Goal: Task Accomplishment & Management: Manage account settings

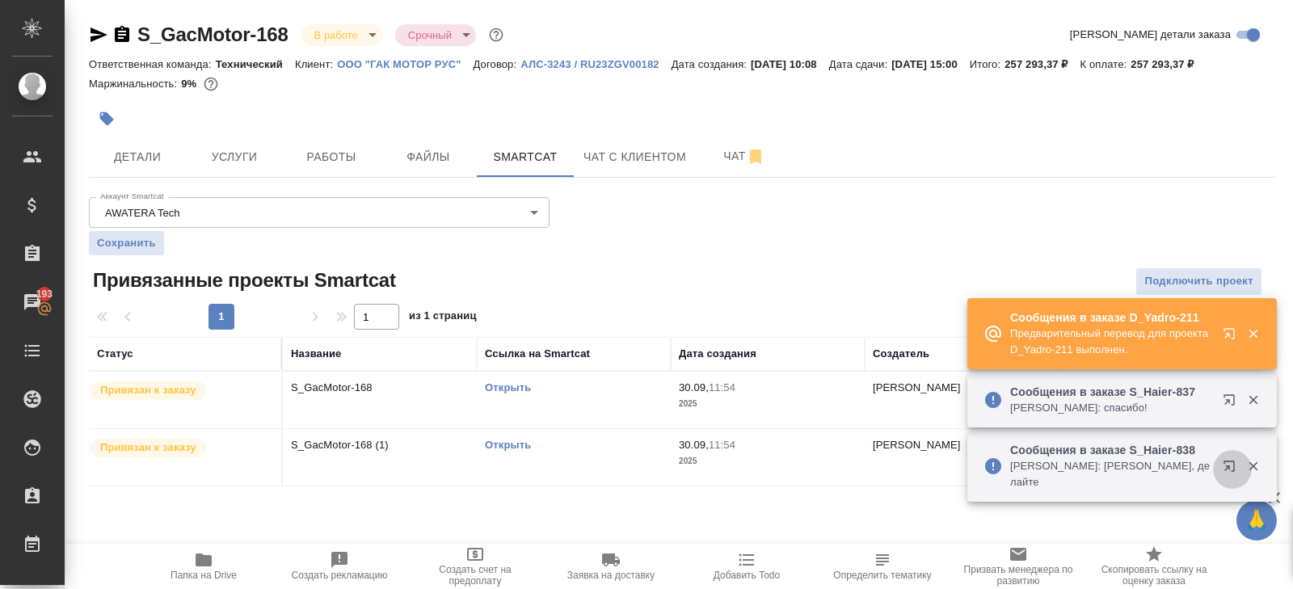
click at [1231, 477] on icon "button" at bounding box center [1232, 469] width 19 height 19
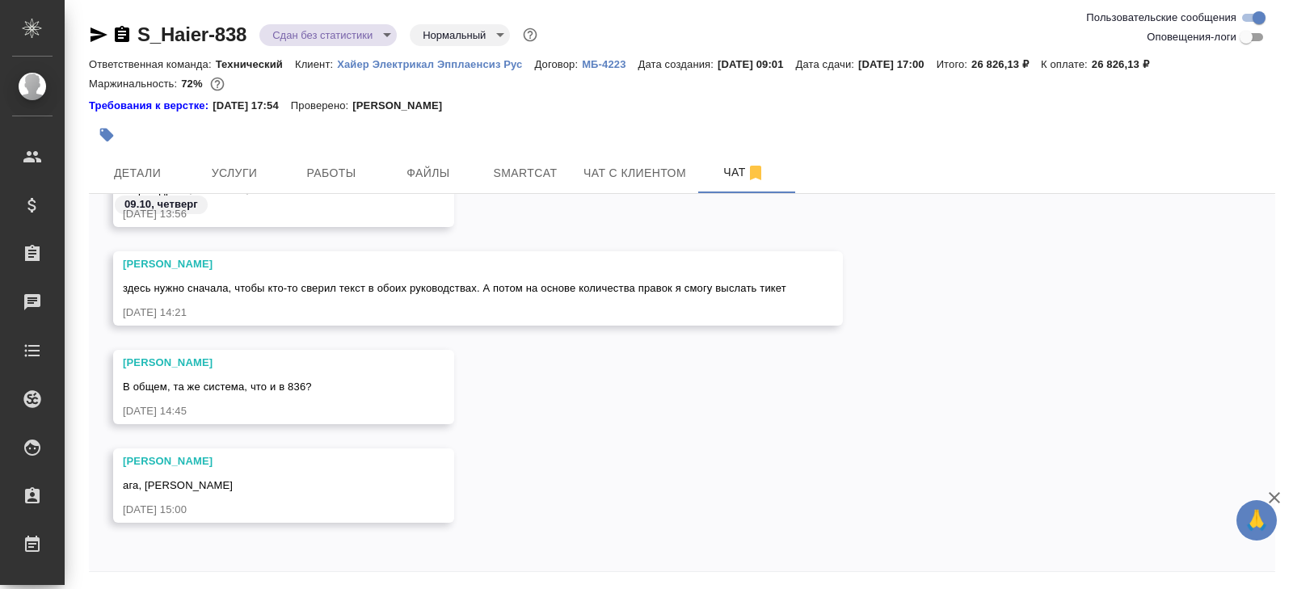
scroll to position [55, 0]
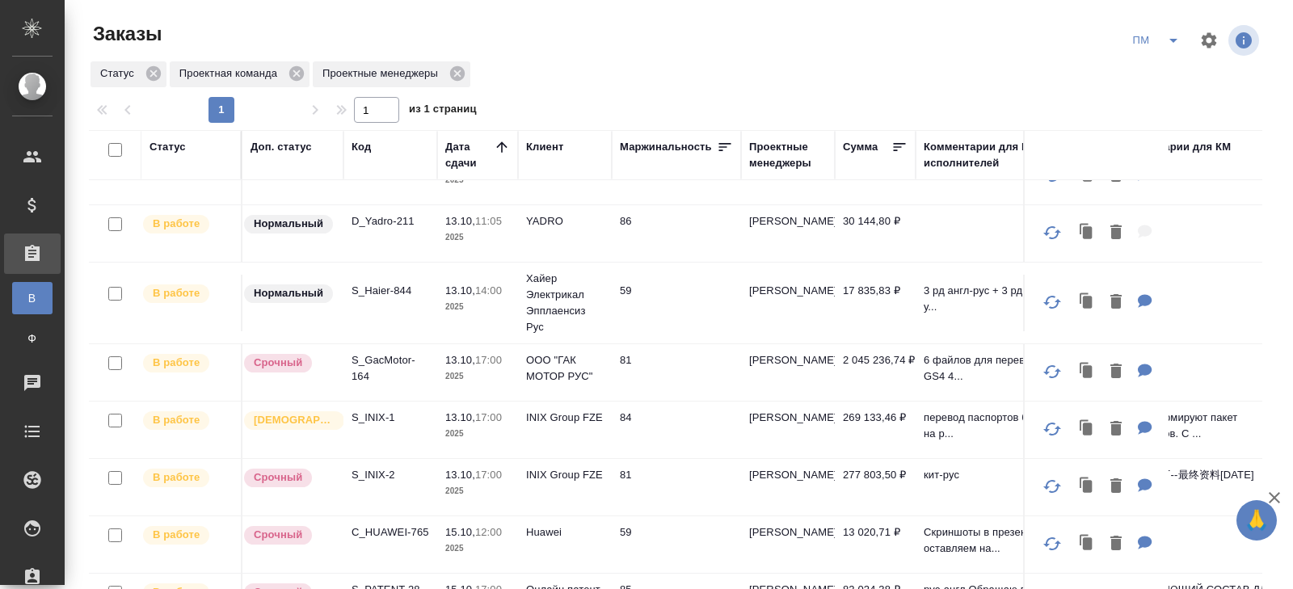
scroll to position [247, 0]
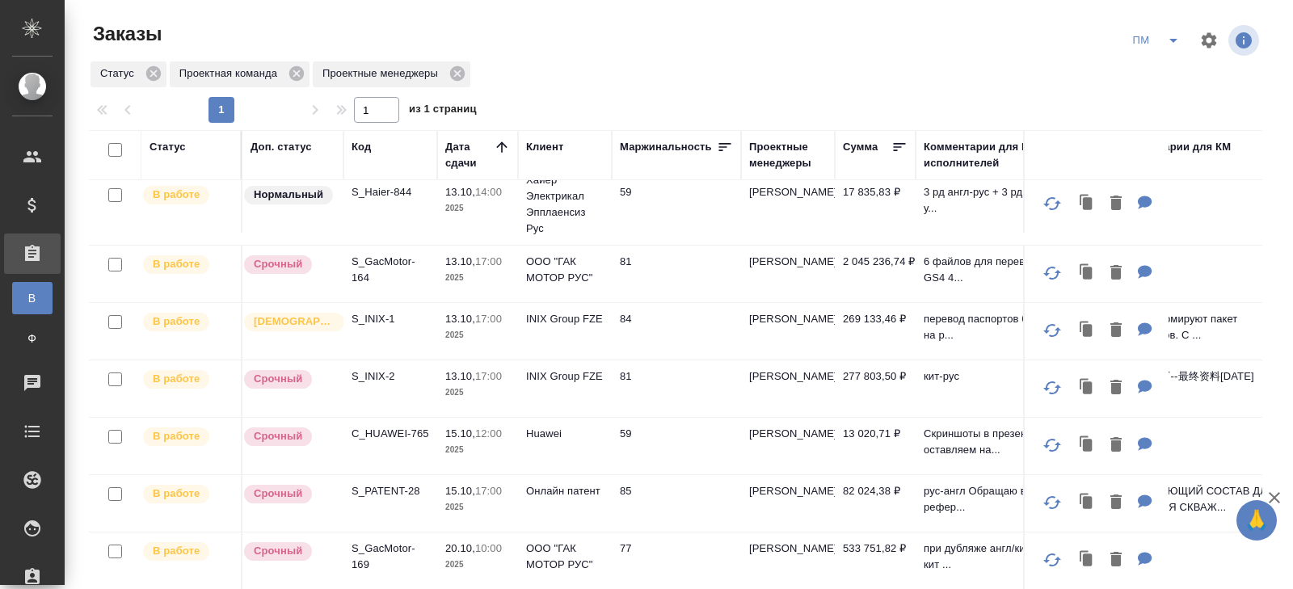
click at [369, 305] on td "S_INIX-1" at bounding box center [390, 331] width 94 height 57
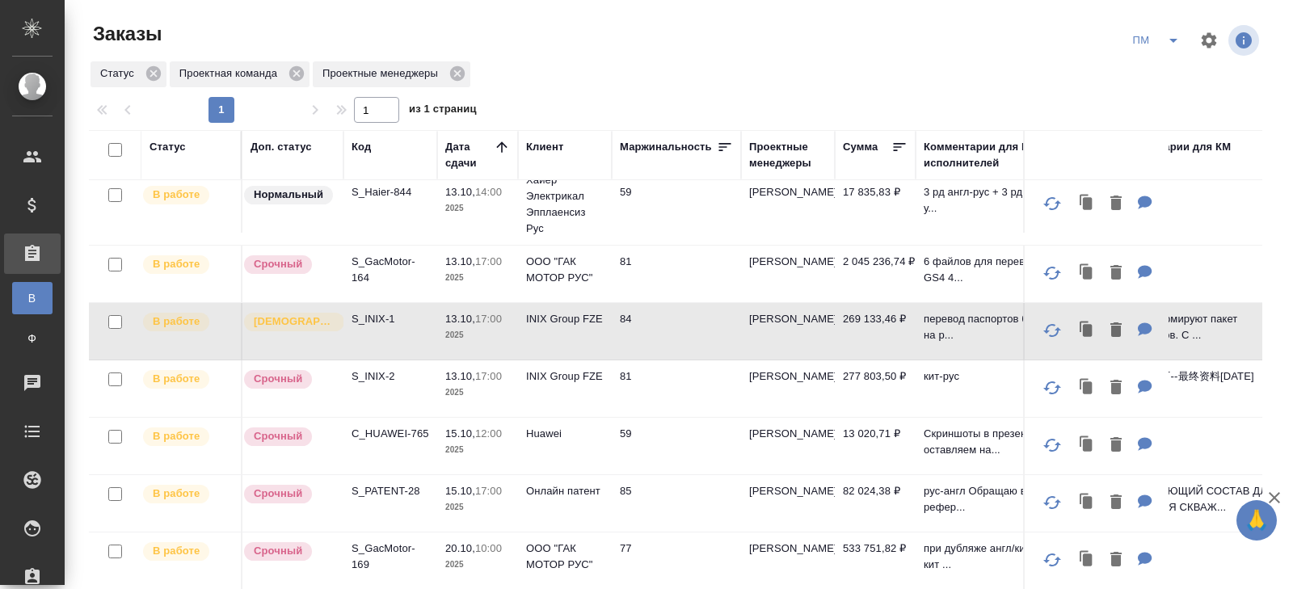
click at [369, 305] on td "S_INIX-1" at bounding box center [390, 331] width 94 height 57
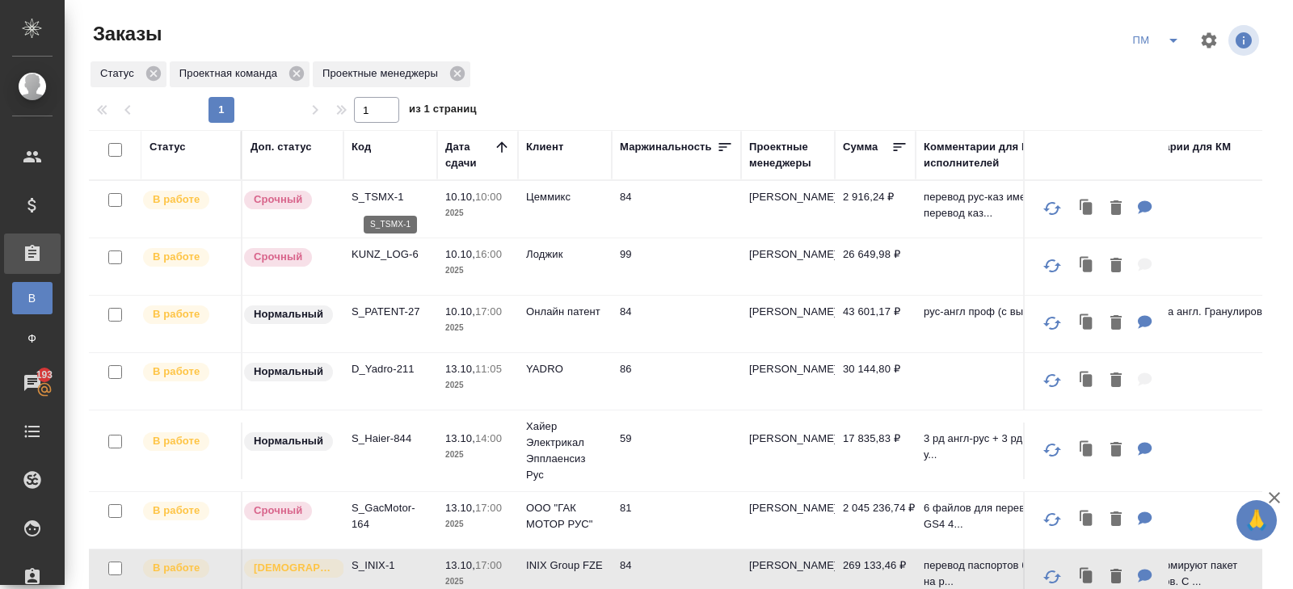
click at [370, 201] on p "S_TSMX-1" at bounding box center [391, 197] width 78 height 16
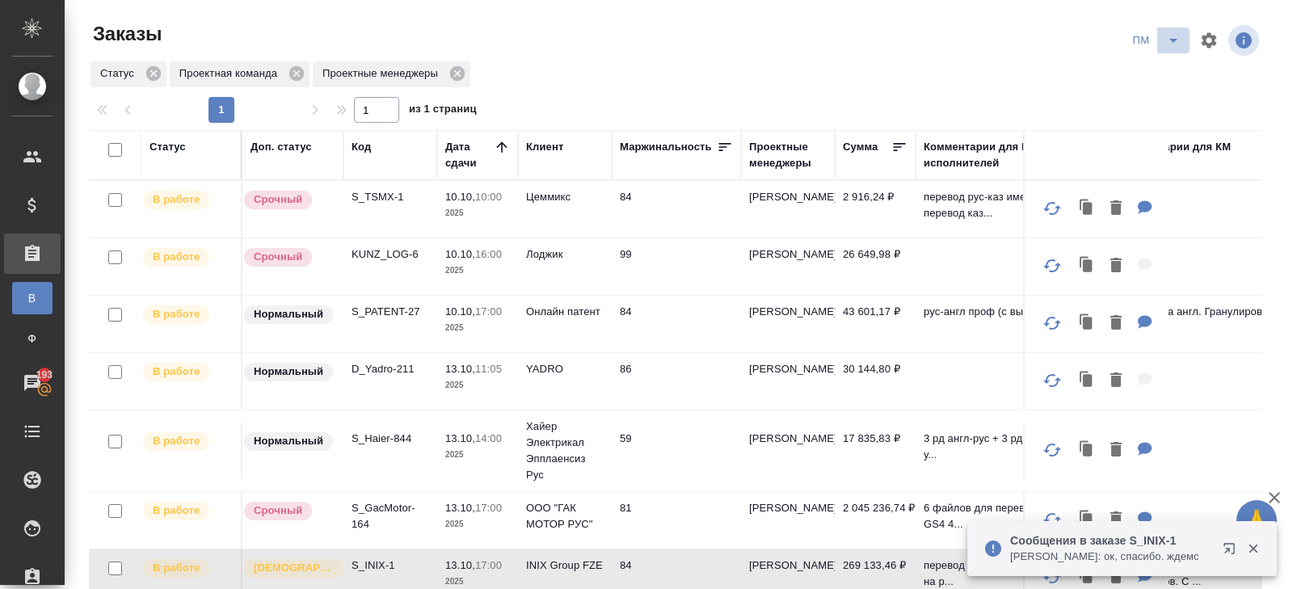
click at [1169, 44] on icon "split button" at bounding box center [1173, 40] width 19 height 19
click at [1163, 69] on li "В работу!" at bounding box center [1157, 73] width 82 height 26
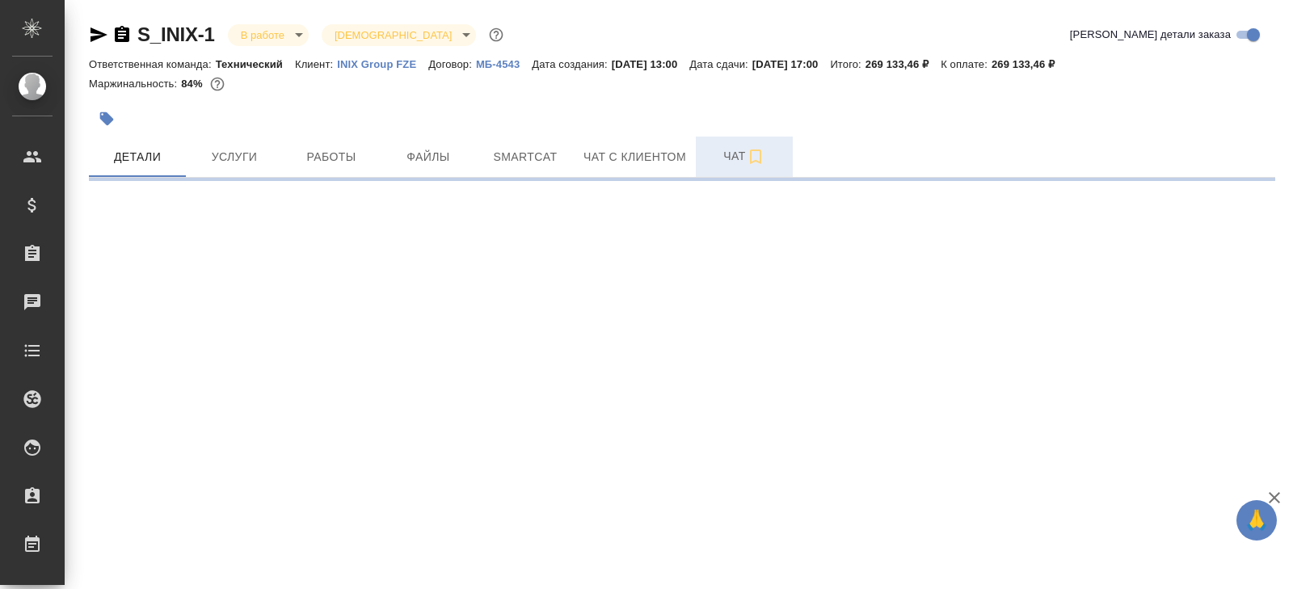
select select "RU"
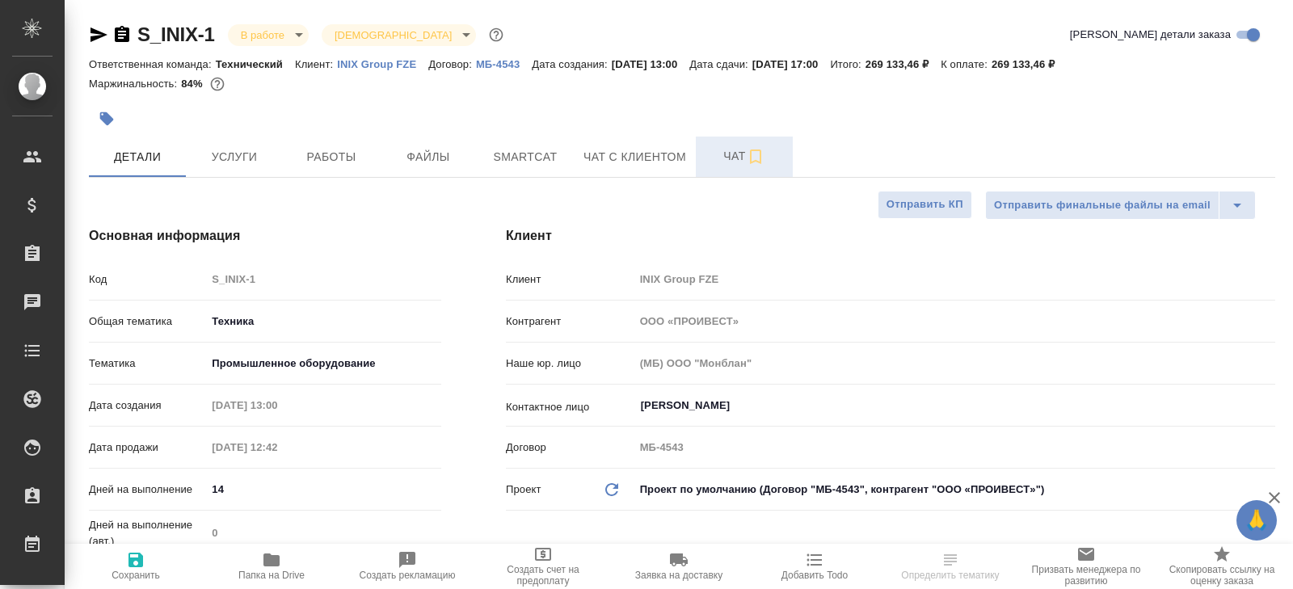
click at [704, 174] on button "Чат" at bounding box center [744, 157] width 97 height 40
type textarea "x"
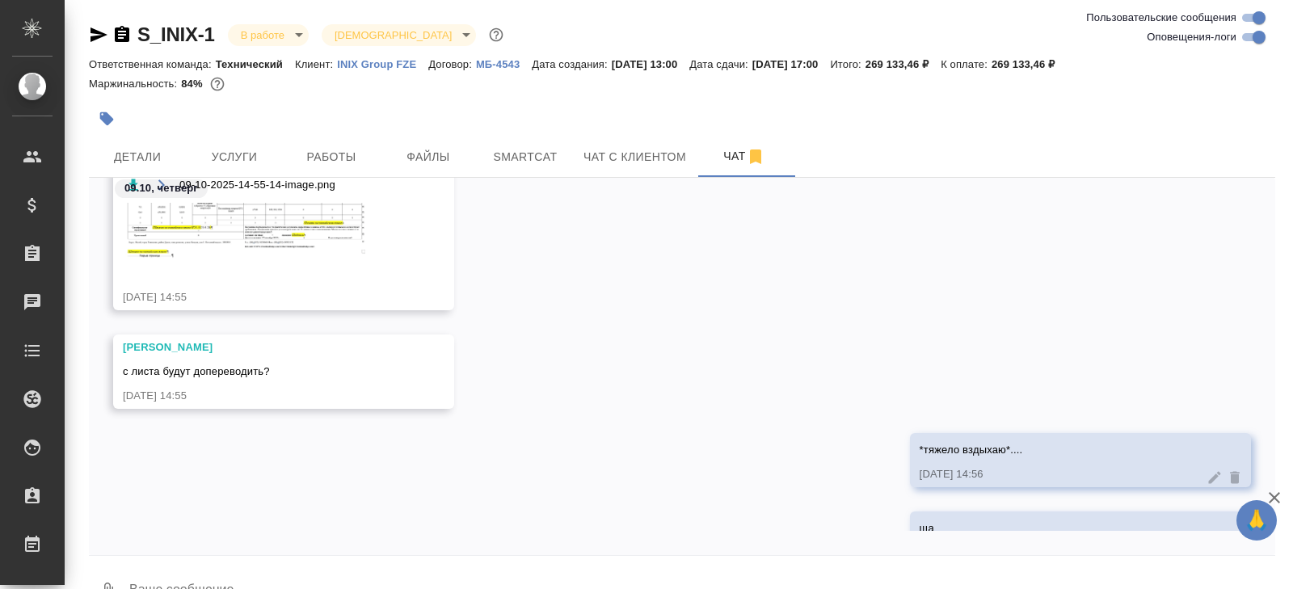
click at [1245, 43] on input "Оповещения-логи" at bounding box center [1259, 36] width 58 height 19
checkbox input "false"
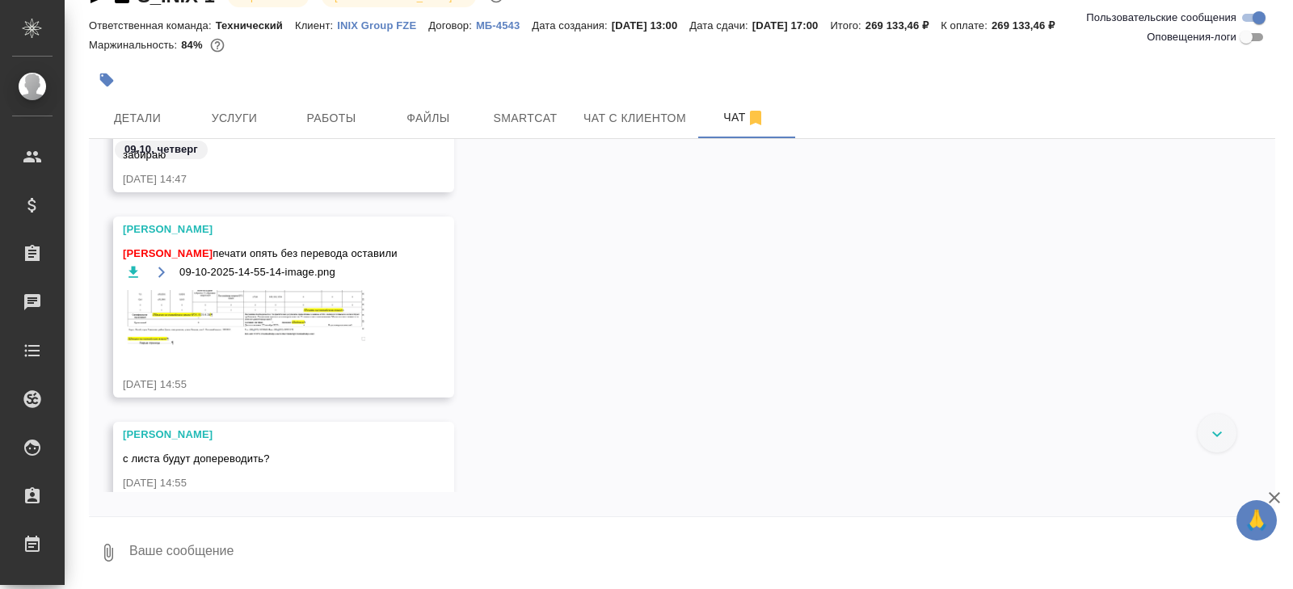
scroll to position [4146, 0]
click at [255, 311] on img at bounding box center [244, 323] width 242 height 58
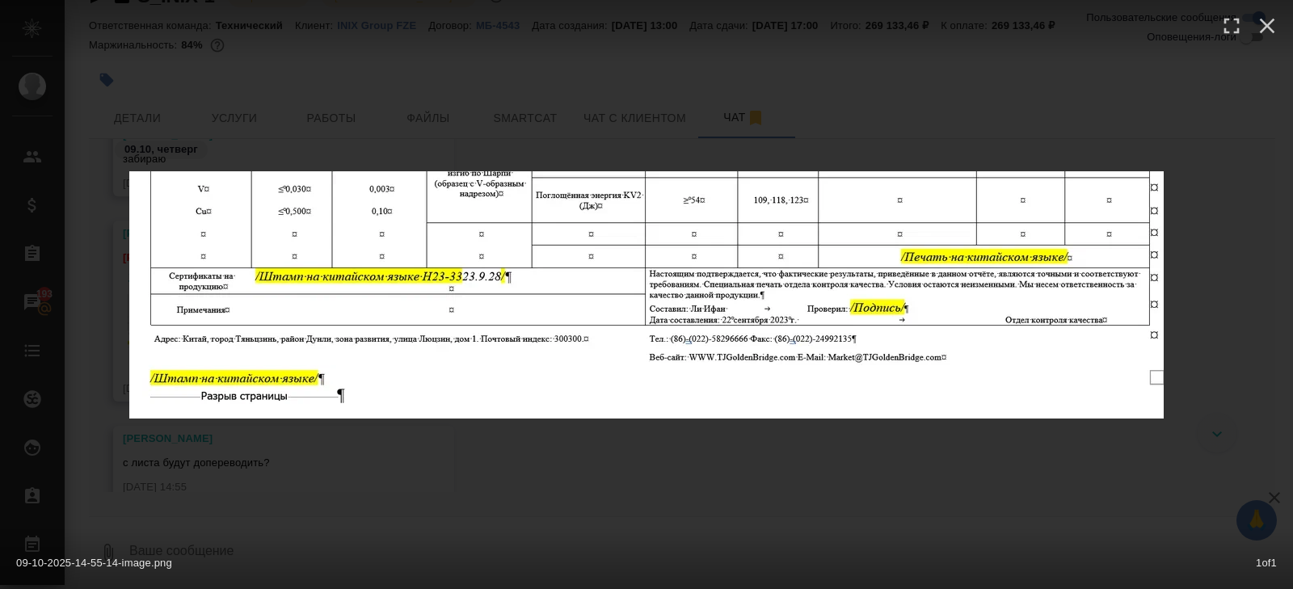
click at [334, 484] on div "09-10-2025-14-55-14-image.png 1 of 1" at bounding box center [646, 294] width 1293 height 589
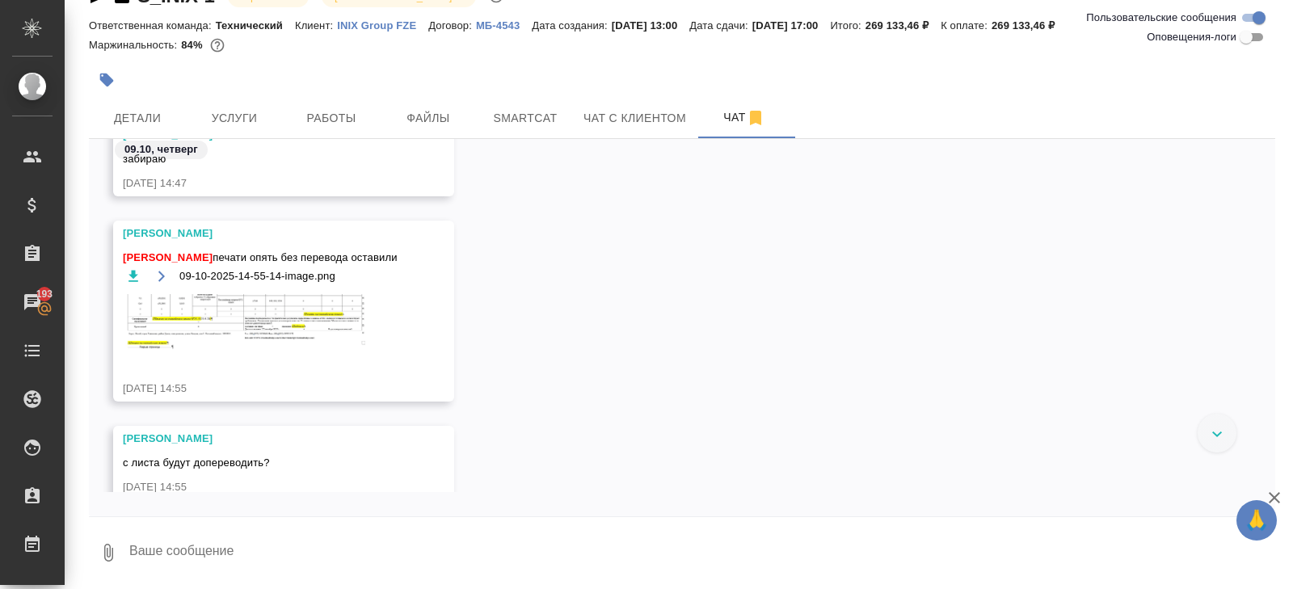
scroll to position [4334, 0]
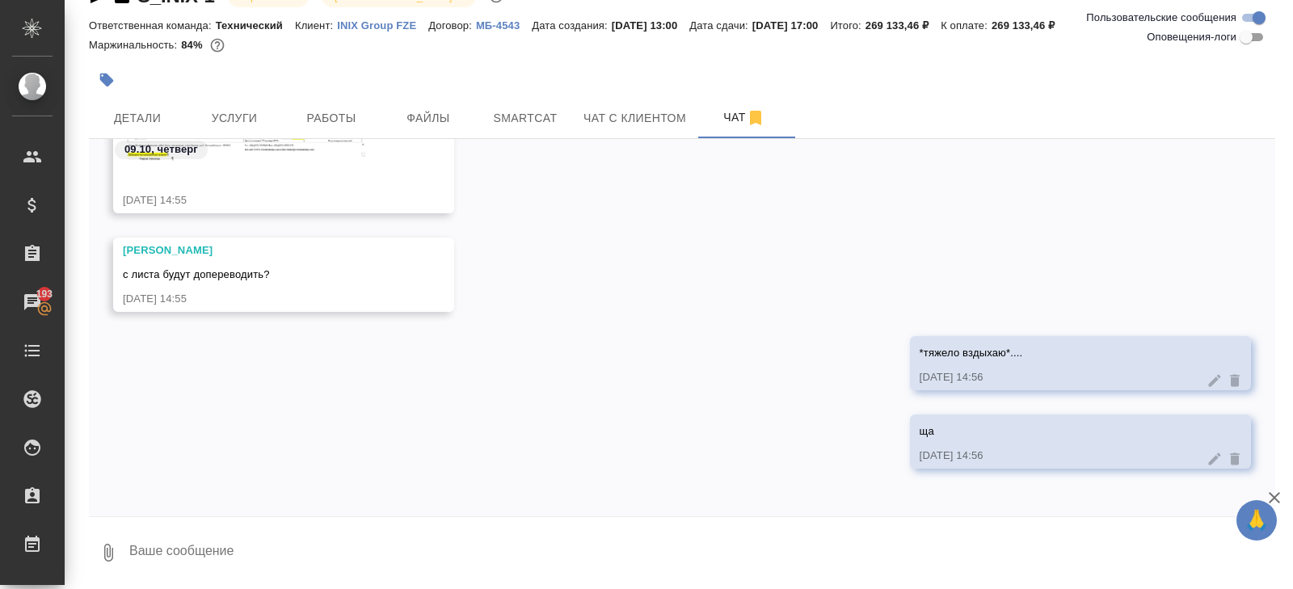
click at [308, 553] on textarea at bounding box center [702, 552] width 1148 height 55
paste textarea "(слева) Сертификация на продукцию: /Штамп: архивный номер Н23-33. Ответственное…"
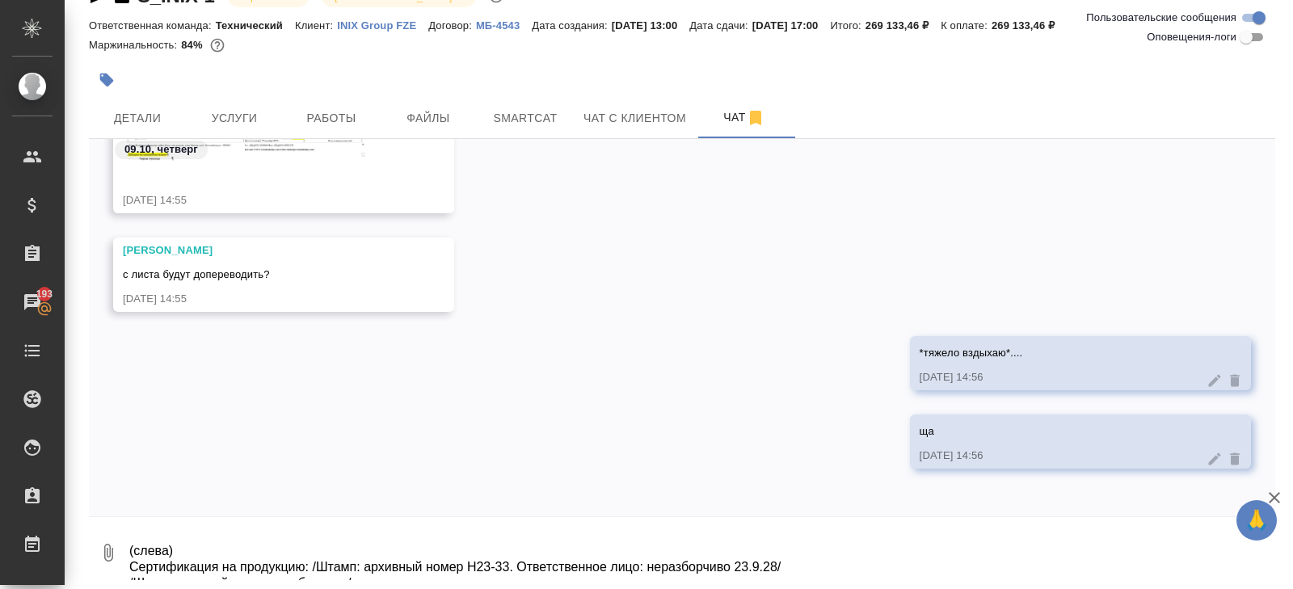
scroll to position [91, 0]
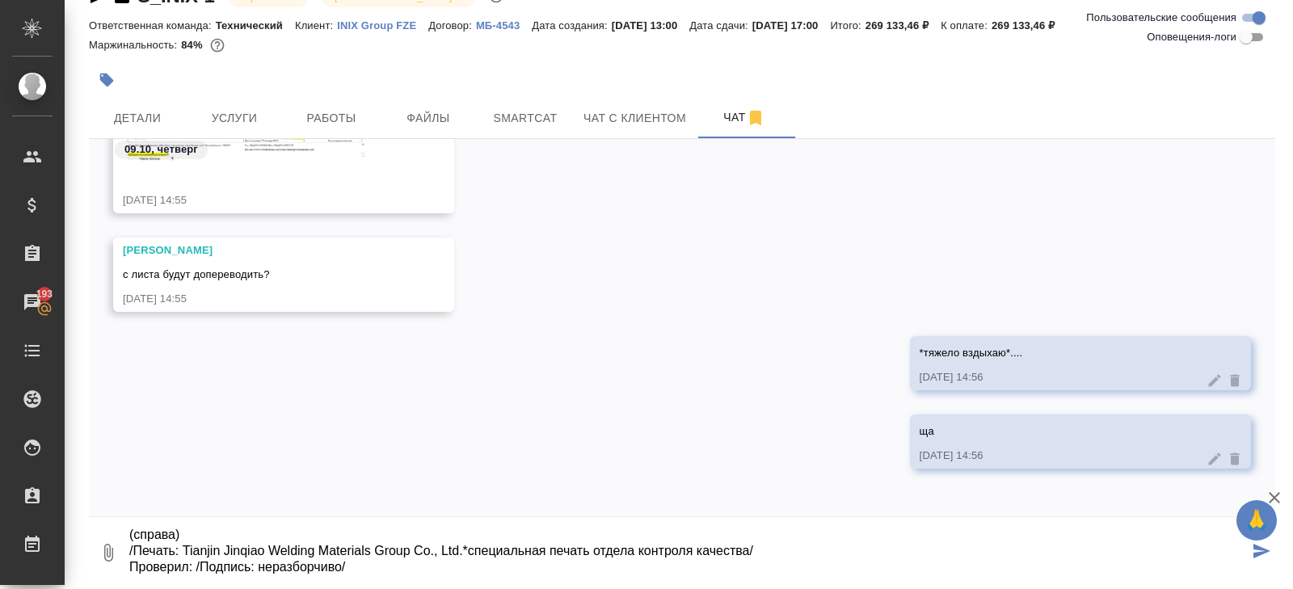
type textarea "(слева) Сертификация на продукцию: /Штамп: архивный номер Н23-33. Ответственное…"
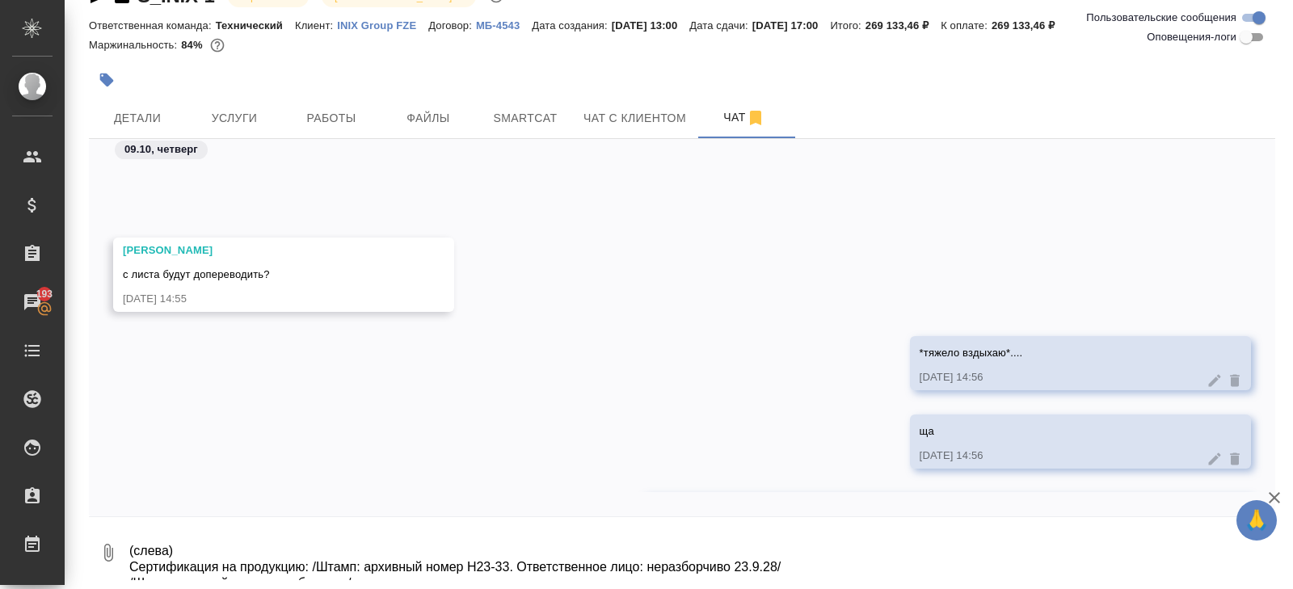
scroll to position [4511, 0]
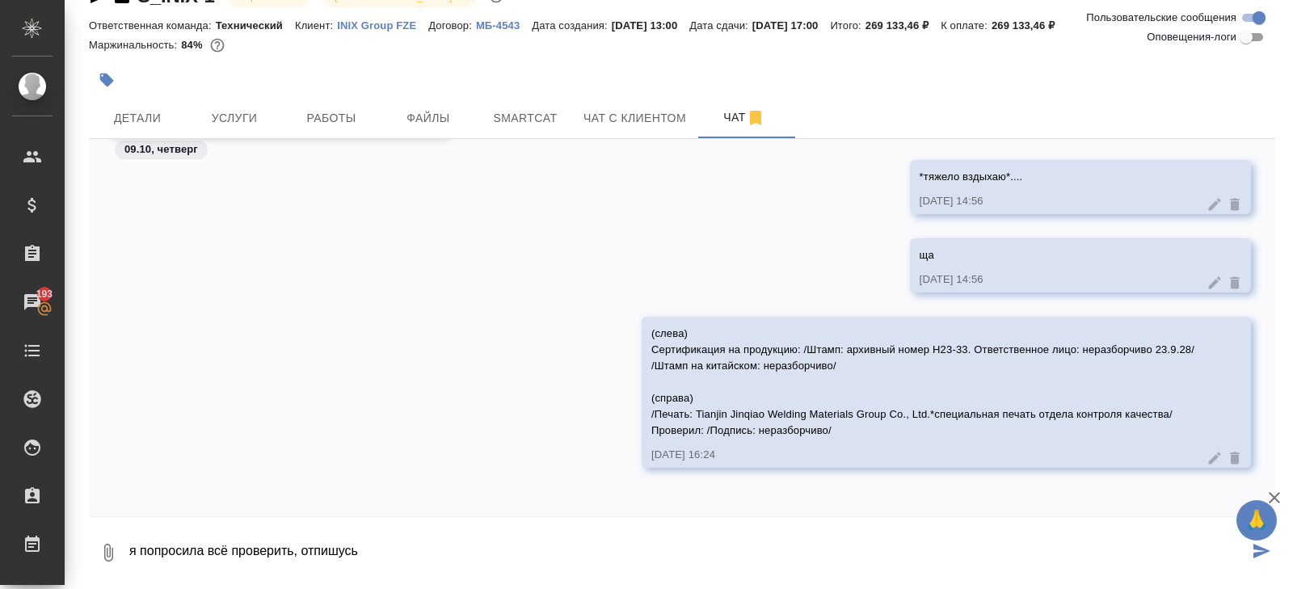
type textarea "я попросила всё проверить, отпишусь"
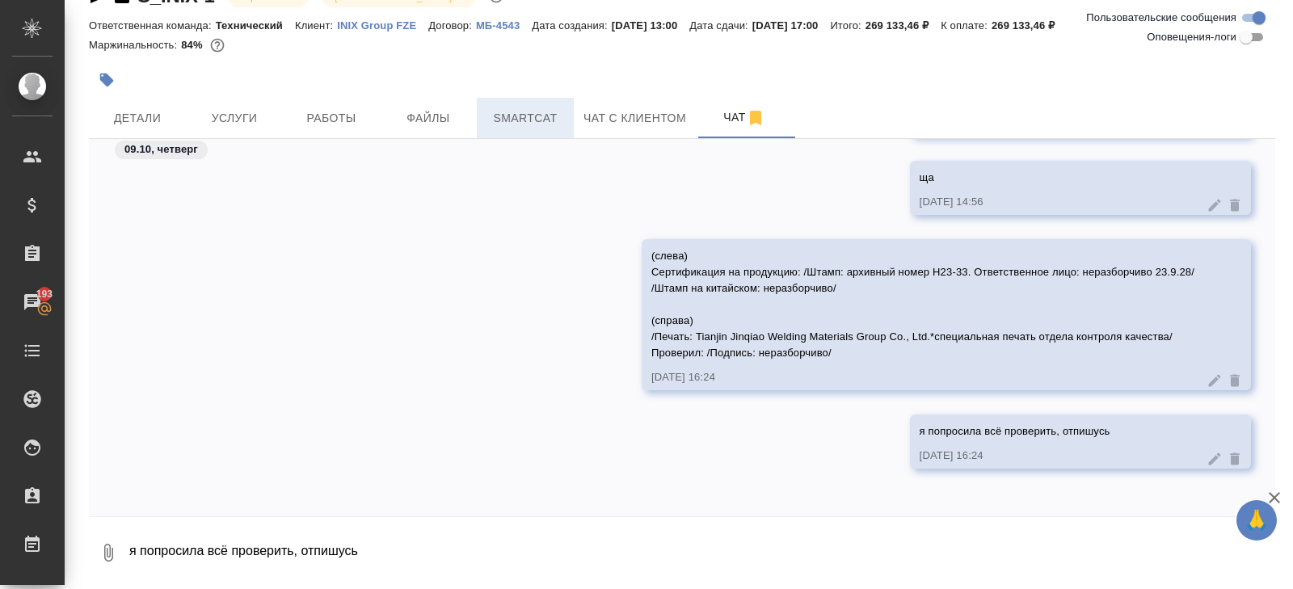
click at [554, 124] on span "Smartcat" at bounding box center [526, 118] width 78 height 20
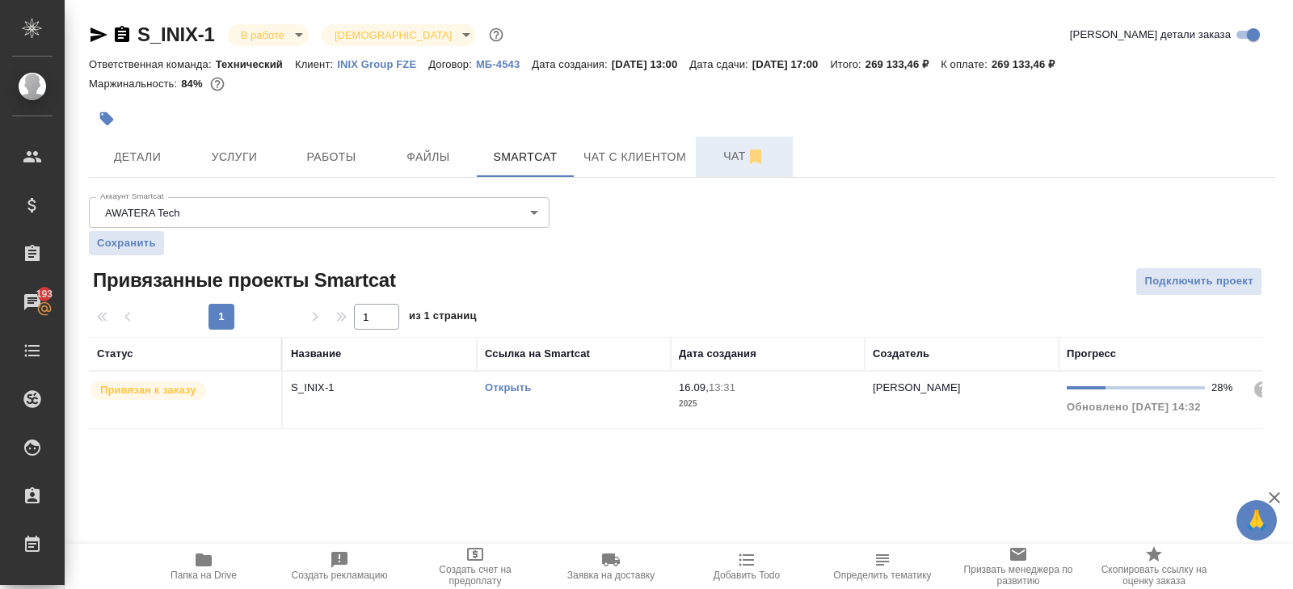
click at [731, 159] on span "Чат" at bounding box center [745, 156] width 78 height 20
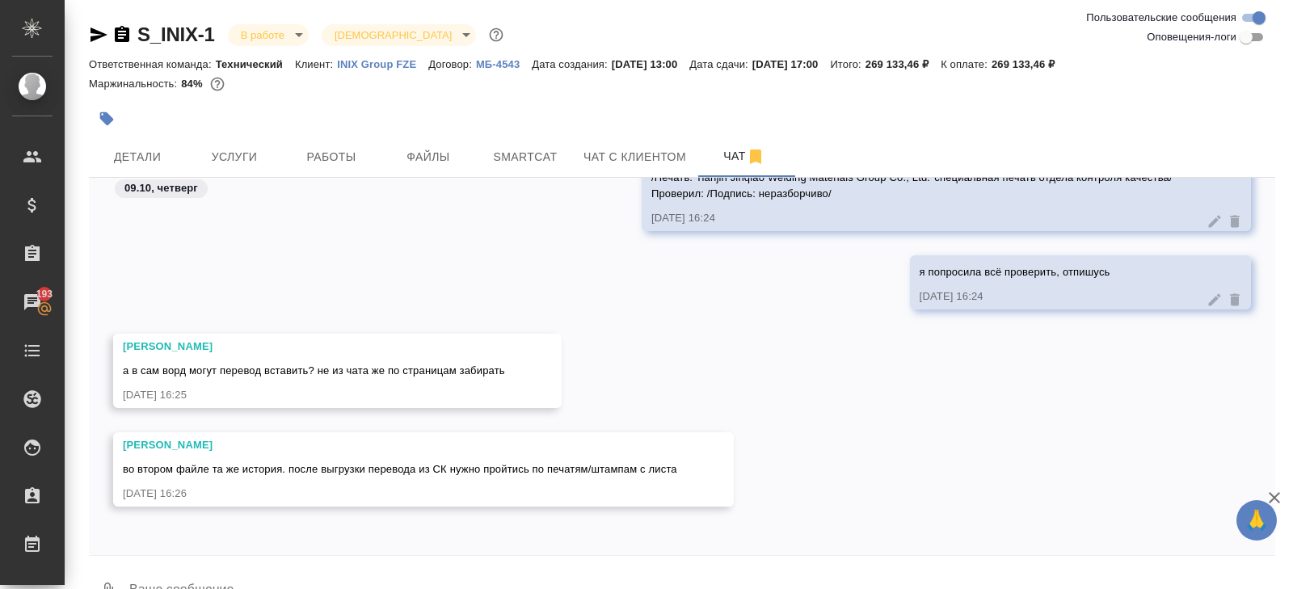
scroll to position [39, 0]
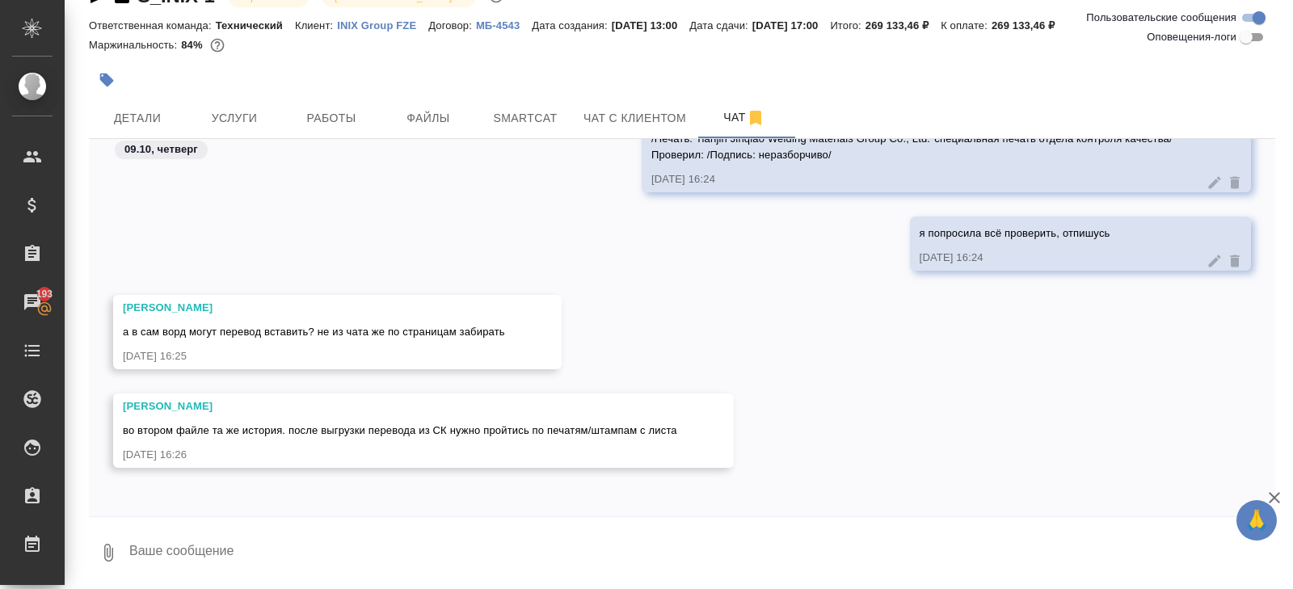
click at [238, 542] on textarea at bounding box center [702, 552] width 1148 height 55
click at [499, 129] on button "Smartcat" at bounding box center [525, 118] width 97 height 40
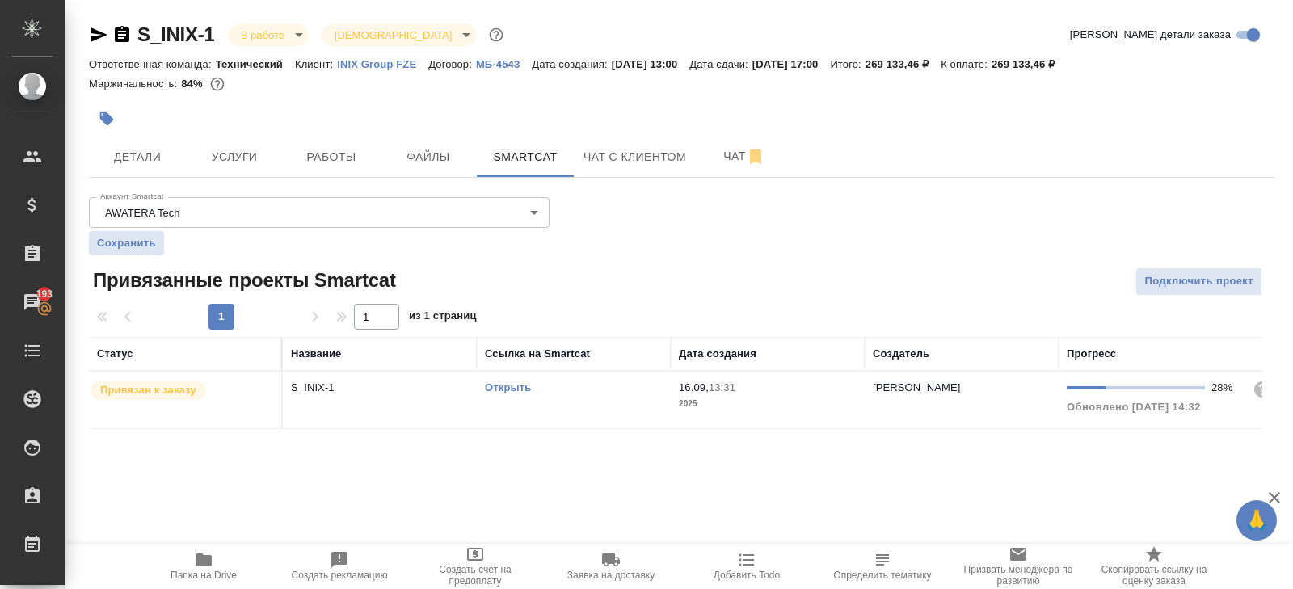
click at [517, 388] on link "Открыть" at bounding box center [508, 387] width 46 height 12
click at [745, 145] on button "Чат" at bounding box center [744, 157] width 97 height 40
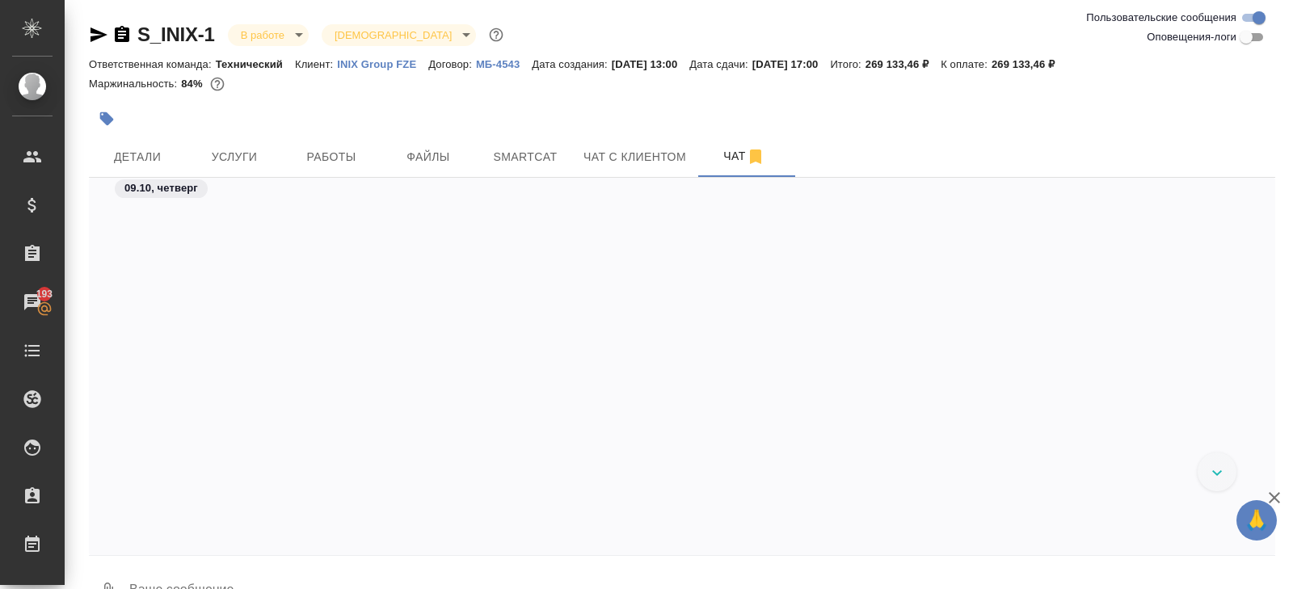
scroll to position [39, 0]
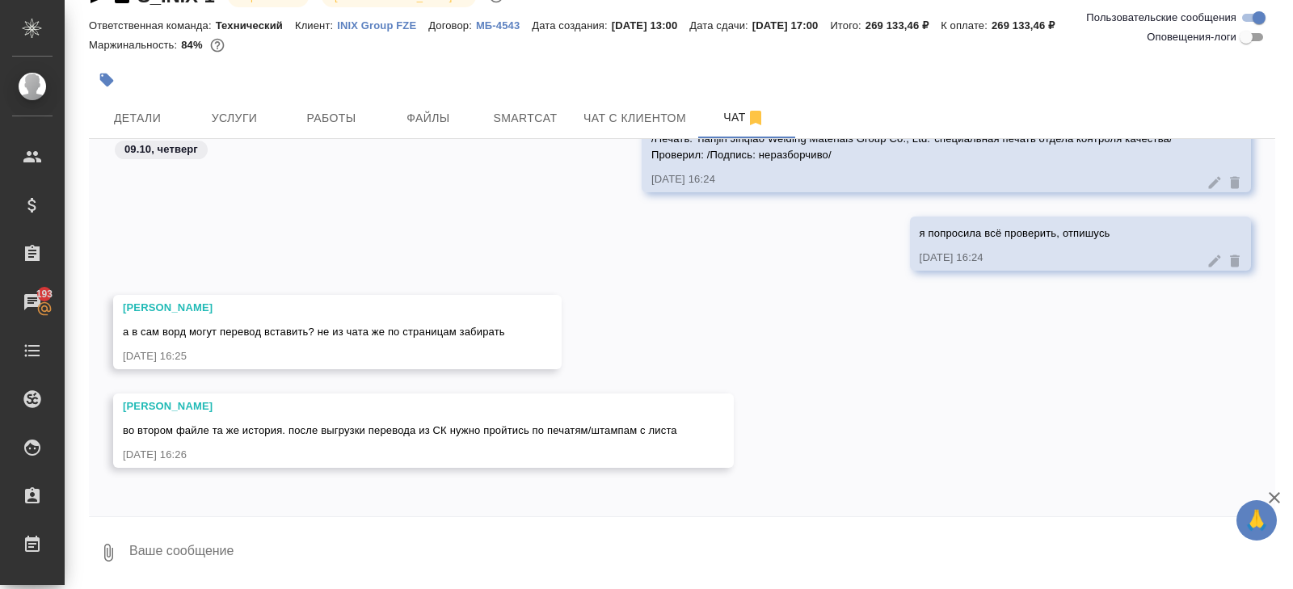
click at [337, 550] on textarea at bounding box center [702, 552] width 1148 height 55
type textarea "я попросила, да"
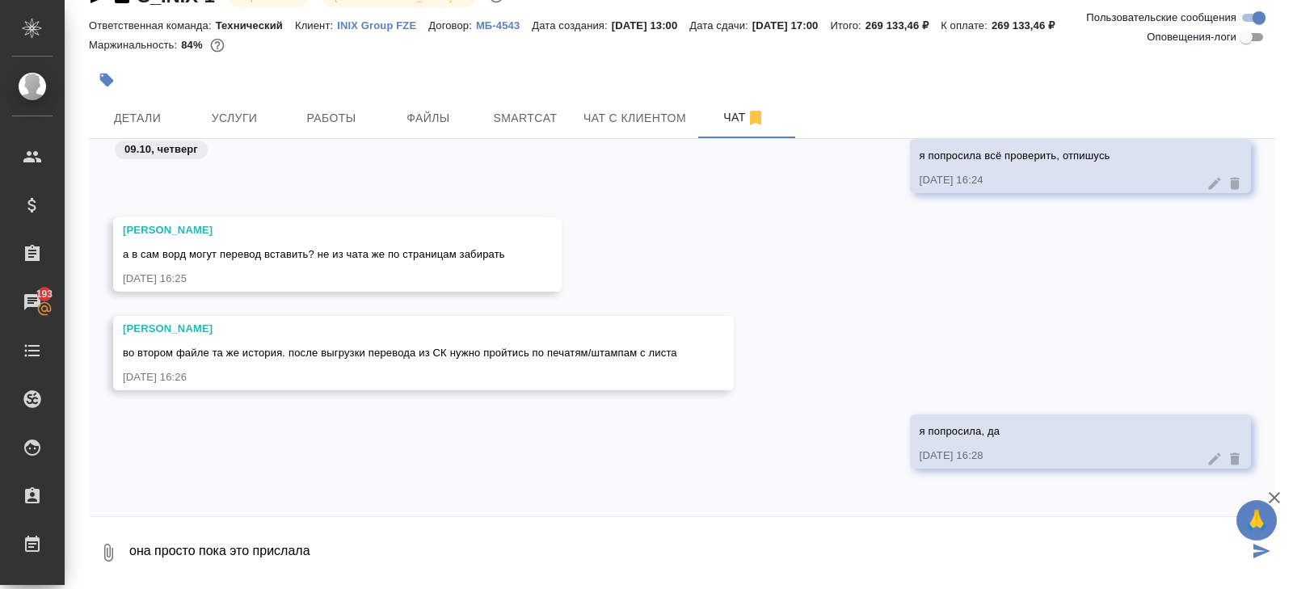
type textarea "она просто пока это прислала"
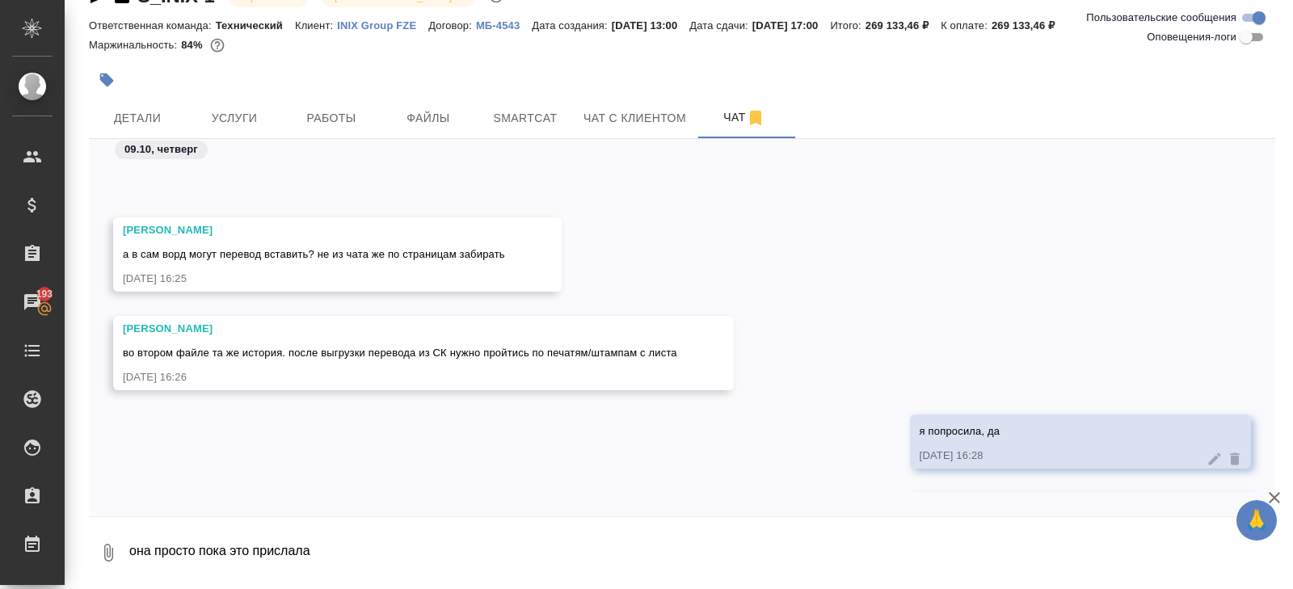
scroll to position [6640, 0]
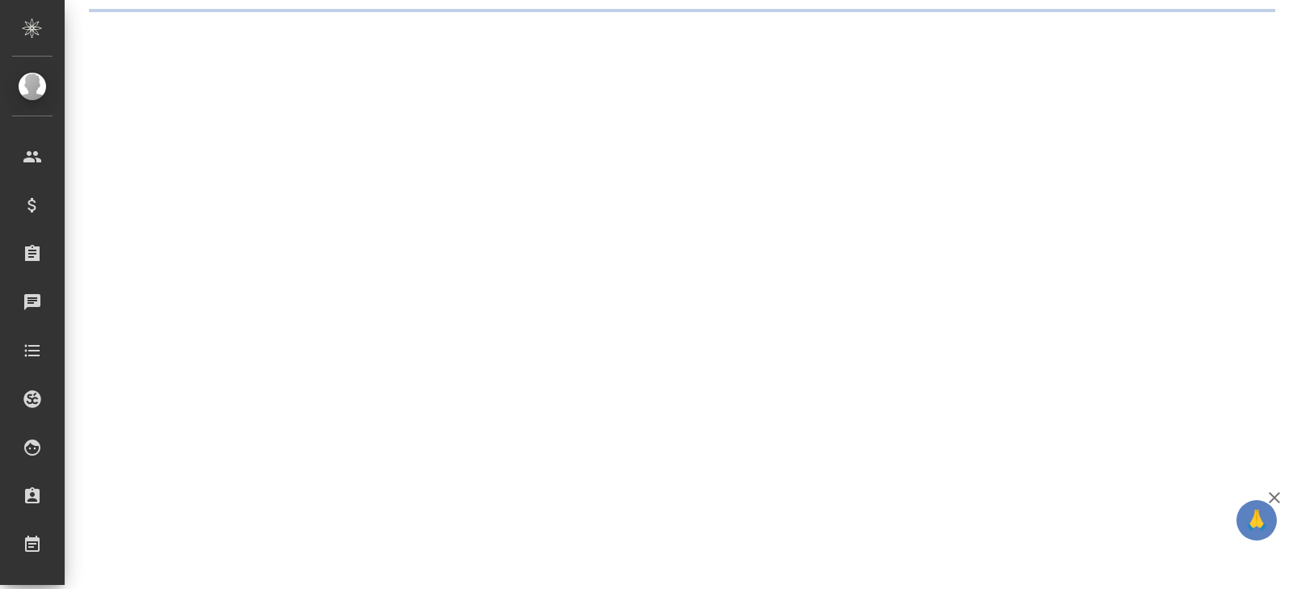
select select "RU"
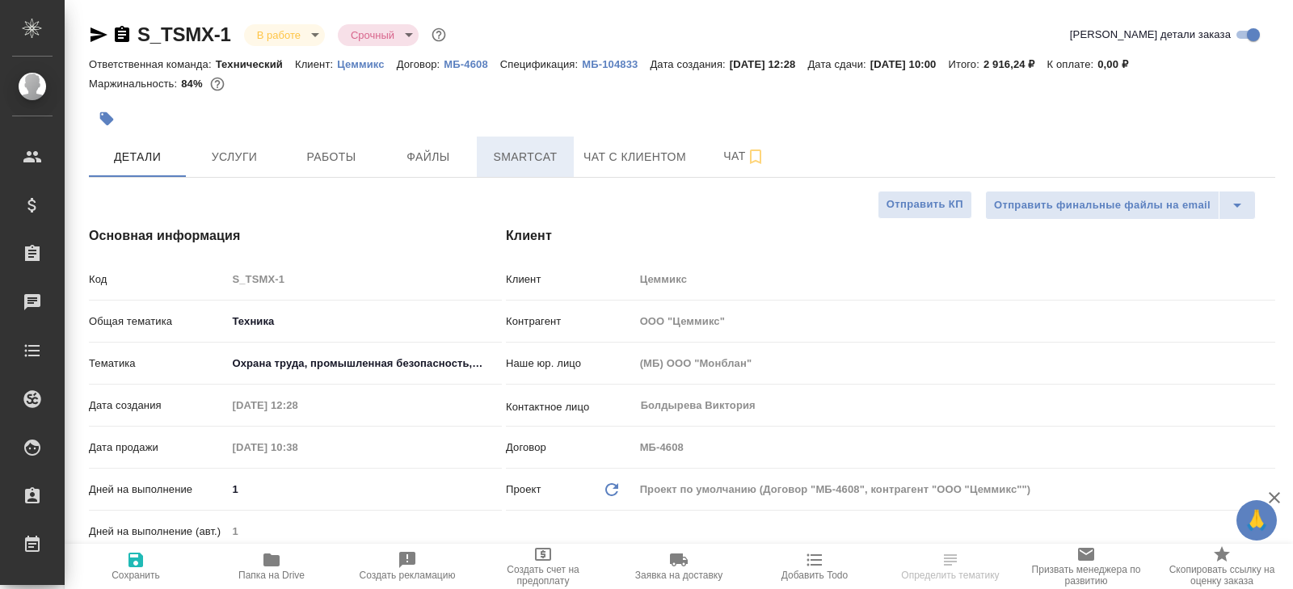
type textarea "x"
click at [544, 163] on span "Smartcat" at bounding box center [526, 157] width 78 height 20
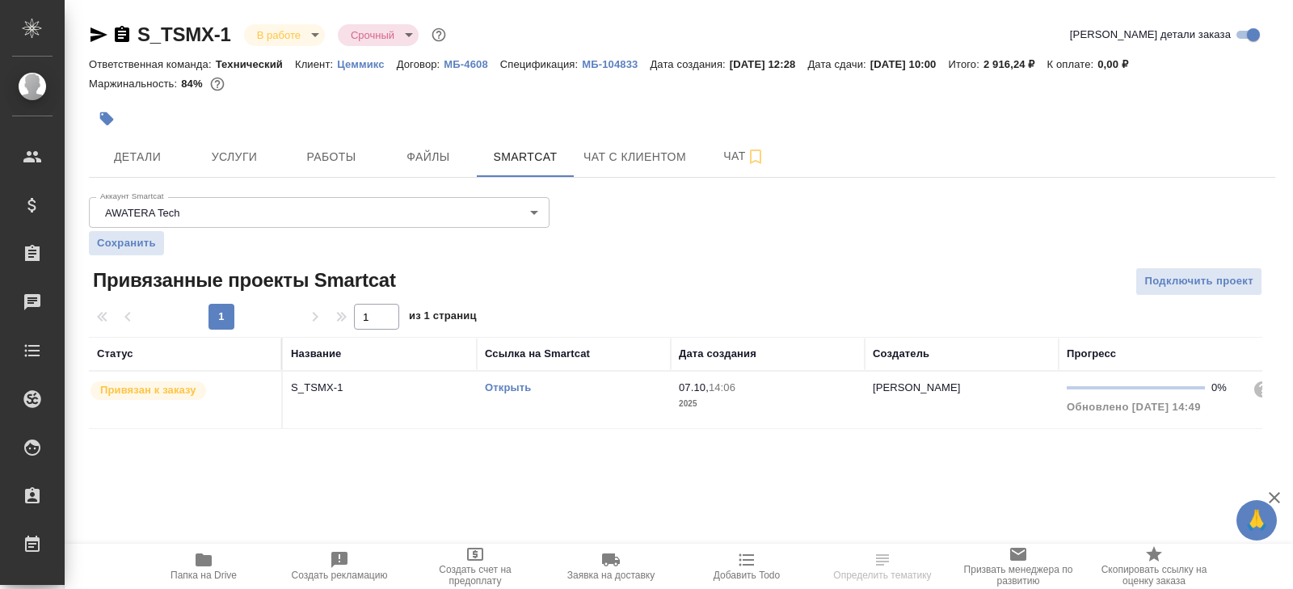
click at [521, 387] on link "Открыть" at bounding box center [508, 387] width 46 height 12
click at [126, 32] on icon "button" at bounding box center [122, 34] width 15 height 16
click at [506, 388] on link "Открыть" at bounding box center [508, 387] width 46 height 12
click at [200, 573] on span "Папка на Drive" at bounding box center [204, 575] width 66 height 11
click at [356, 150] on span "Работы" at bounding box center [332, 157] width 78 height 20
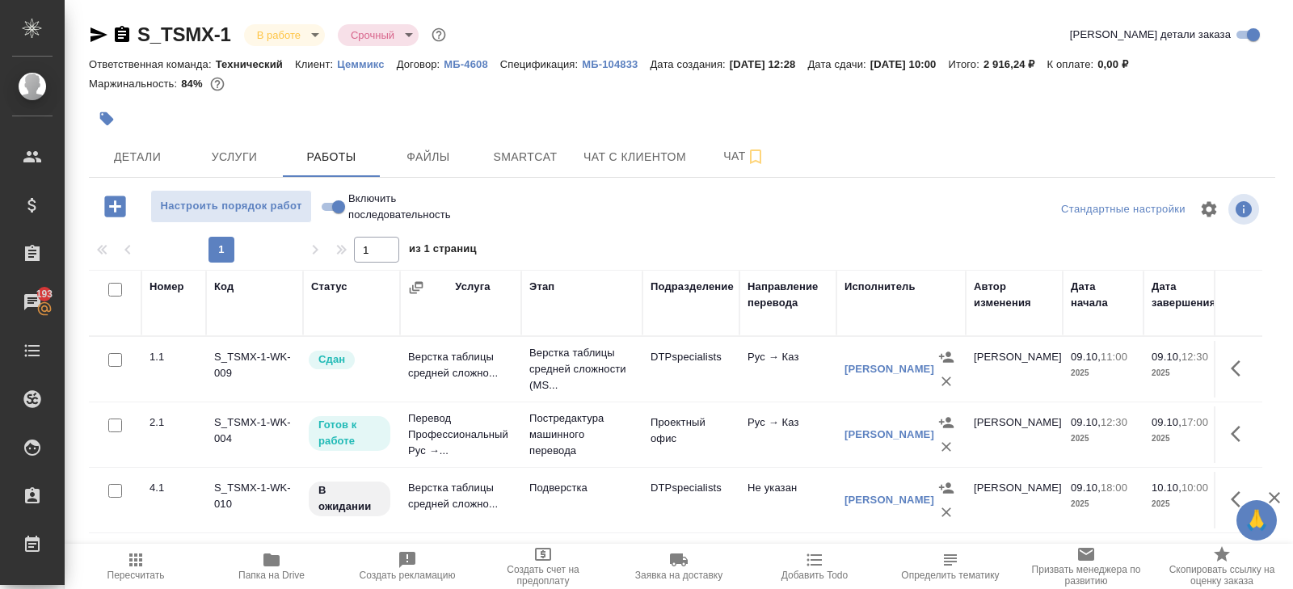
scroll to position [86, 0]
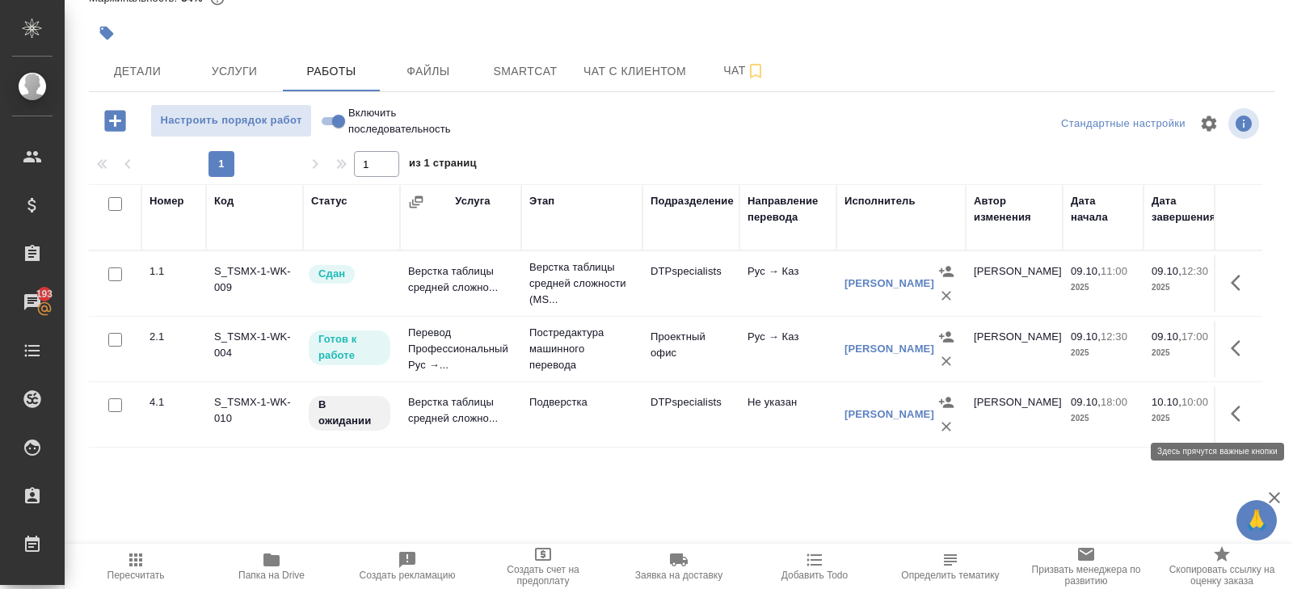
click at [1230, 407] on button "button" at bounding box center [1240, 413] width 39 height 39
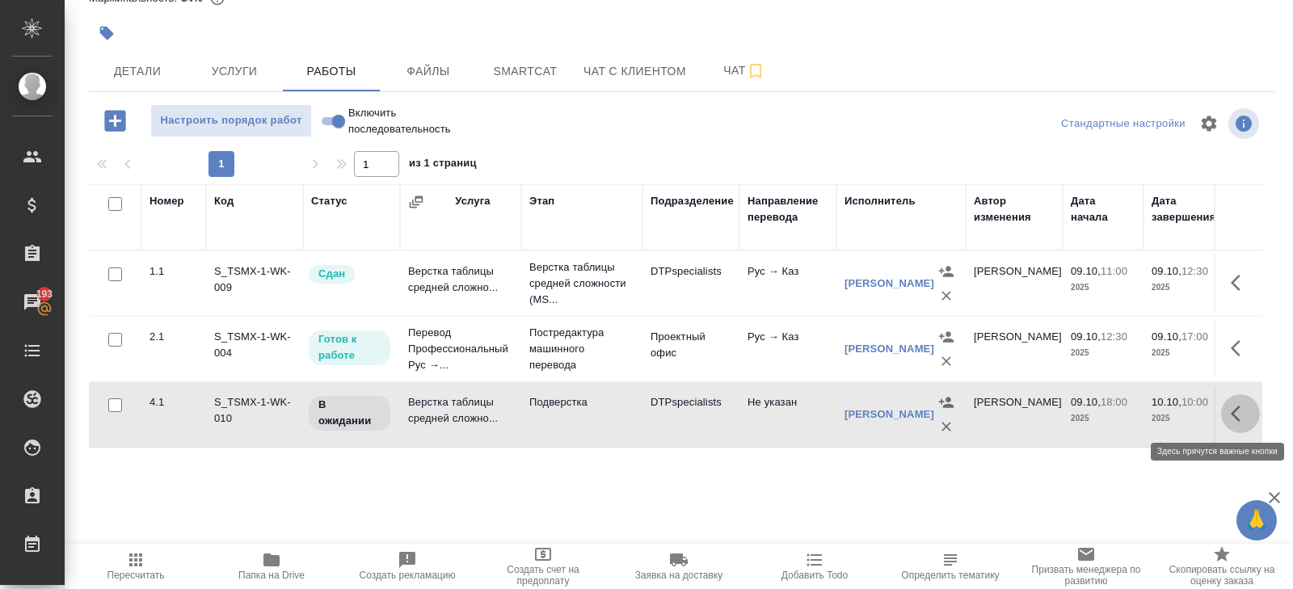
click at [1243, 416] on icon "button" at bounding box center [1240, 413] width 19 height 19
click at [1120, 409] on icon "button" at bounding box center [1121, 413] width 19 height 19
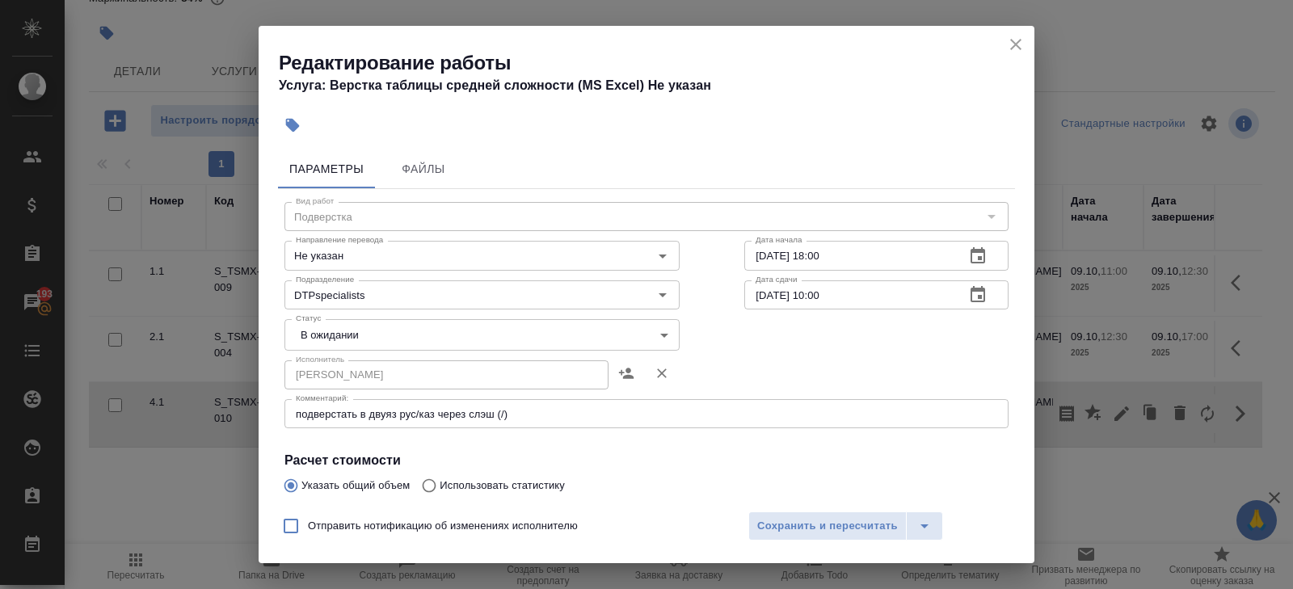
click at [533, 409] on textarea "подверстать в двуяз рус/каз через слэш (/)" at bounding box center [647, 414] width 702 height 12
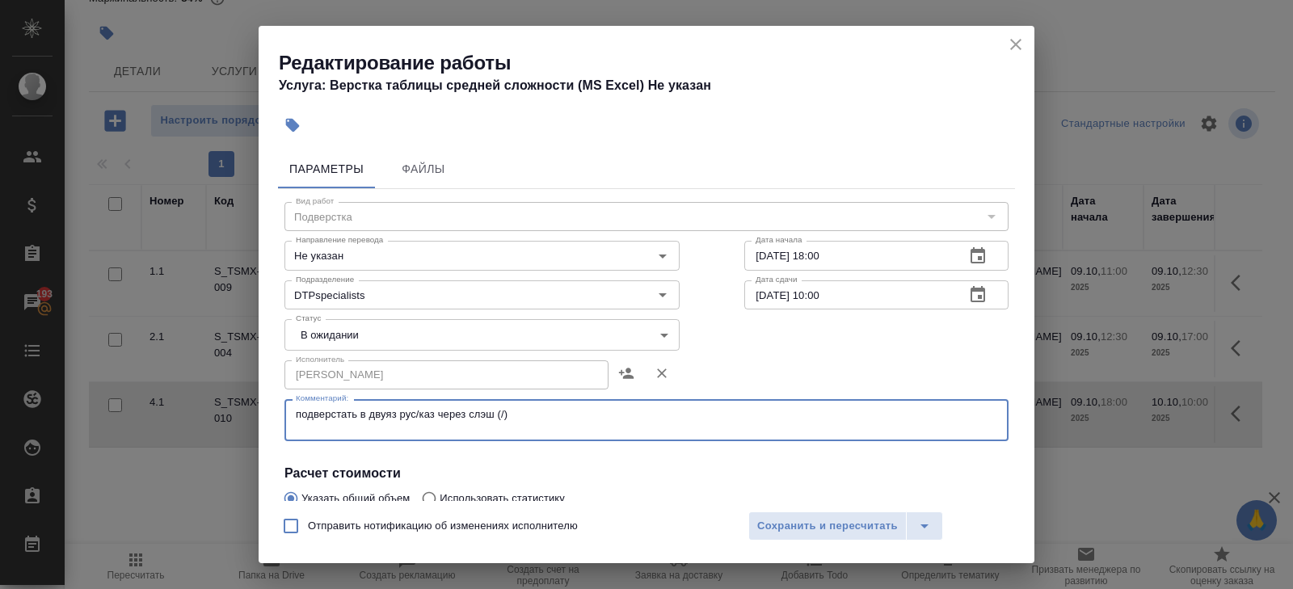
paste textarea "https://drive.awatera.com/s/r52ftx2krRQjFWJ"
type textarea "подверстать в двуяз рус/каз через слэш (/) https://drive.awatera.com/s/r52ftx2k…"
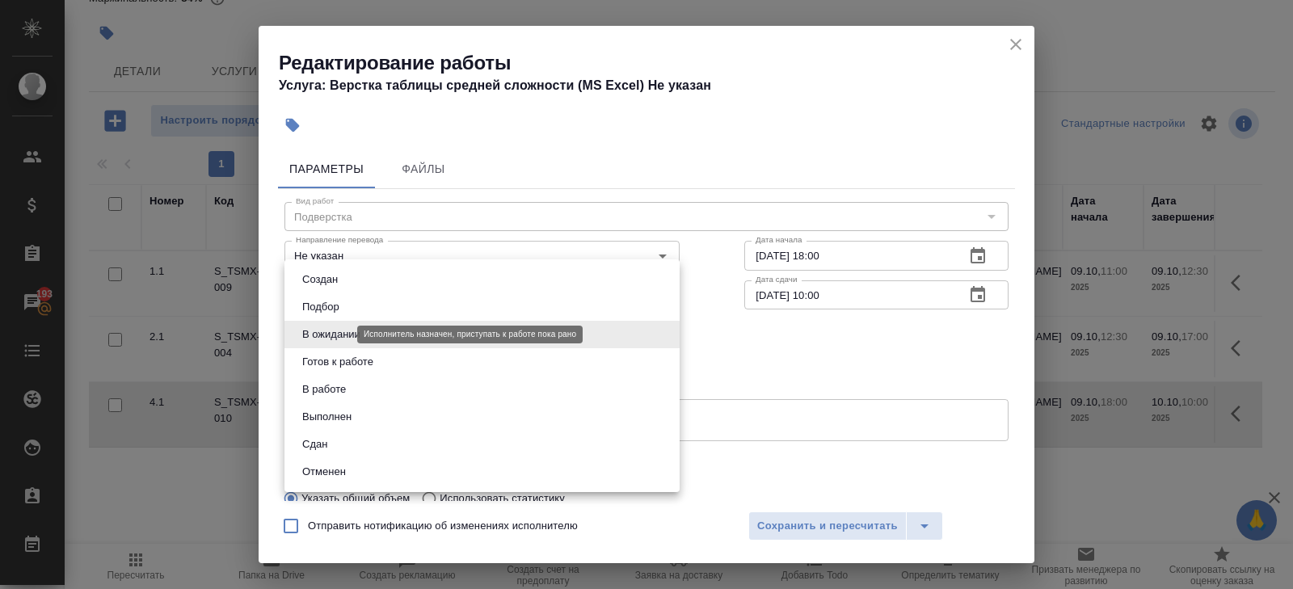
click at [337, 339] on body "🙏 .cls-1 fill:#fff; AWATERA Belyakova Yulia Клиенты Спецификации Заказы 193 Чат…" at bounding box center [646, 294] width 1293 height 589
click at [337, 357] on button "Готов к работе" at bounding box center [337, 362] width 81 height 18
type input "readyForWork"
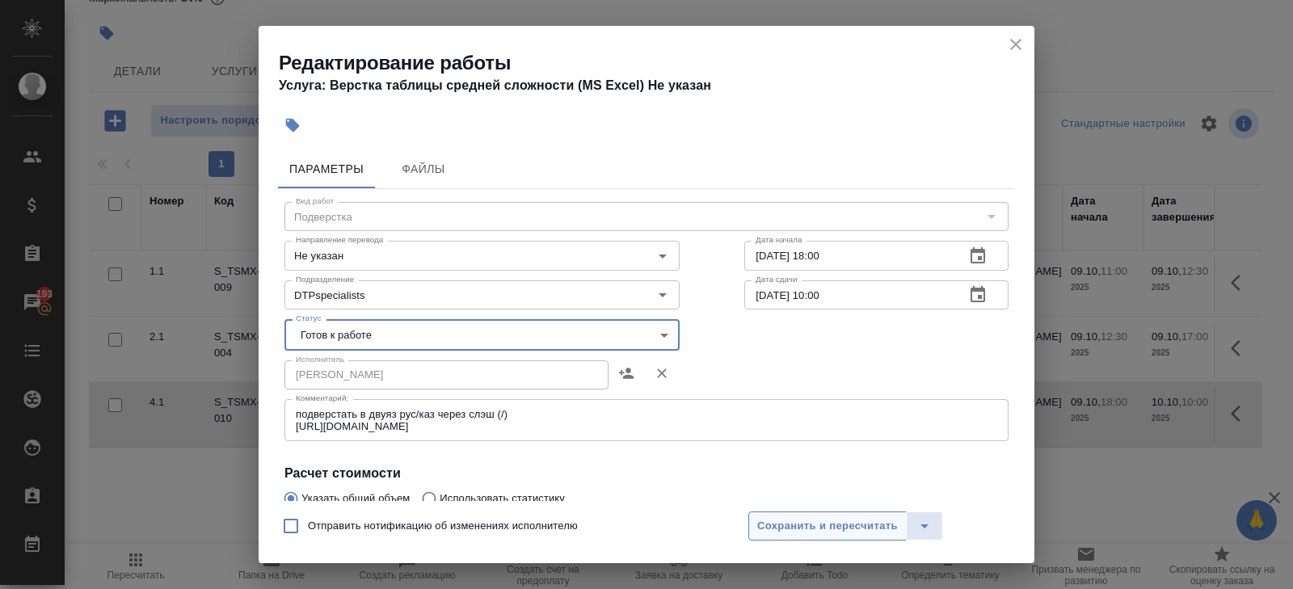
click at [761, 519] on span "Сохранить и пересчитать" at bounding box center [827, 526] width 141 height 19
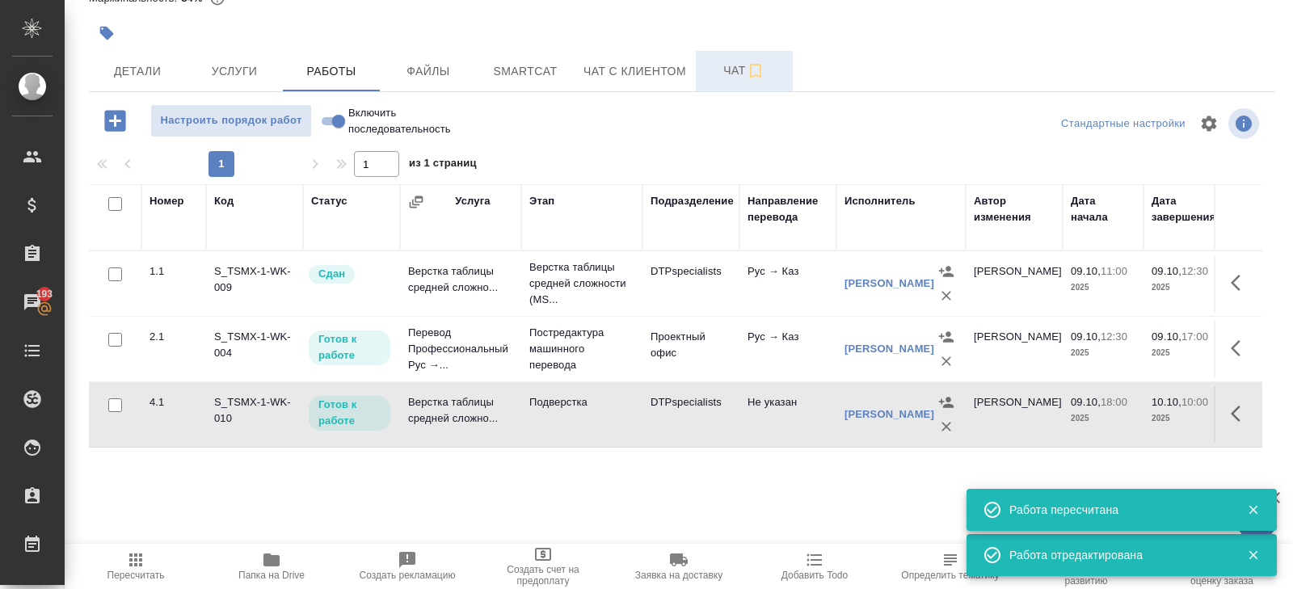
click at [736, 78] on span "Чат" at bounding box center [745, 71] width 78 height 20
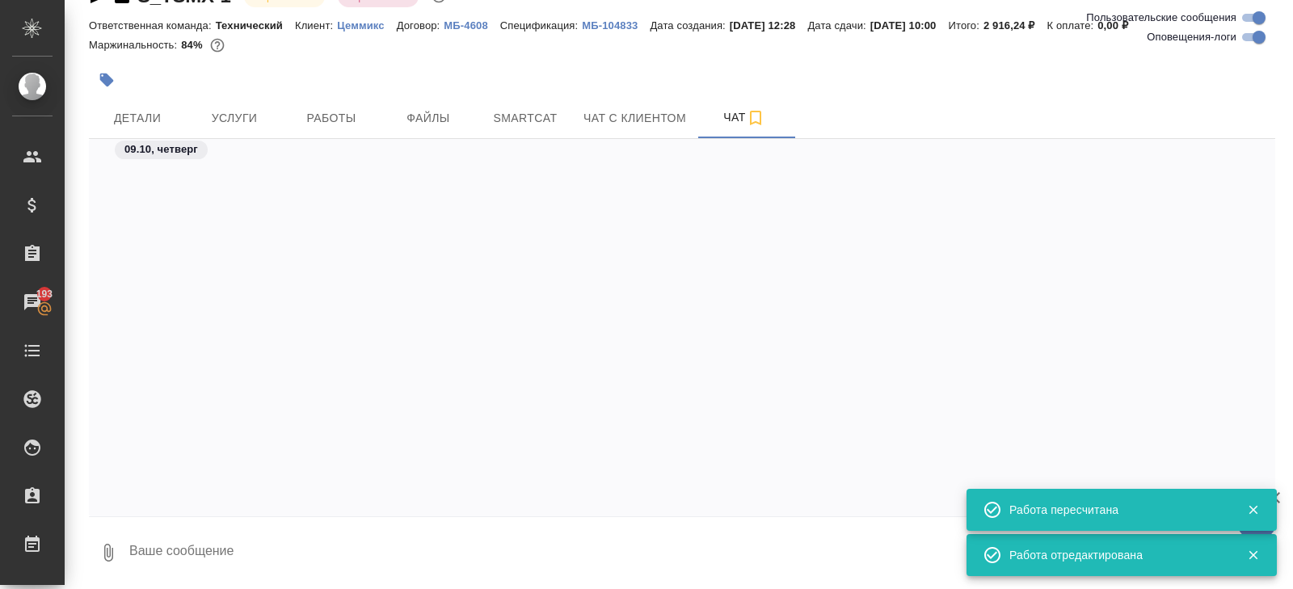
scroll to position [7033, 0]
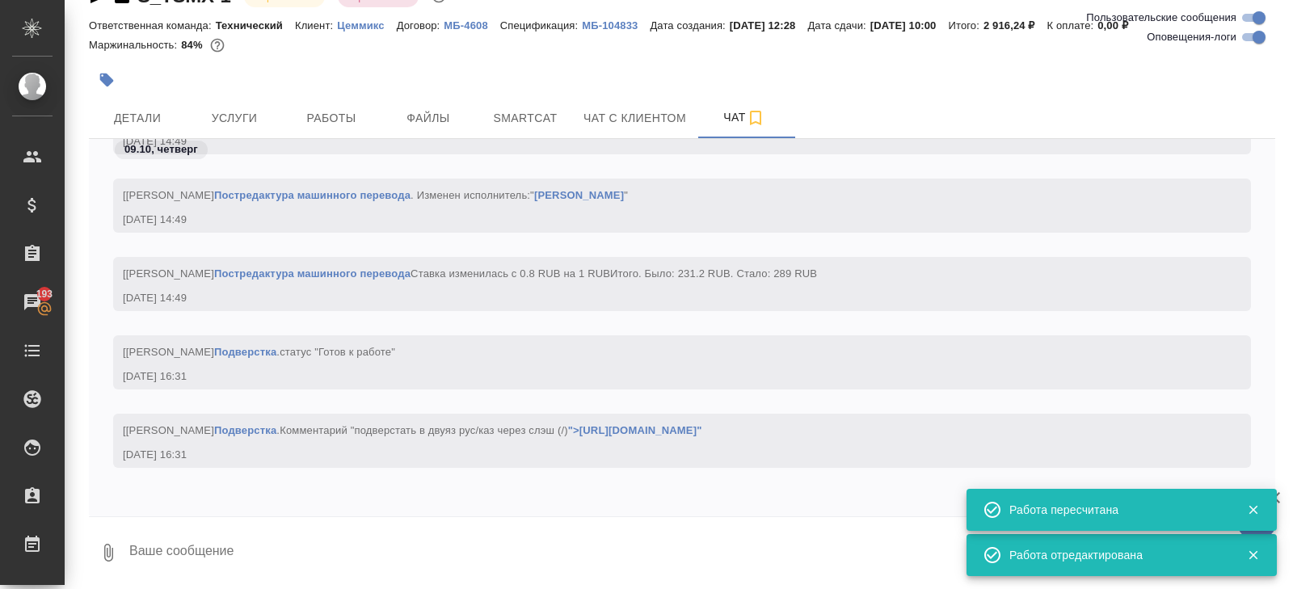
click at [251, 533] on textarea at bounding box center [702, 552] width 1148 height 55
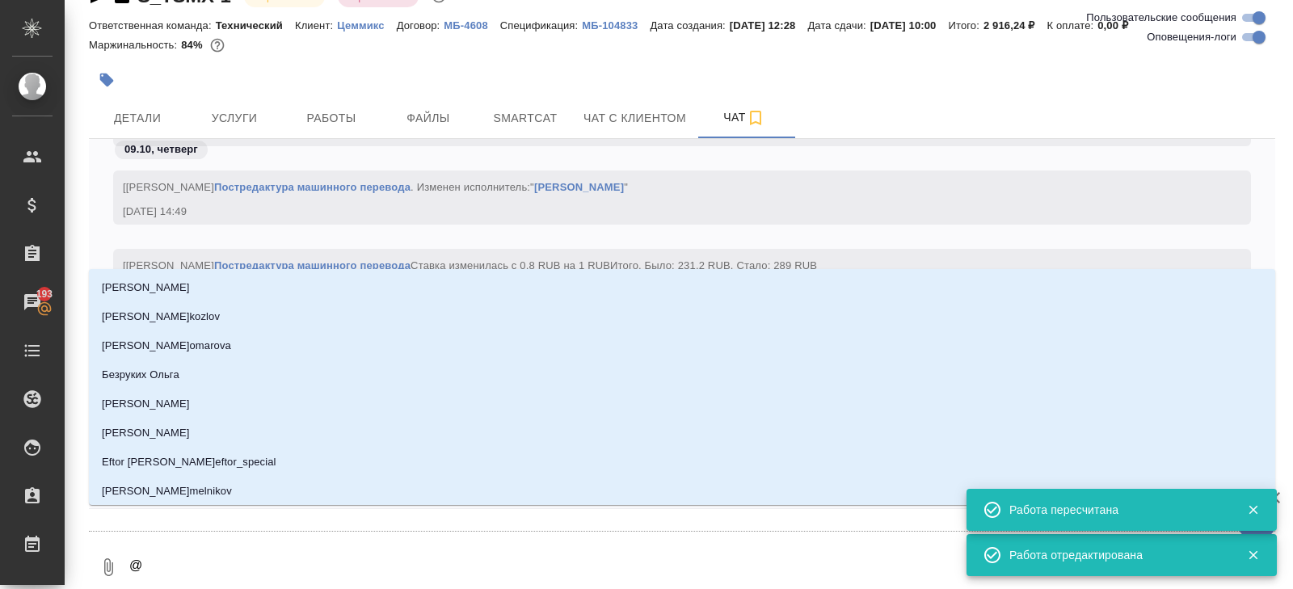
type textarea "@з"
type input "з"
type textarea "@за"
type input "за"
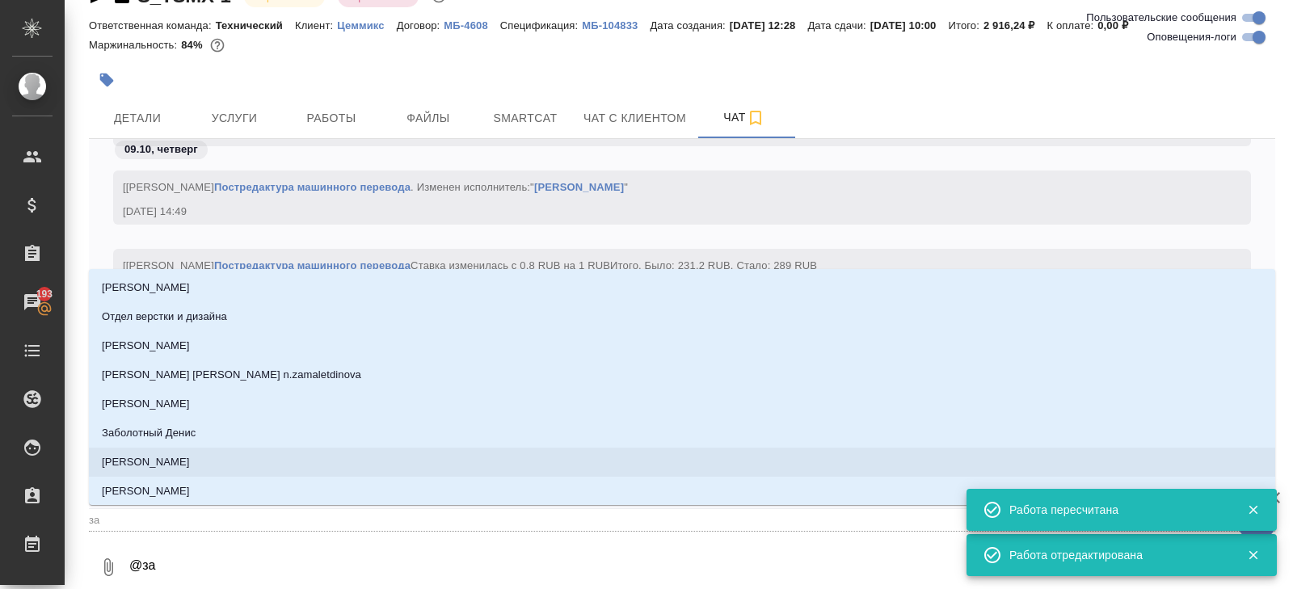
type textarea "@заб"
type input "заб"
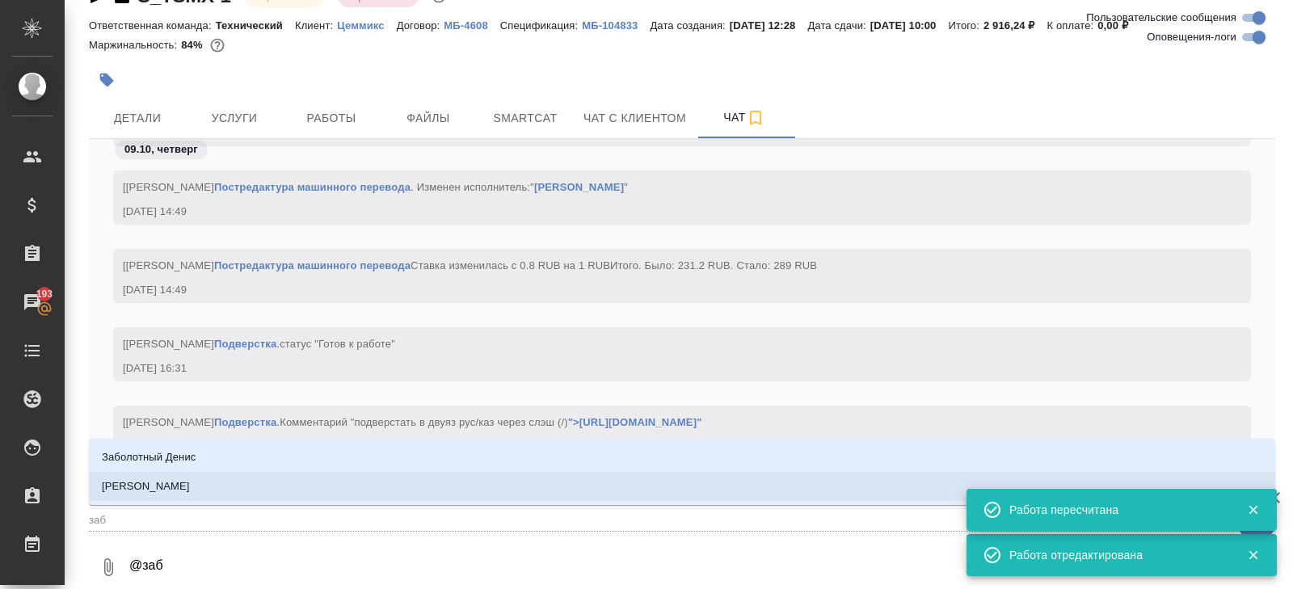
click at [164, 483] on p "Заборова Александра" at bounding box center [146, 486] width 88 height 16
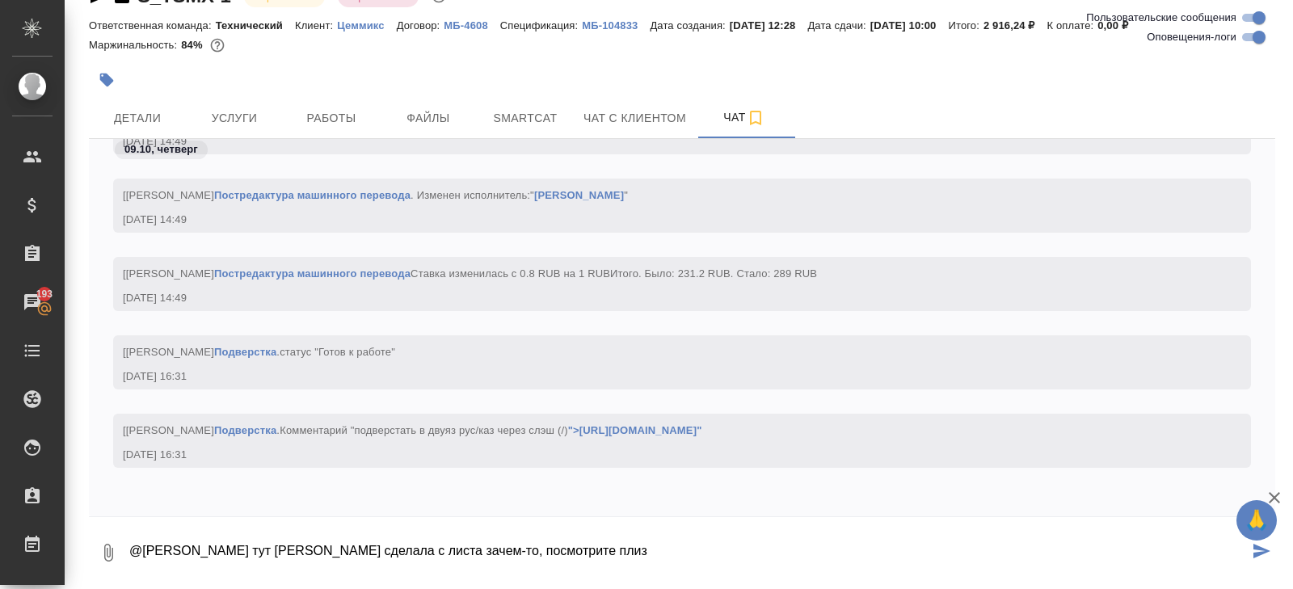
type textarea "@Заборова Александра тут фрил сделала с листа зачем-то, посмотрите плиз"
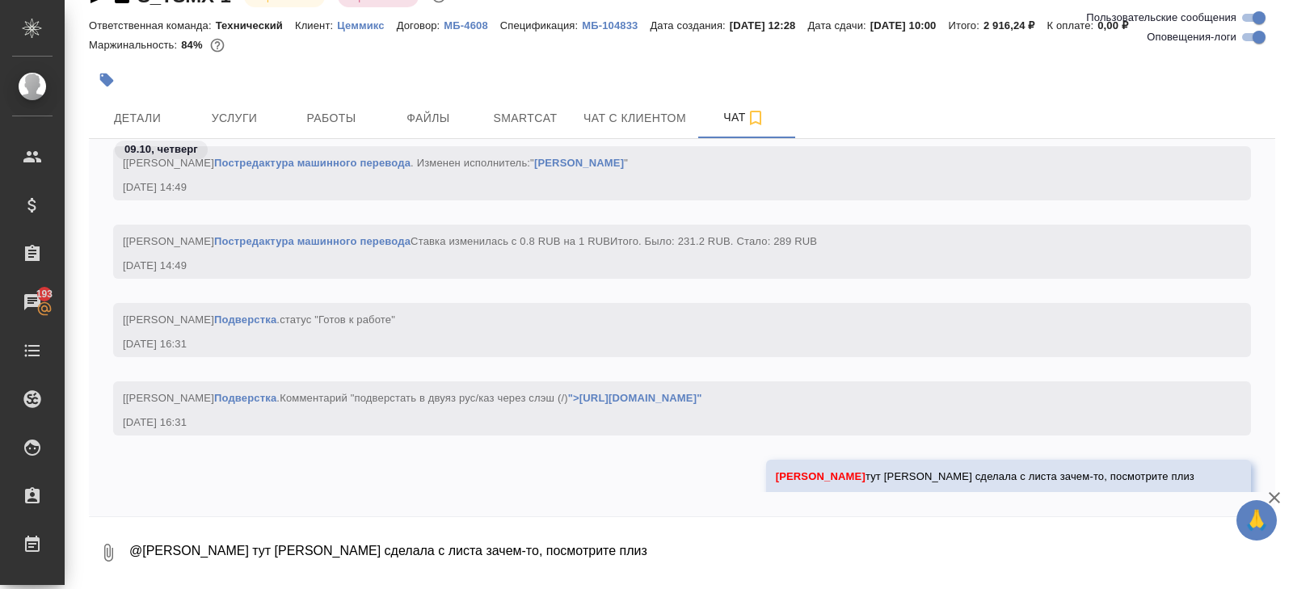
scroll to position [7111, 0]
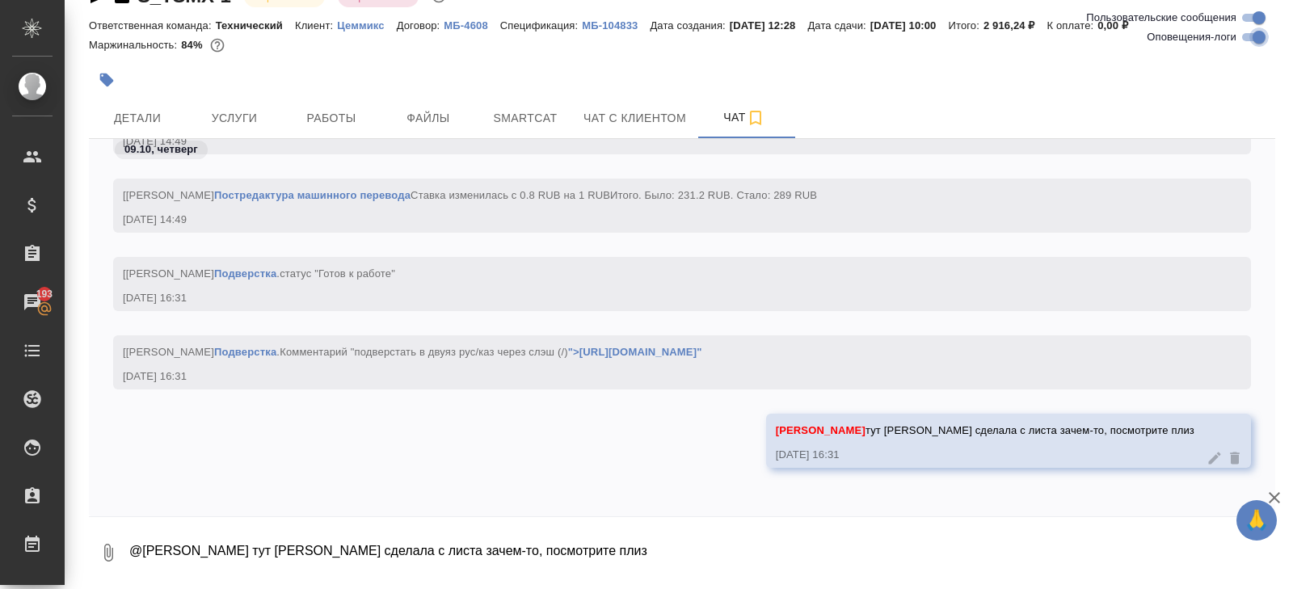
click at [1252, 36] on input "Оповещения-логи" at bounding box center [1259, 36] width 58 height 19
checkbox input "false"
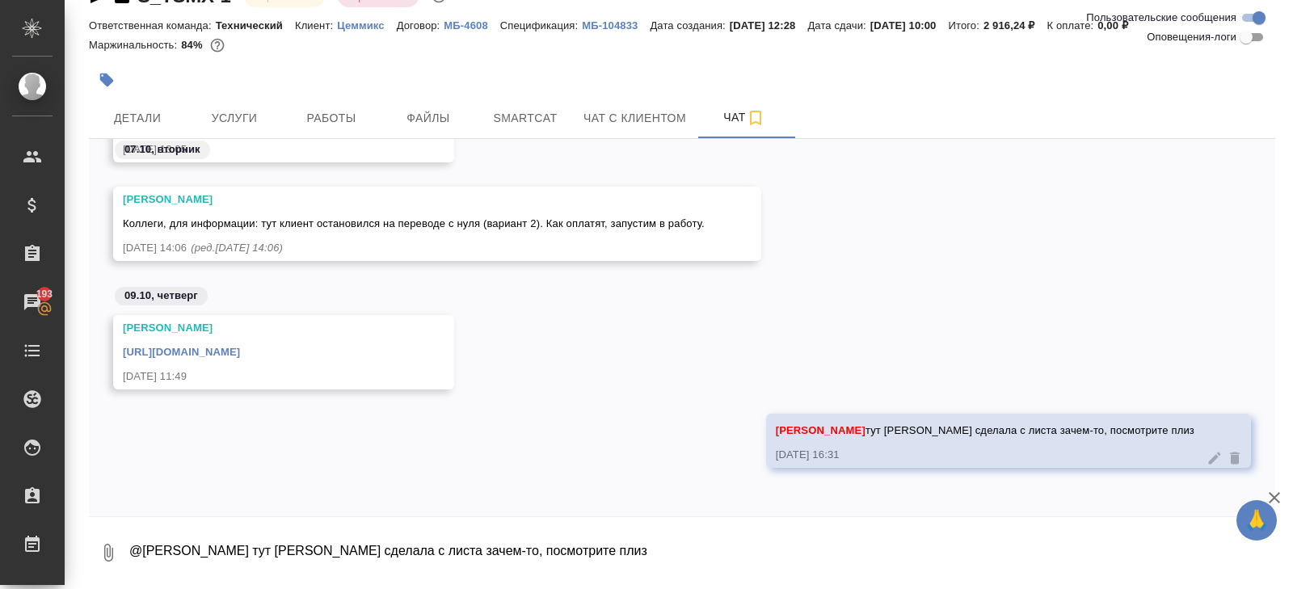
scroll to position [870, 0]
click at [495, 115] on span "Smartcat" at bounding box center [526, 118] width 78 height 20
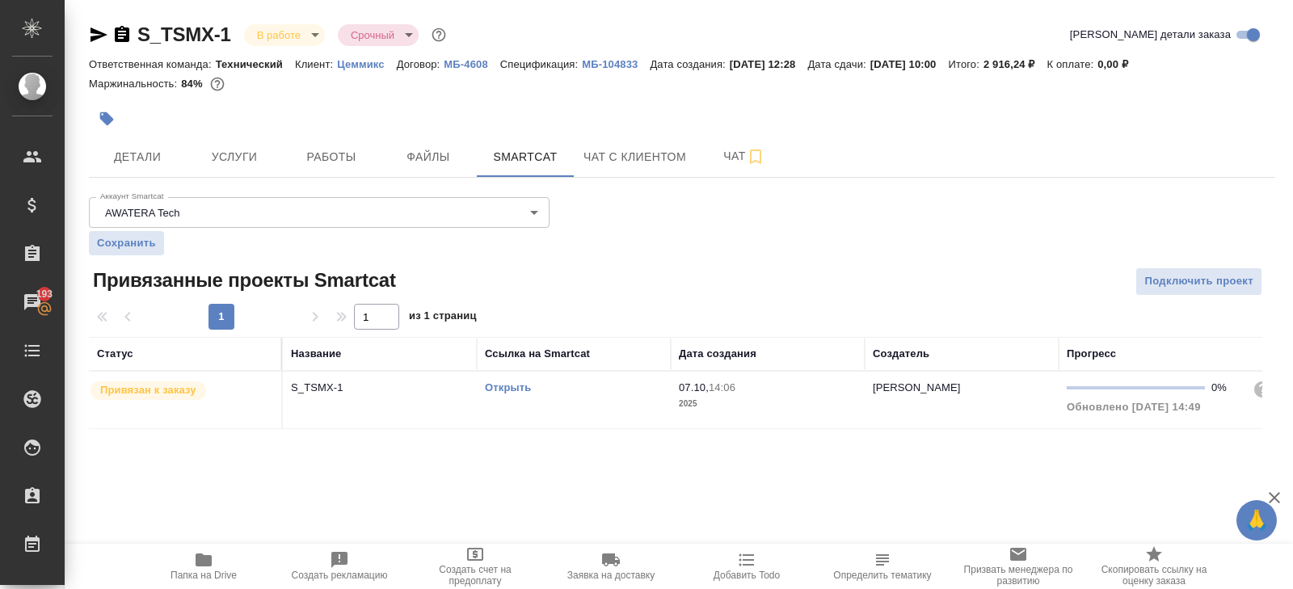
click at [505, 390] on link "Открыть" at bounding box center [508, 387] width 46 height 12
click at [740, 147] on span "Чат" at bounding box center [745, 156] width 78 height 20
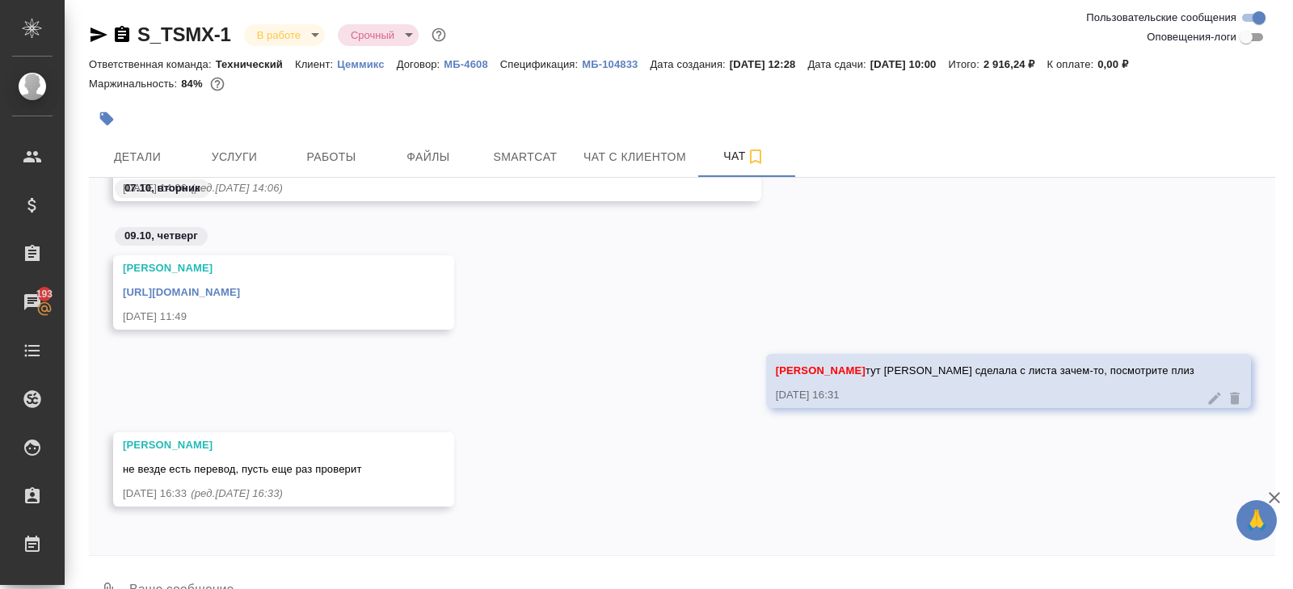
scroll to position [39, 0]
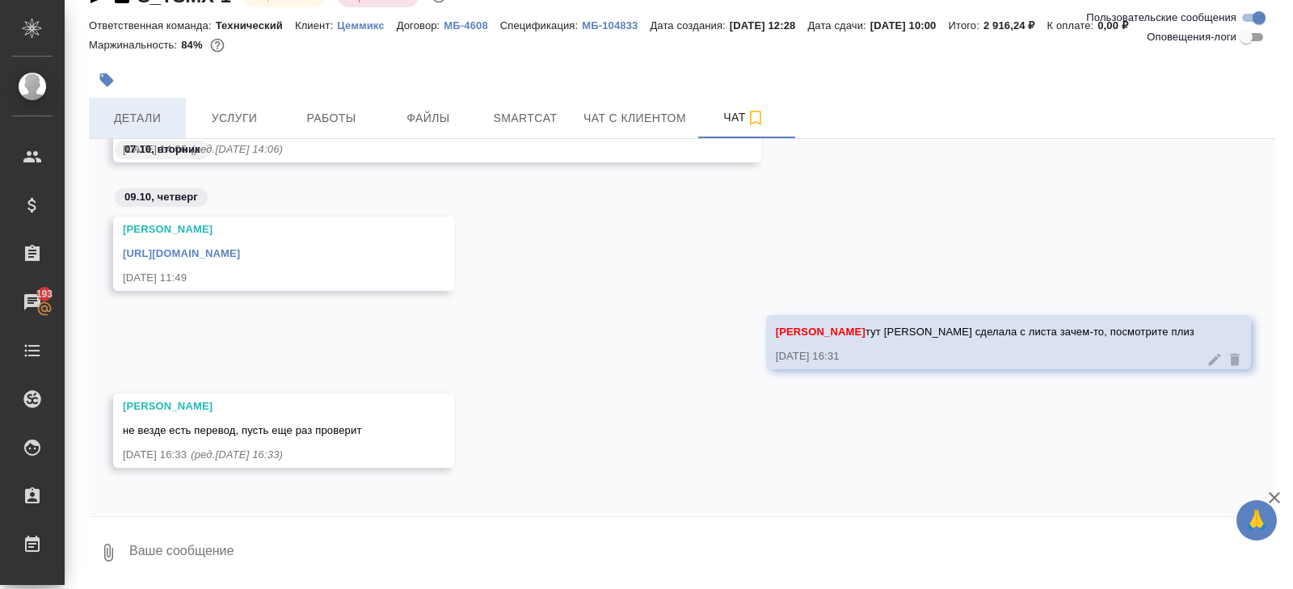
click at [132, 115] on span "Детали" at bounding box center [138, 118] width 78 height 20
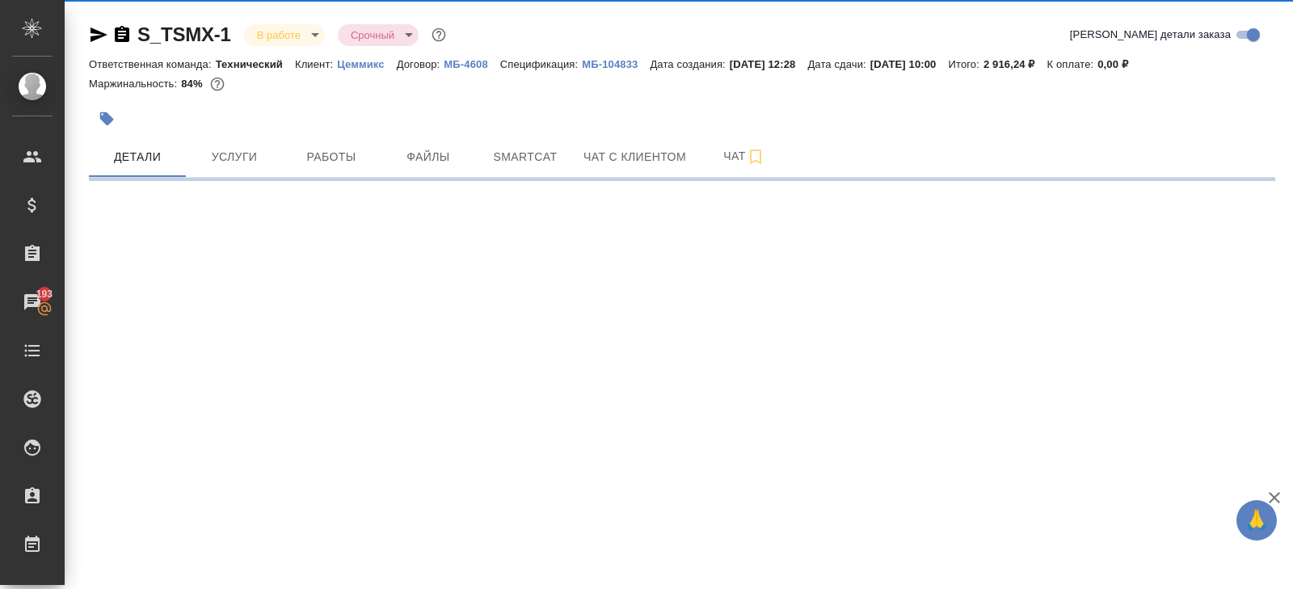
select select "RU"
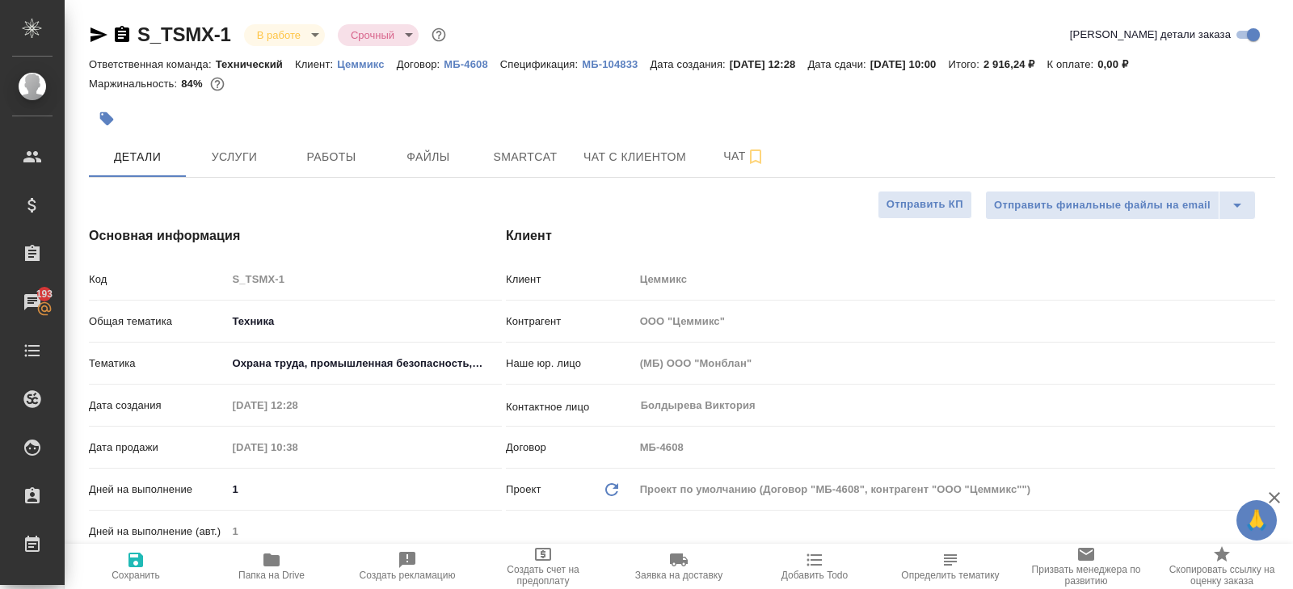
type textarea "x"
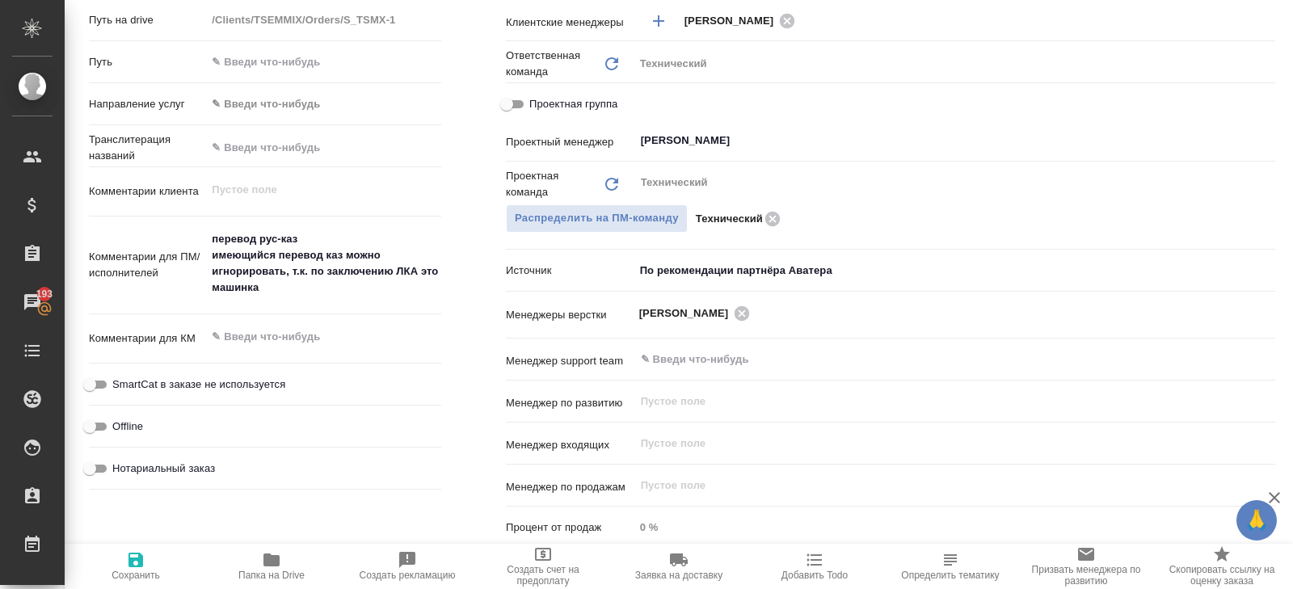
scroll to position [714, 0]
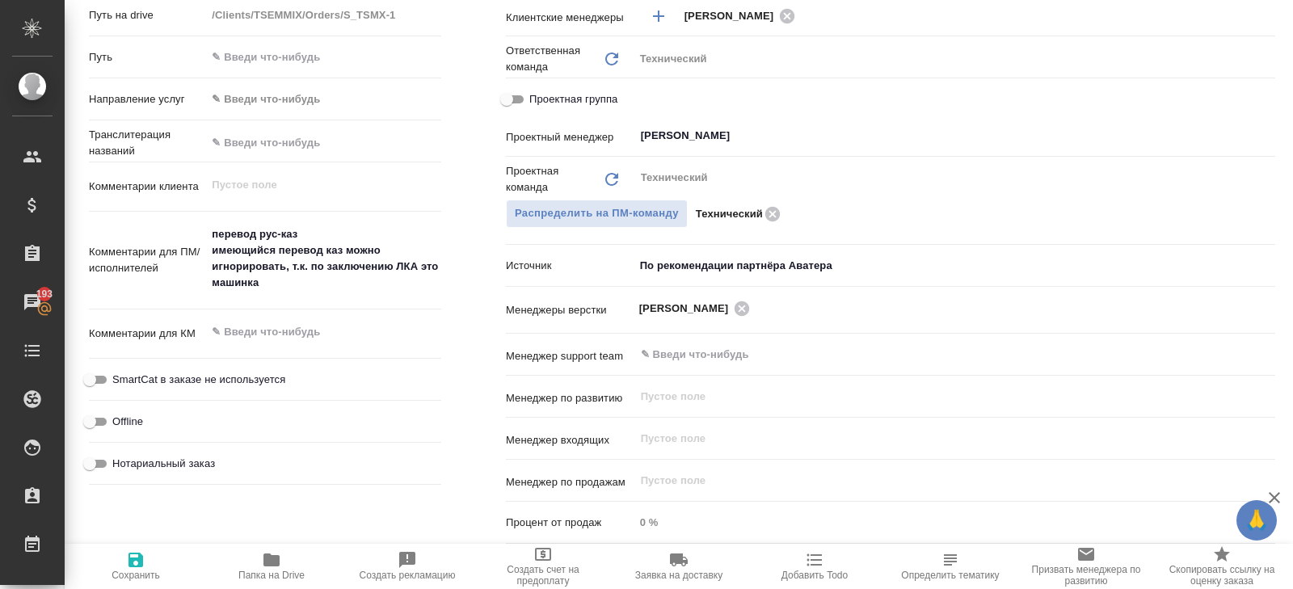
type textarea "x"
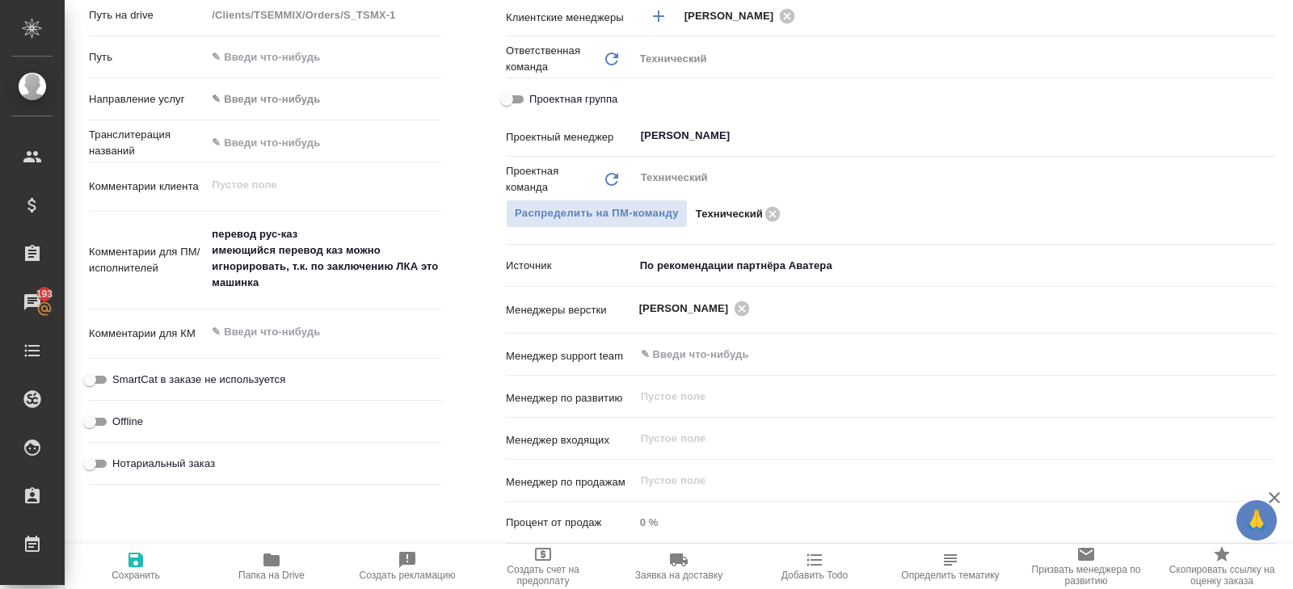
type textarea "x"
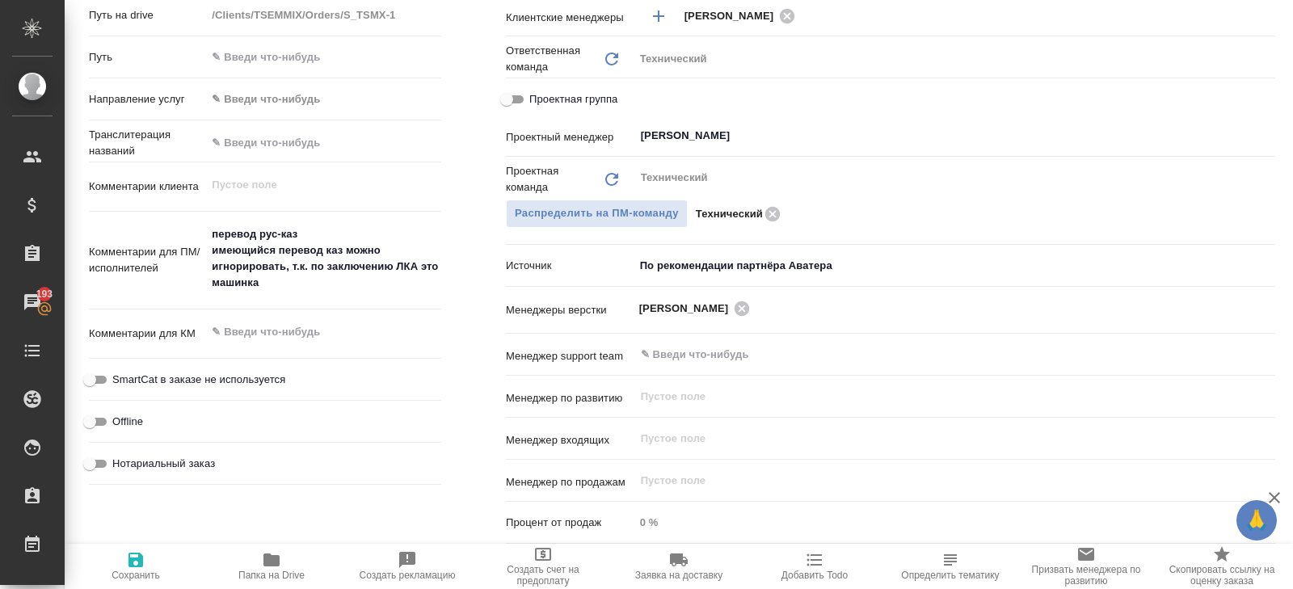
type textarea "x"
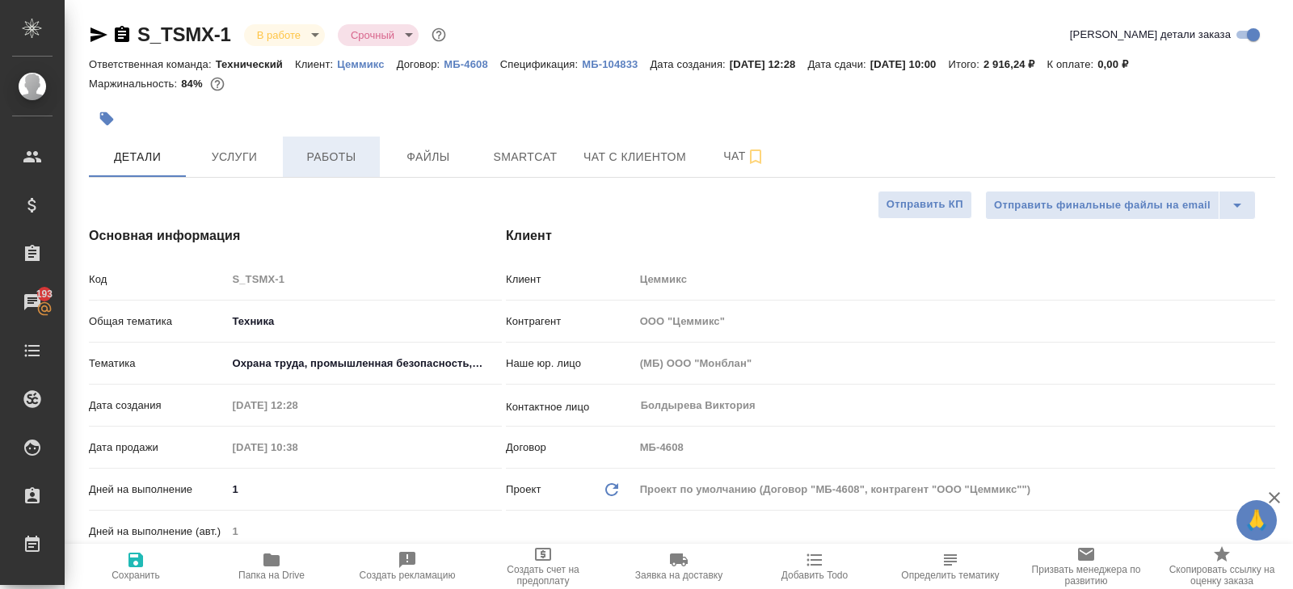
click at [354, 145] on button "Работы" at bounding box center [331, 157] width 97 height 40
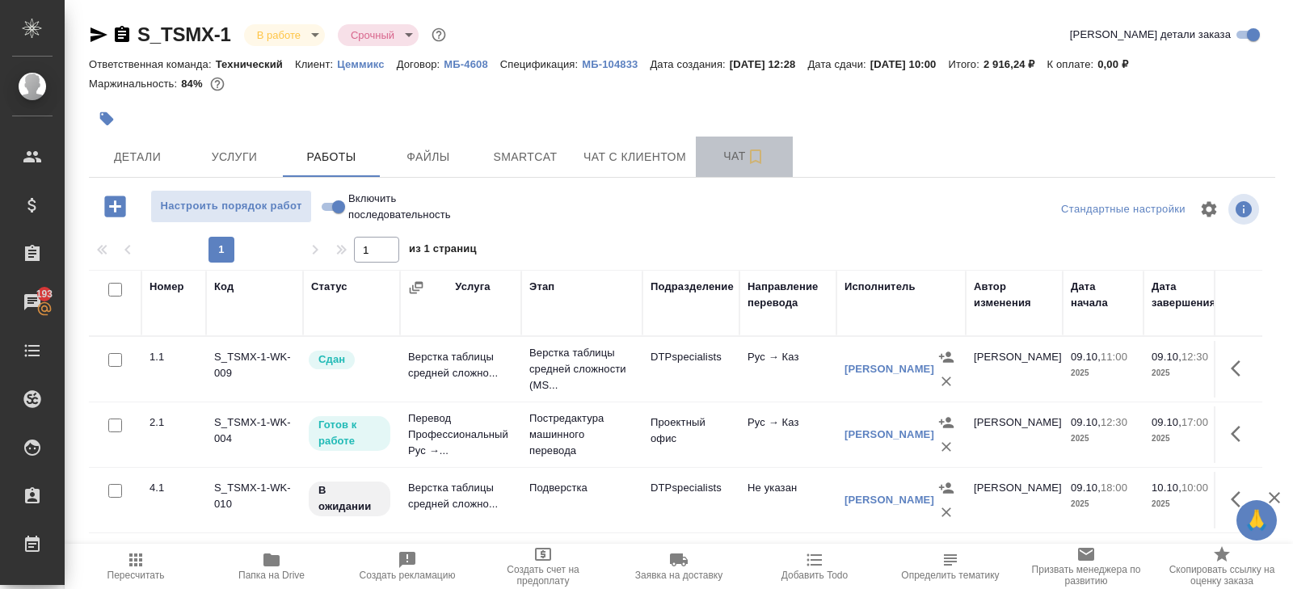
click at [744, 152] on span "Чат" at bounding box center [745, 156] width 78 height 20
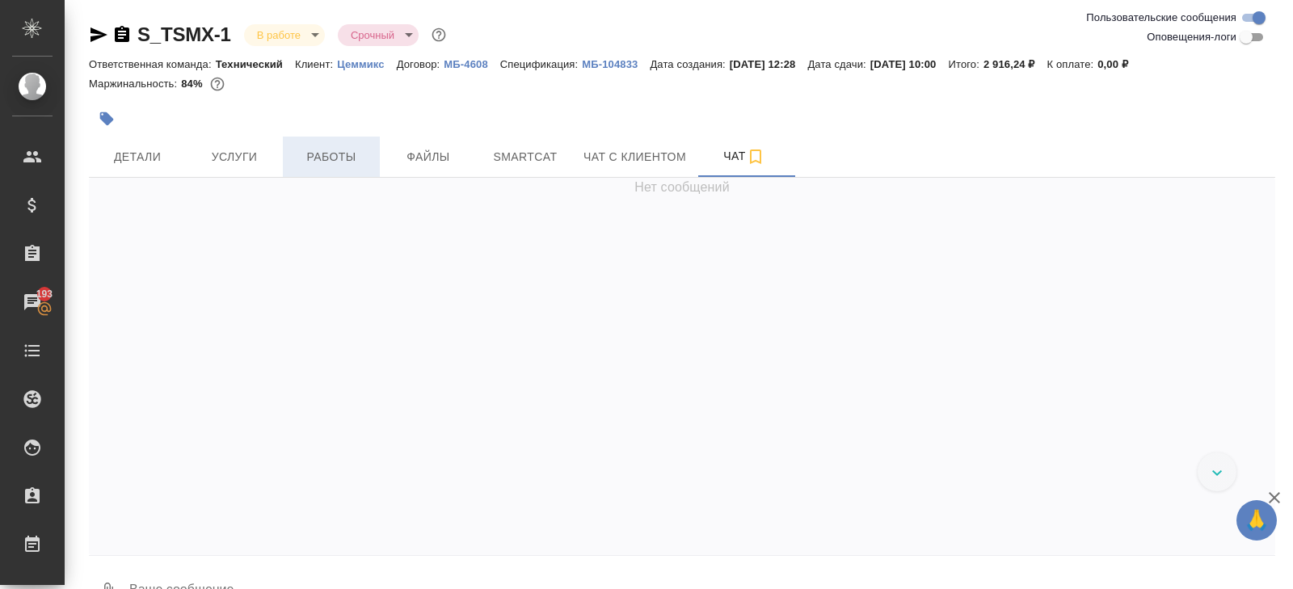
scroll to position [967, 0]
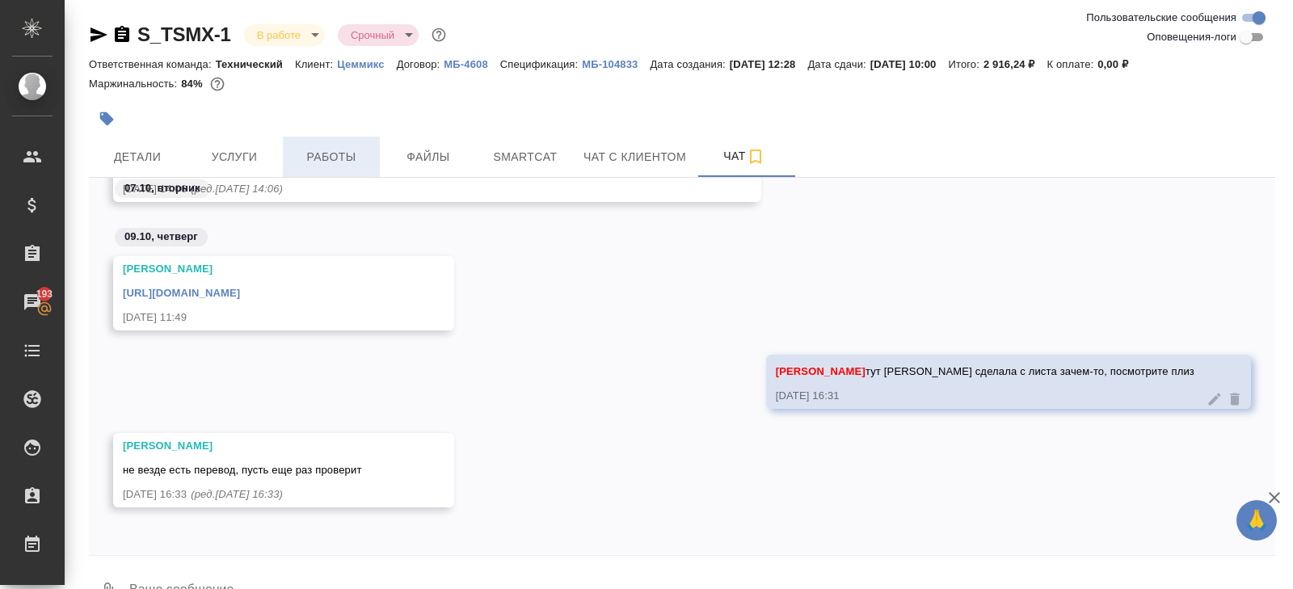
click at [339, 147] on span "Работы" at bounding box center [332, 157] width 78 height 20
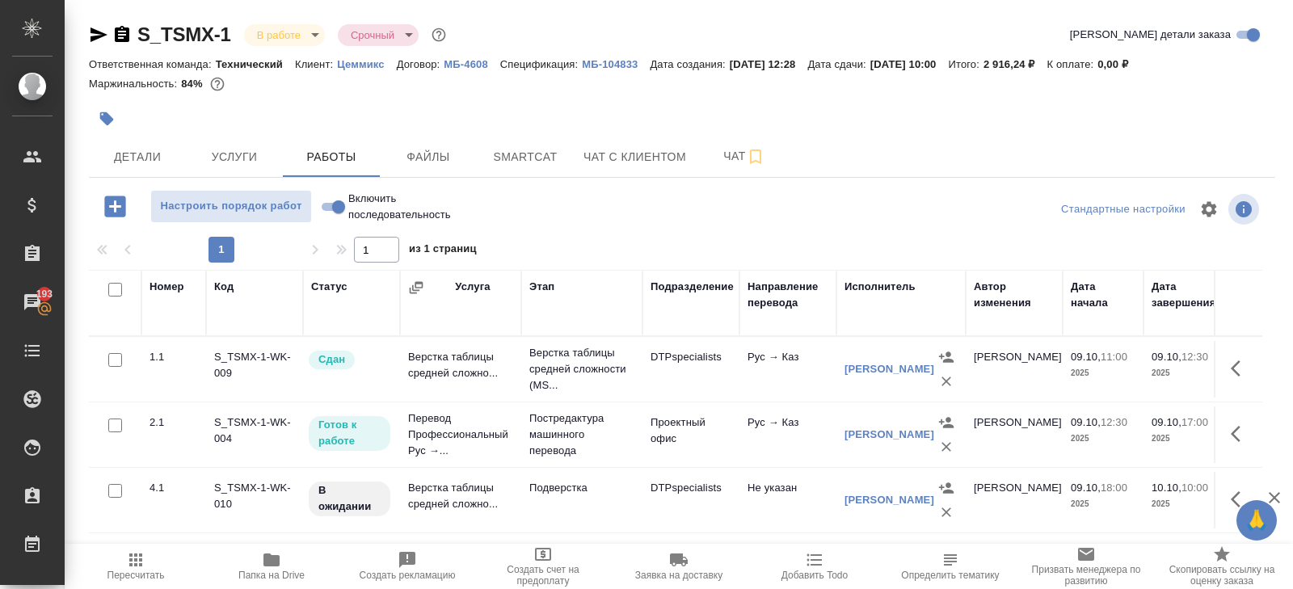
click at [955, 445] on button "button" at bounding box center [946, 447] width 24 height 24
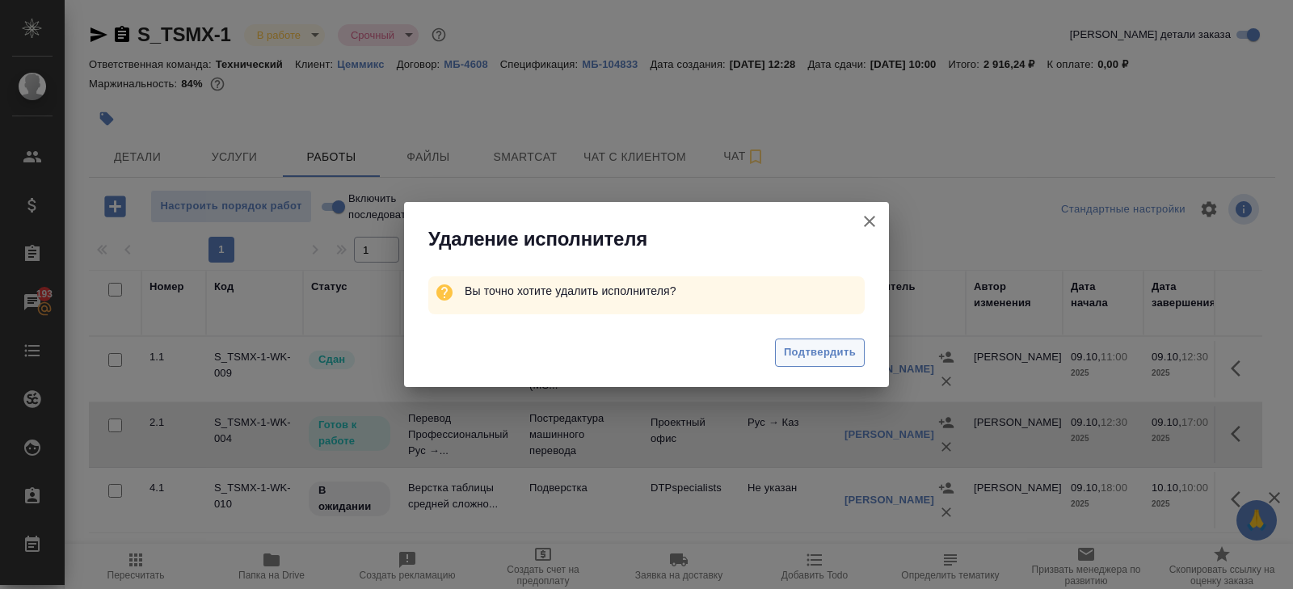
click at [809, 352] on span "Подтвердить" at bounding box center [820, 352] width 72 height 19
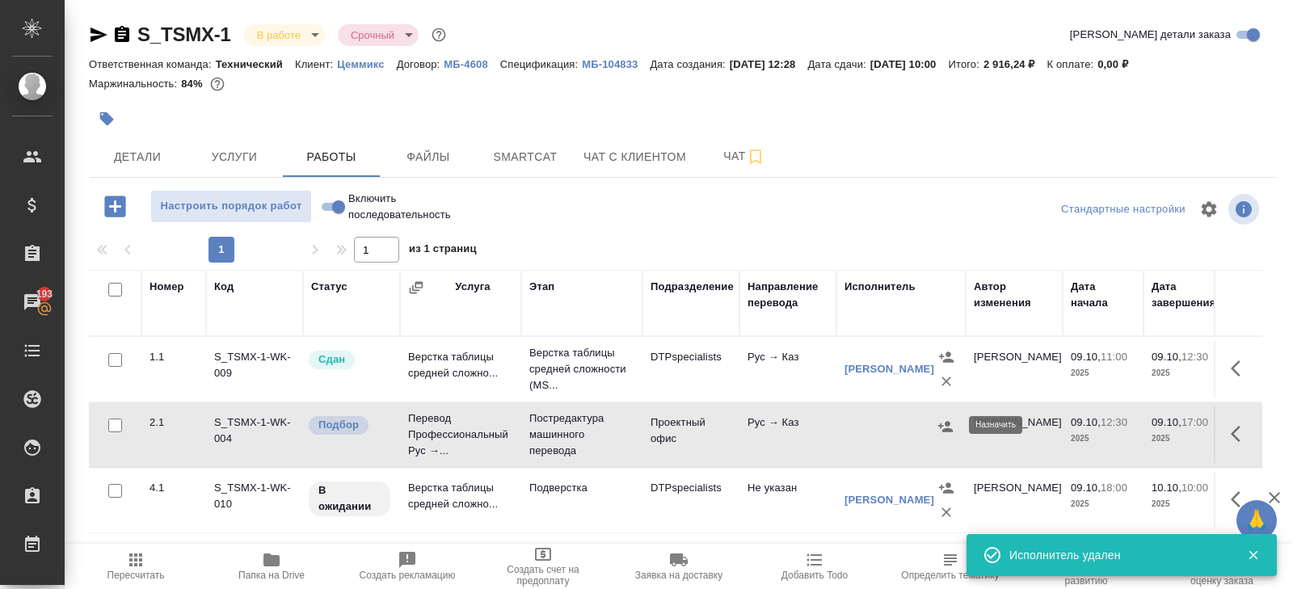
click at [946, 428] on icon "button" at bounding box center [945, 426] width 15 height 11
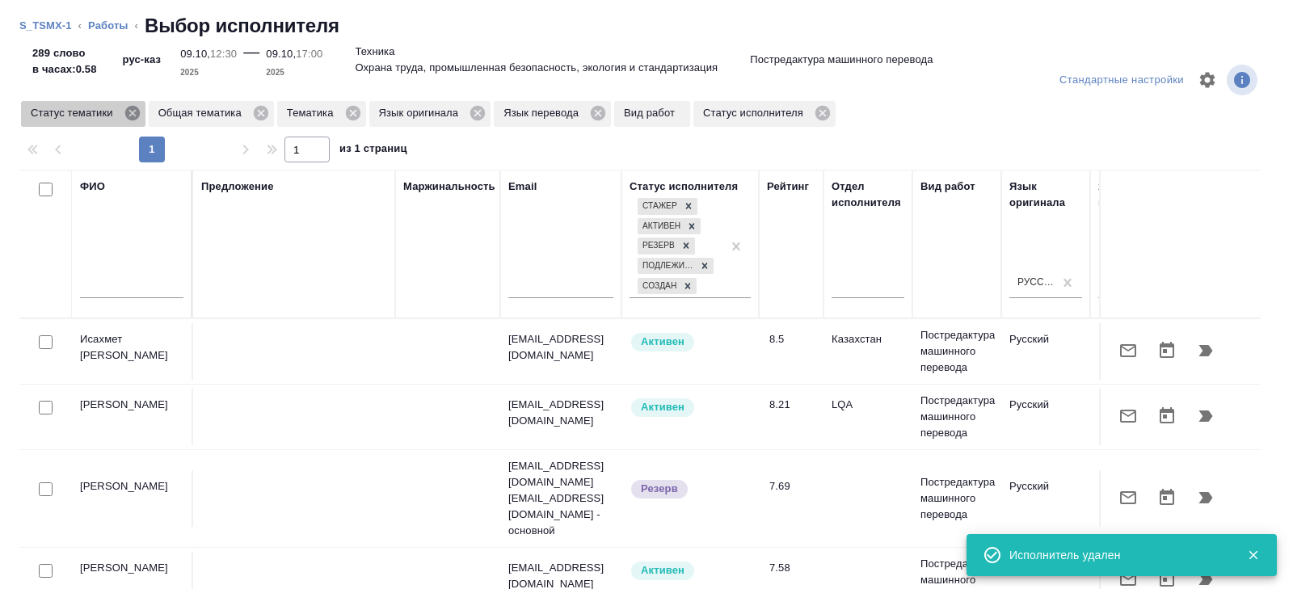
click at [137, 109] on icon at bounding box center [131, 113] width 15 height 15
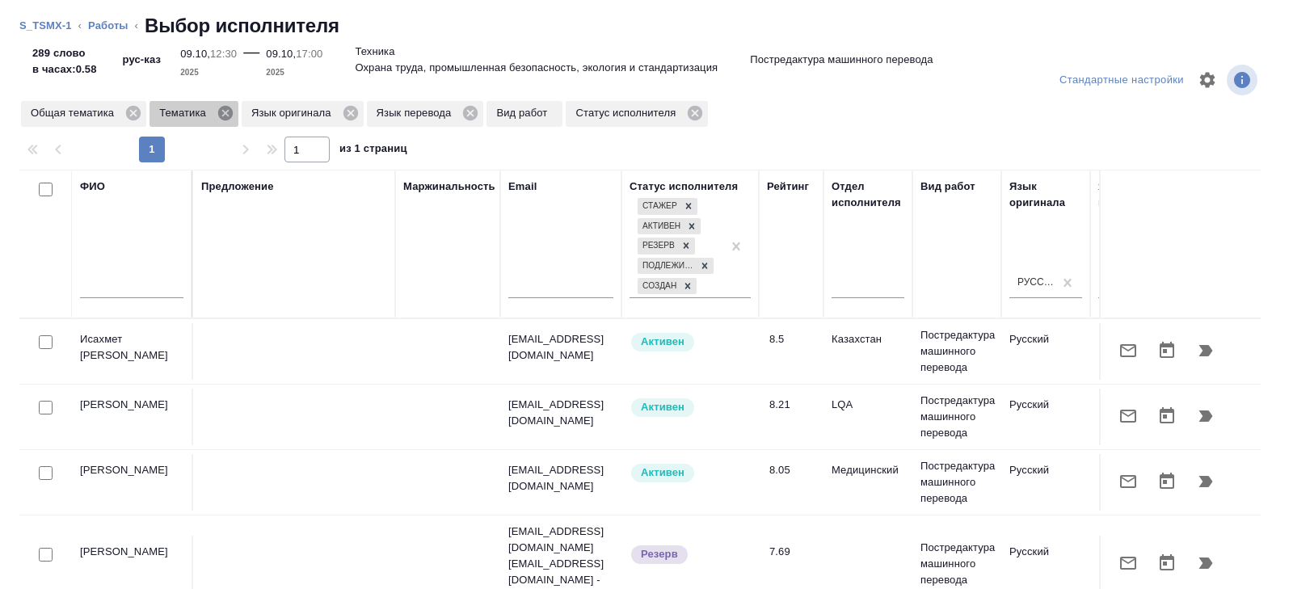
click at [230, 113] on icon at bounding box center [225, 113] width 15 height 15
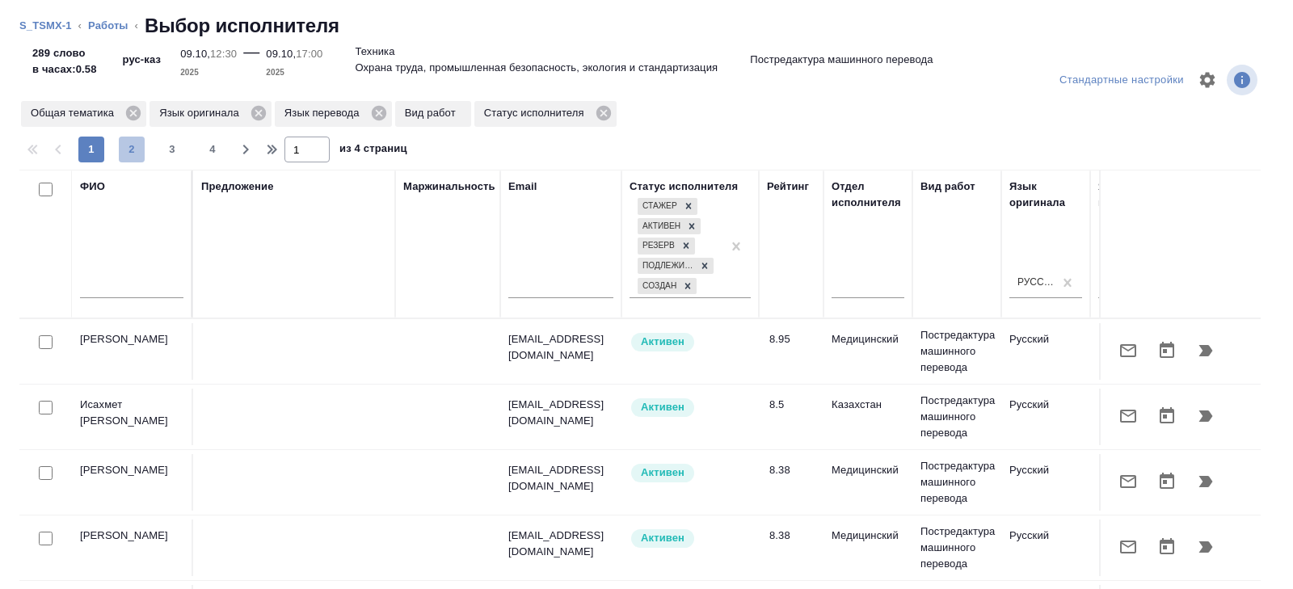
click at [133, 141] on button "2" at bounding box center [132, 150] width 26 height 26
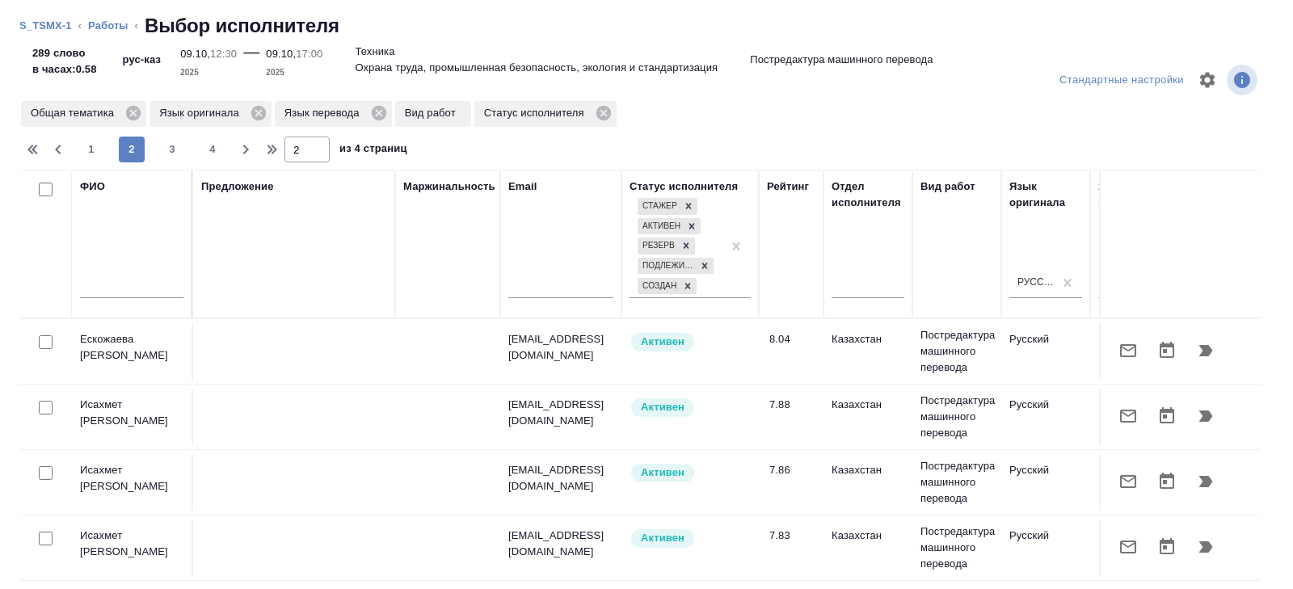
click at [179, 150] on span "3" at bounding box center [172, 149] width 26 height 16
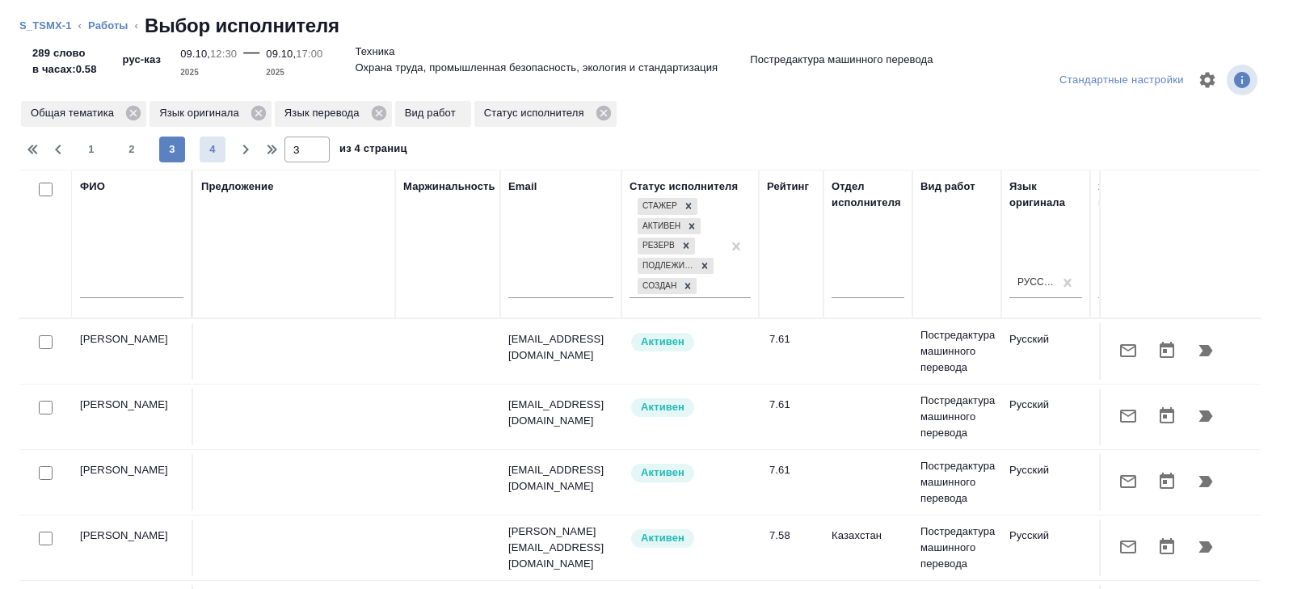
click at [213, 143] on span "4" at bounding box center [213, 149] width 26 height 16
type input "4"
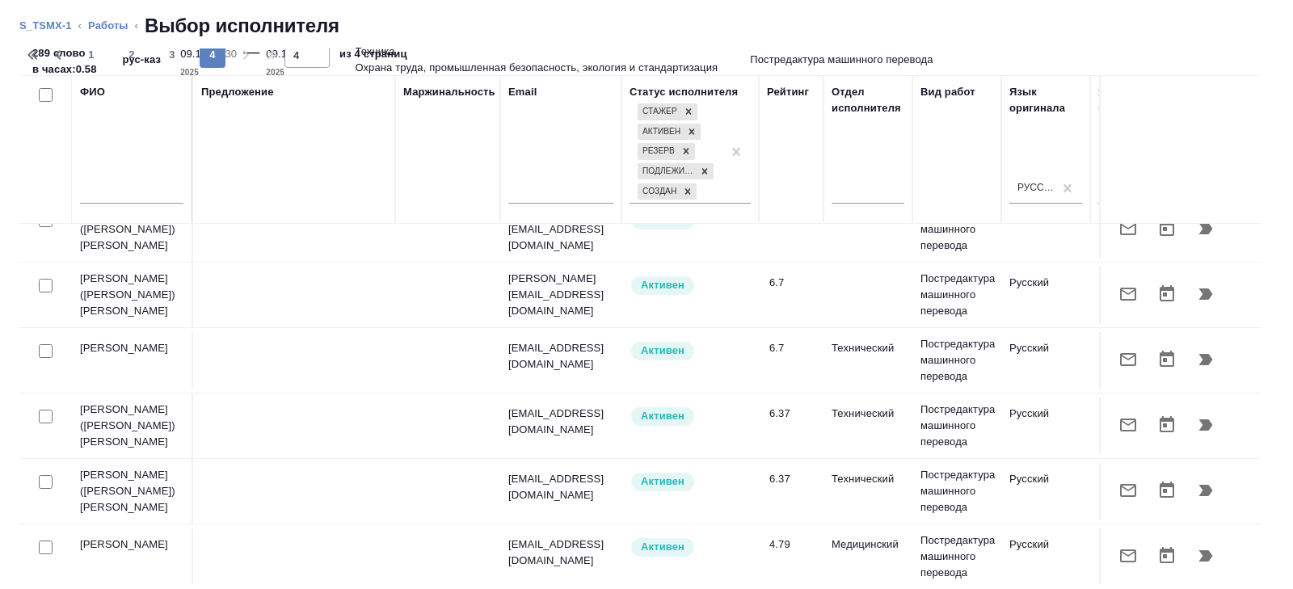
scroll to position [95, 0]
click at [135, 186] on input "text" at bounding box center [131, 193] width 103 height 20
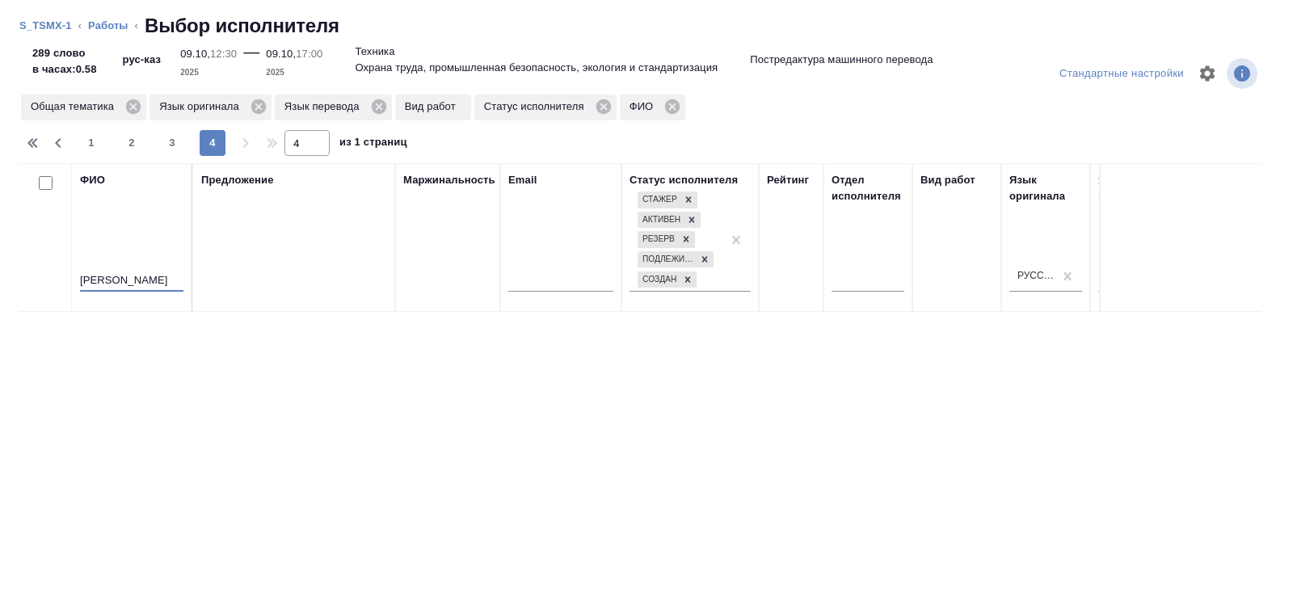
scroll to position [0, 0]
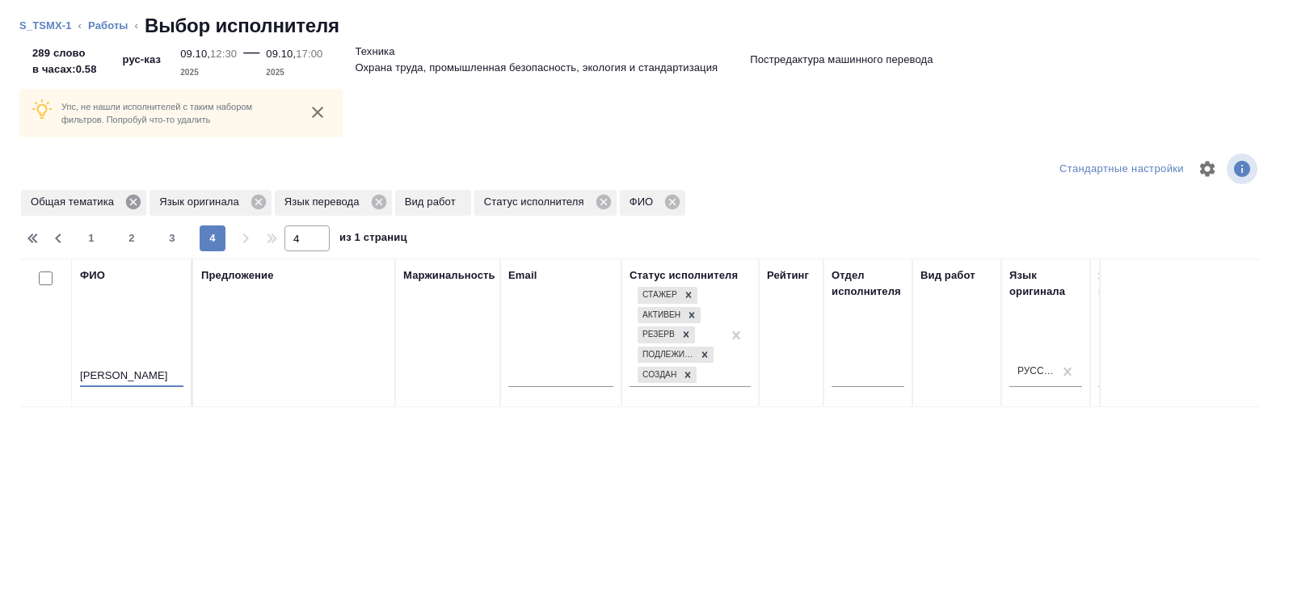
type input "маржан"
click at [133, 203] on icon at bounding box center [133, 202] width 18 height 18
type input "1"
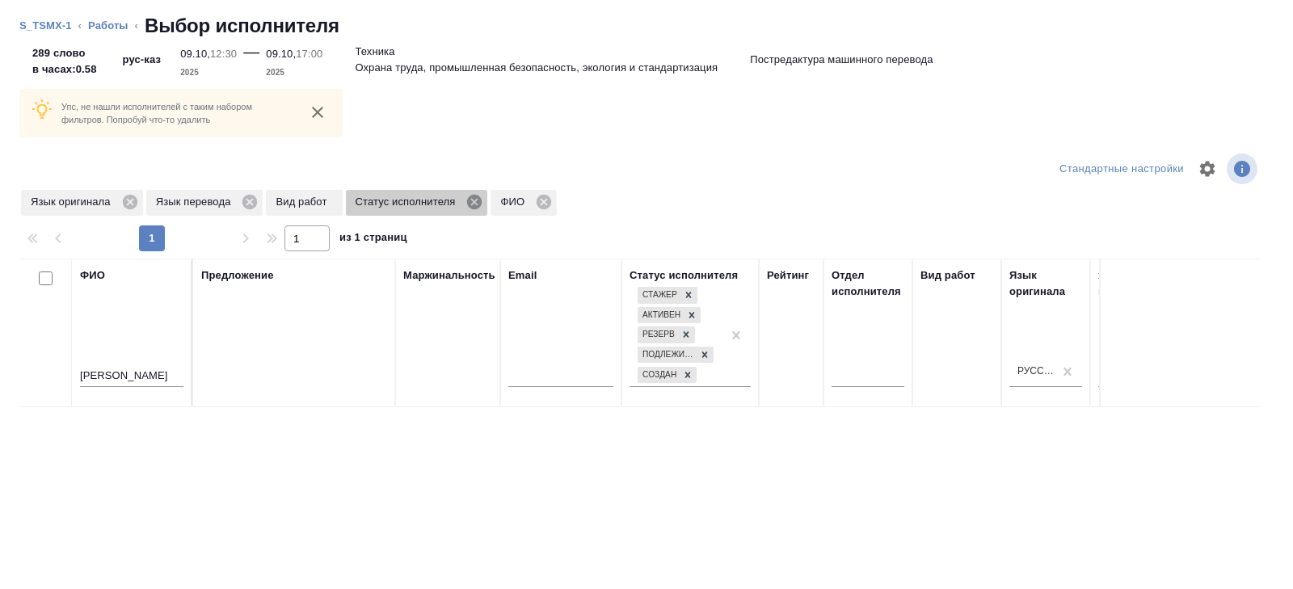
click at [483, 202] on icon at bounding box center [475, 202] width 18 height 18
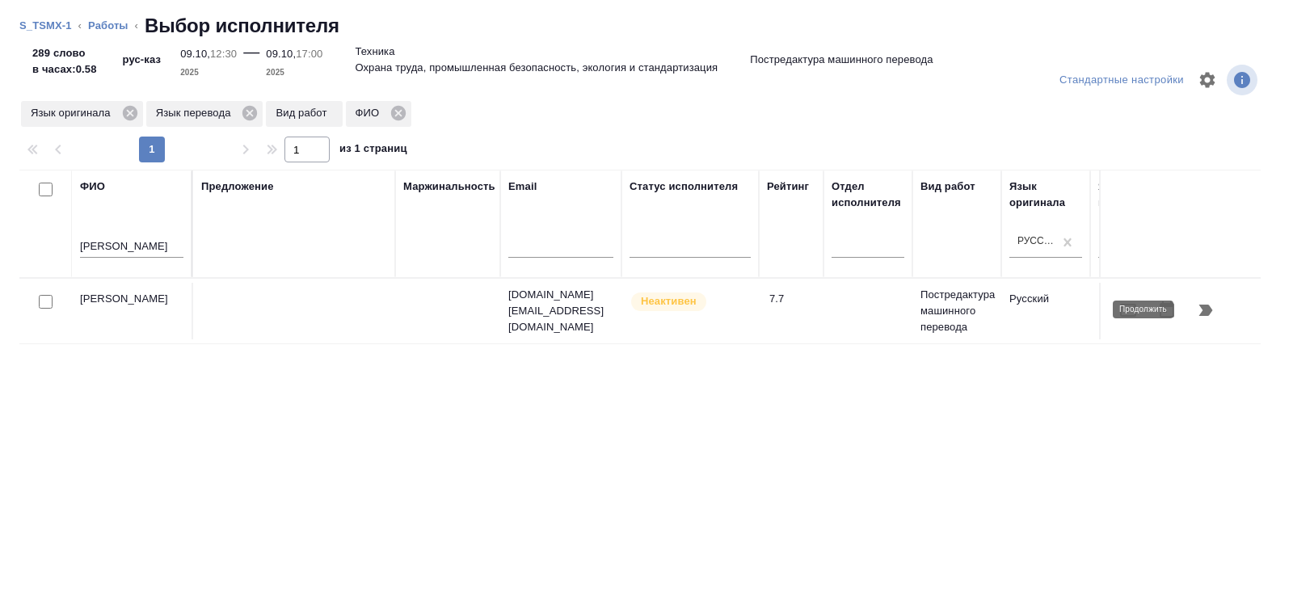
click at [1207, 312] on icon "button" at bounding box center [1206, 310] width 14 height 11
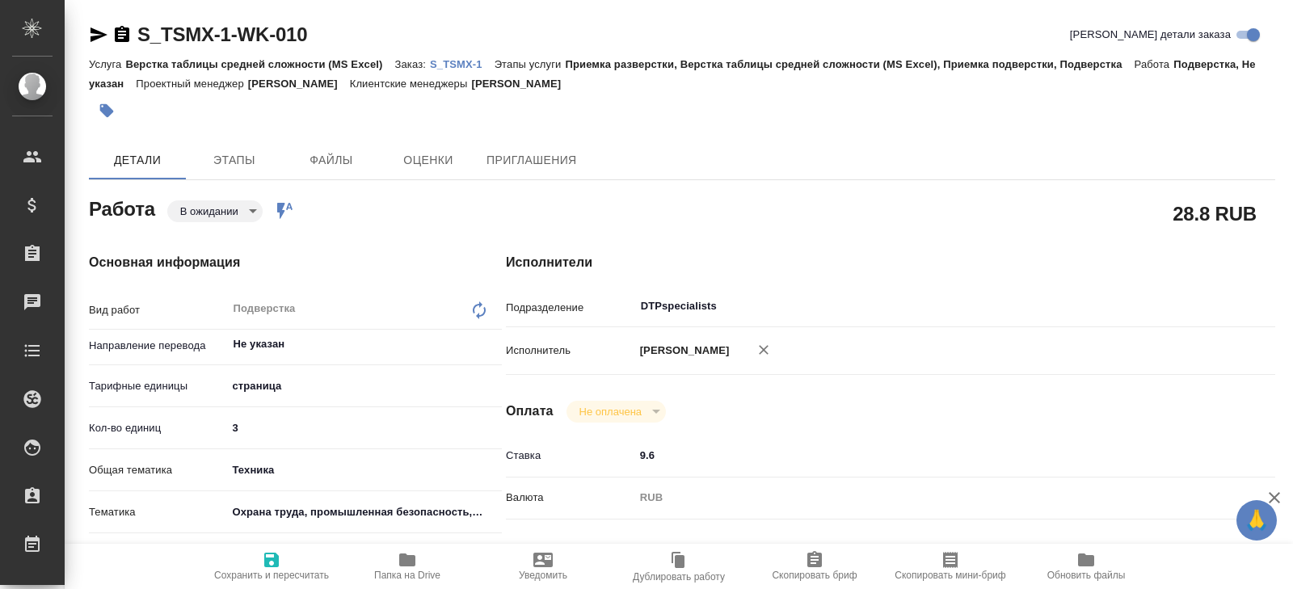
type textarea "x"
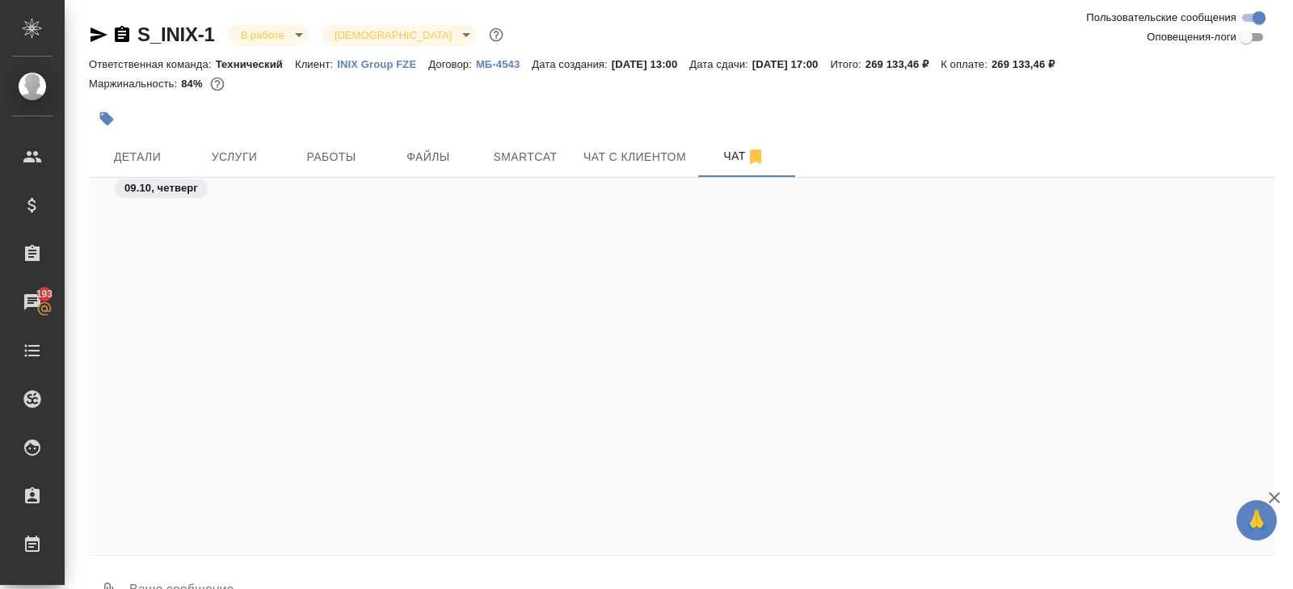
scroll to position [6749, 0]
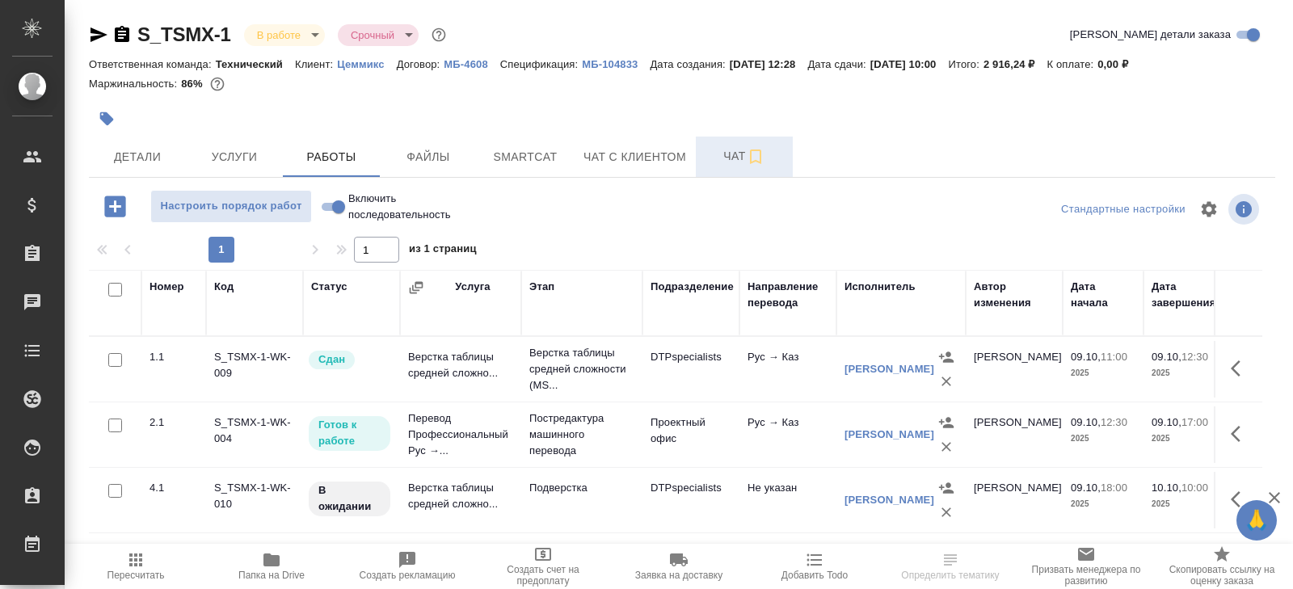
click at [722, 155] on span "Чат" at bounding box center [745, 156] width 78 height 20
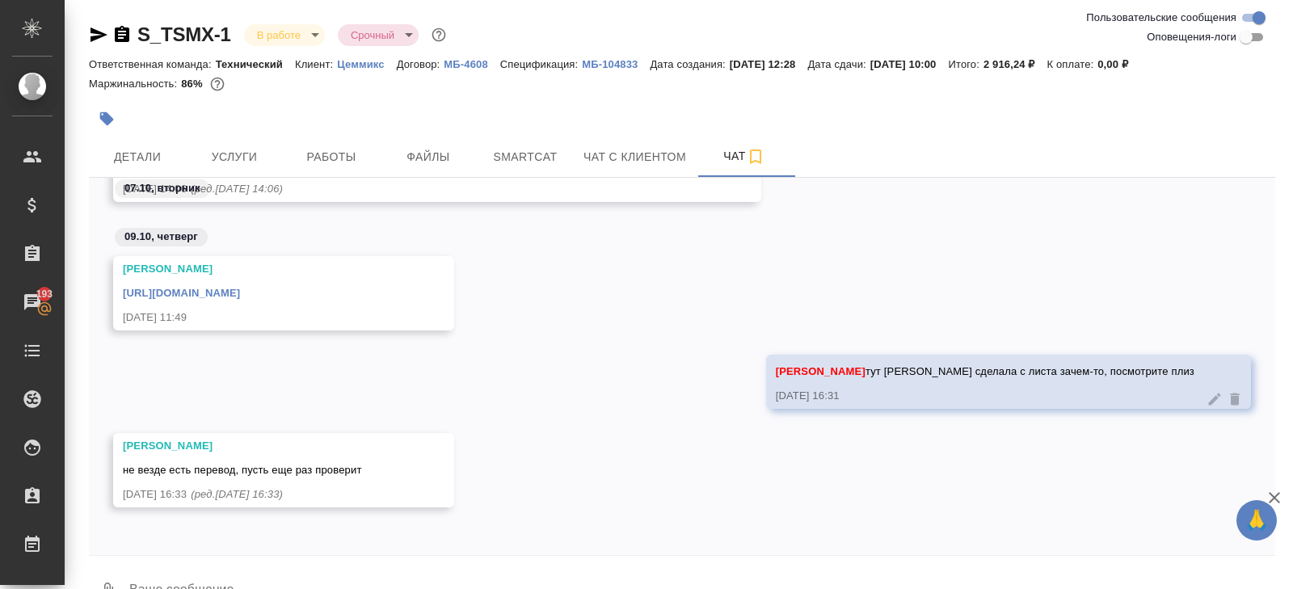
scroll to position [968, 0]
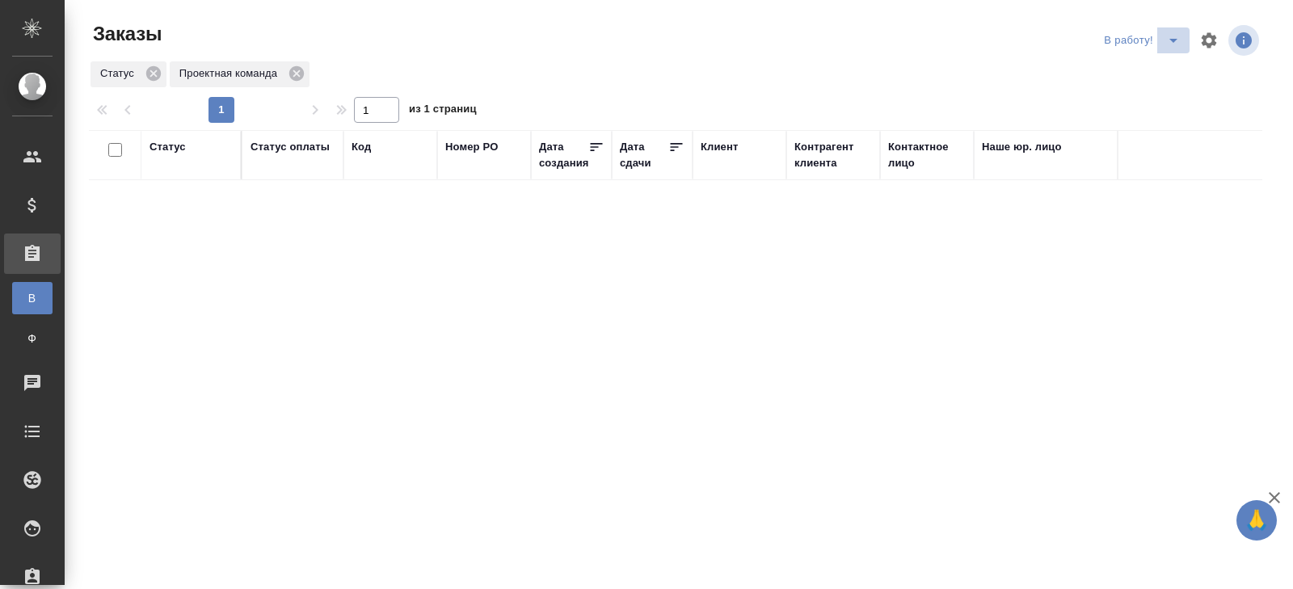
click at [1179, 40] on icon "split button" at bounding box center [1173, 40] width 19 height 19
drag, startPoint x: 1175, startPoint y: 48, endPoint x: 1168, endPoint y: 62, distance: 15.5
click at [1168, 62] on li "ПМ" at bounding box center [1144, 73] width 90 height 26
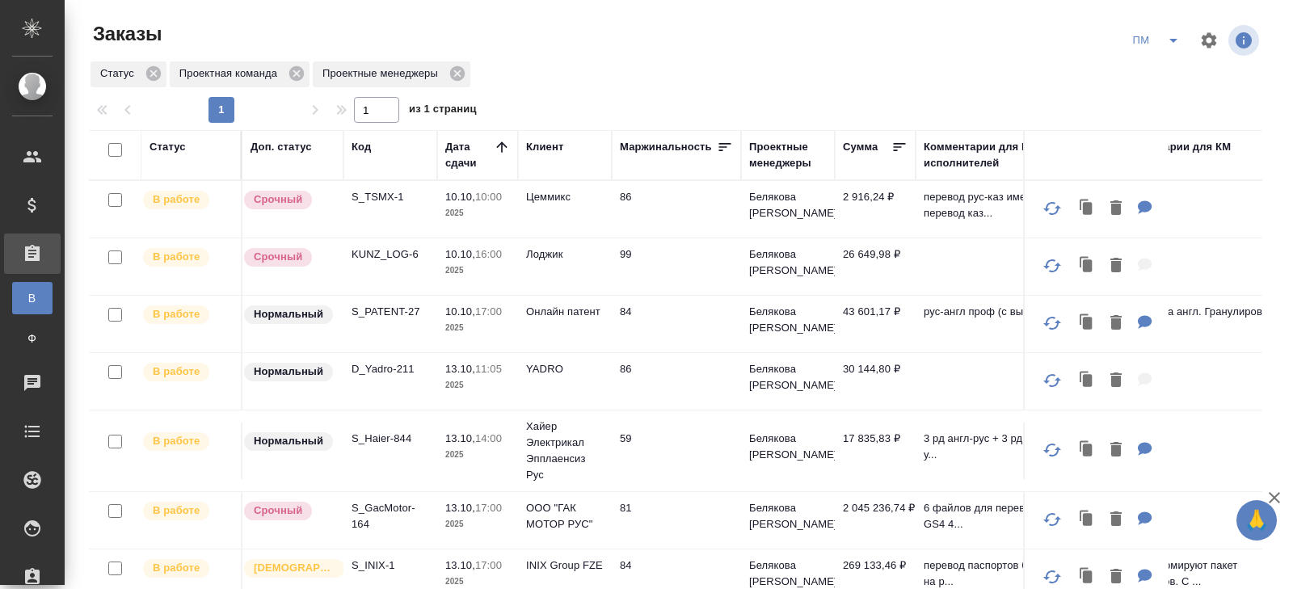
click at [372, 254] on p "KUNZ_LOG-6" at bounding box center [391, 255] width 78 height 16
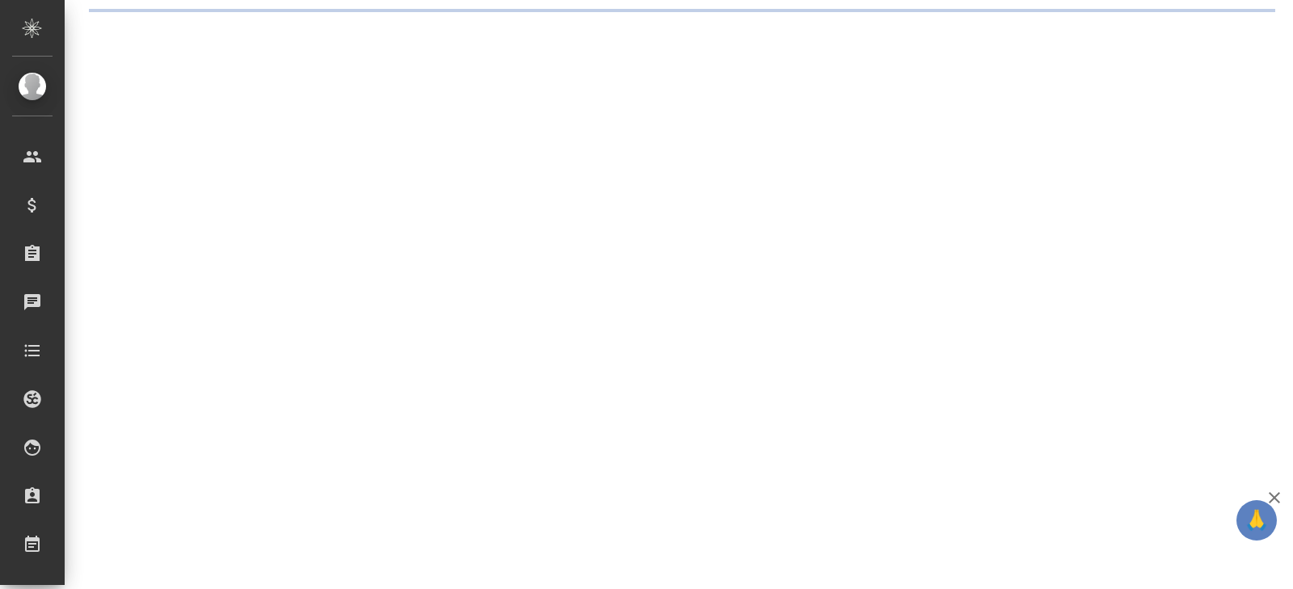
select select "RU"
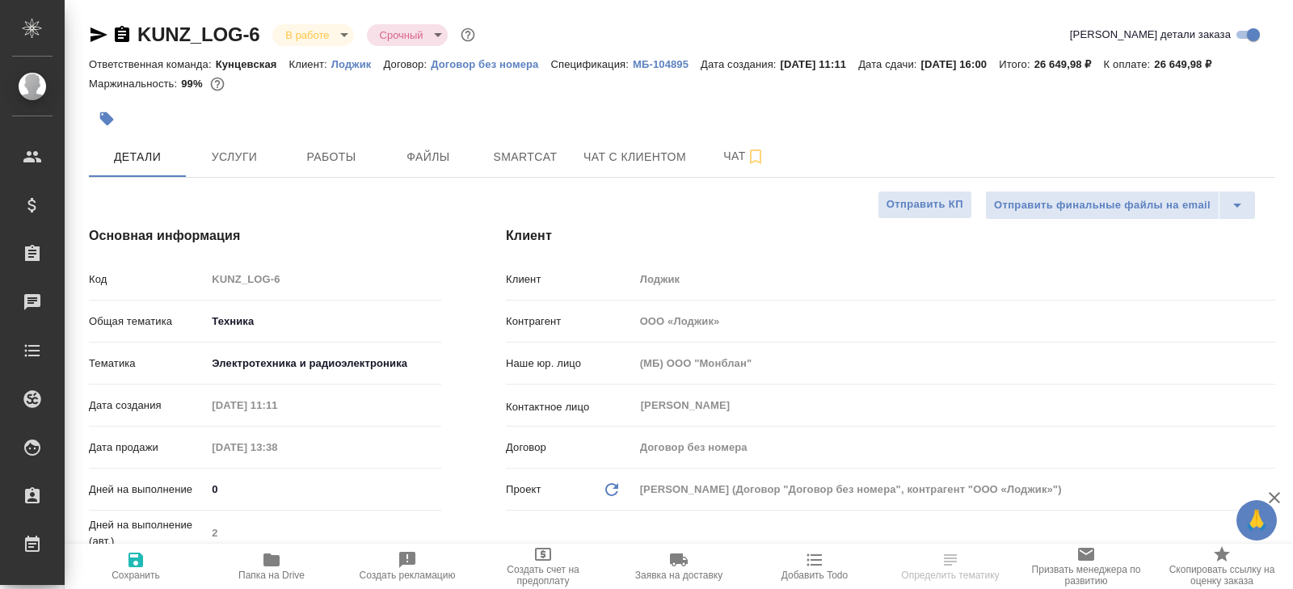
type textarea "x"
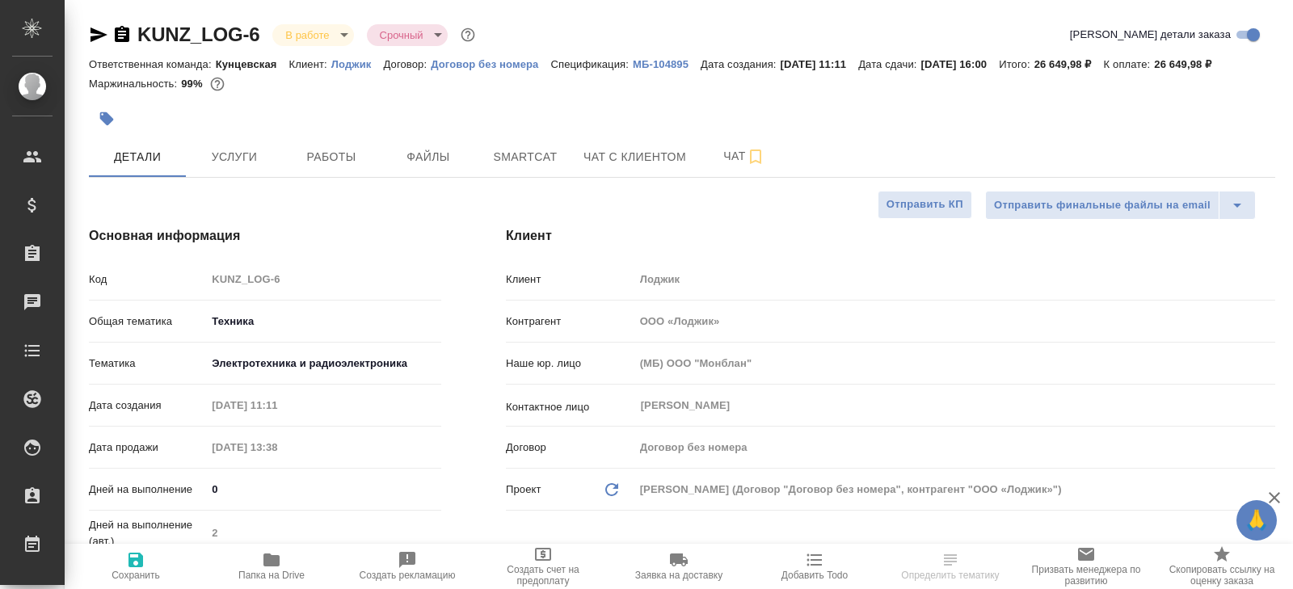
type textarea "x"
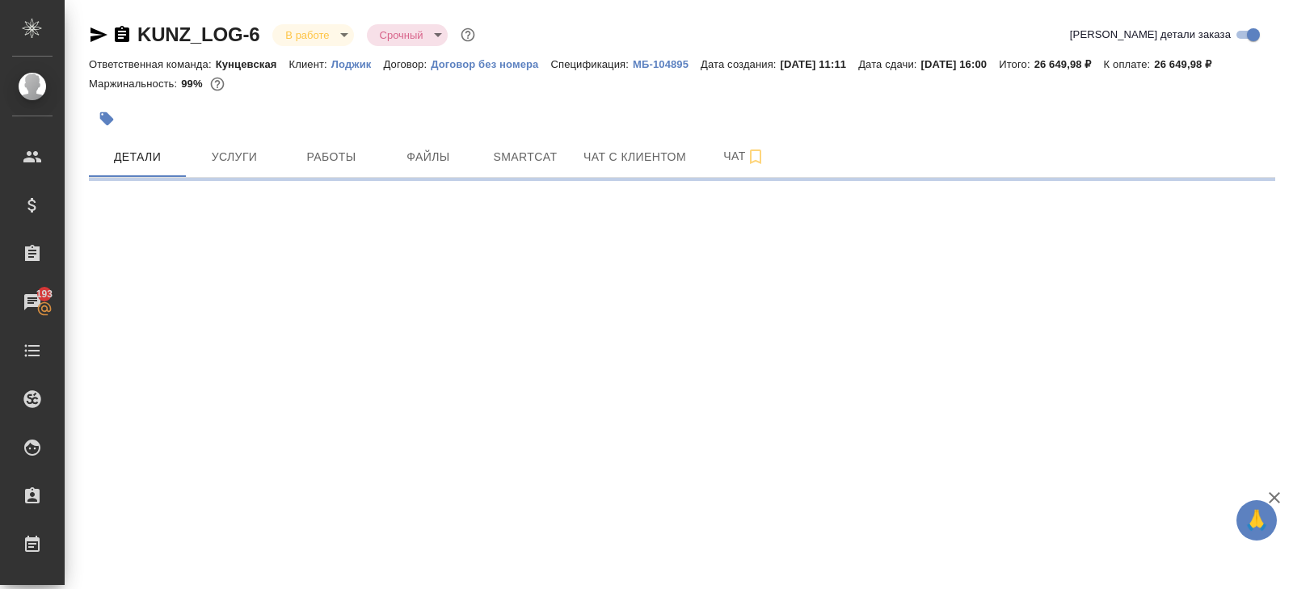
select select "RU"
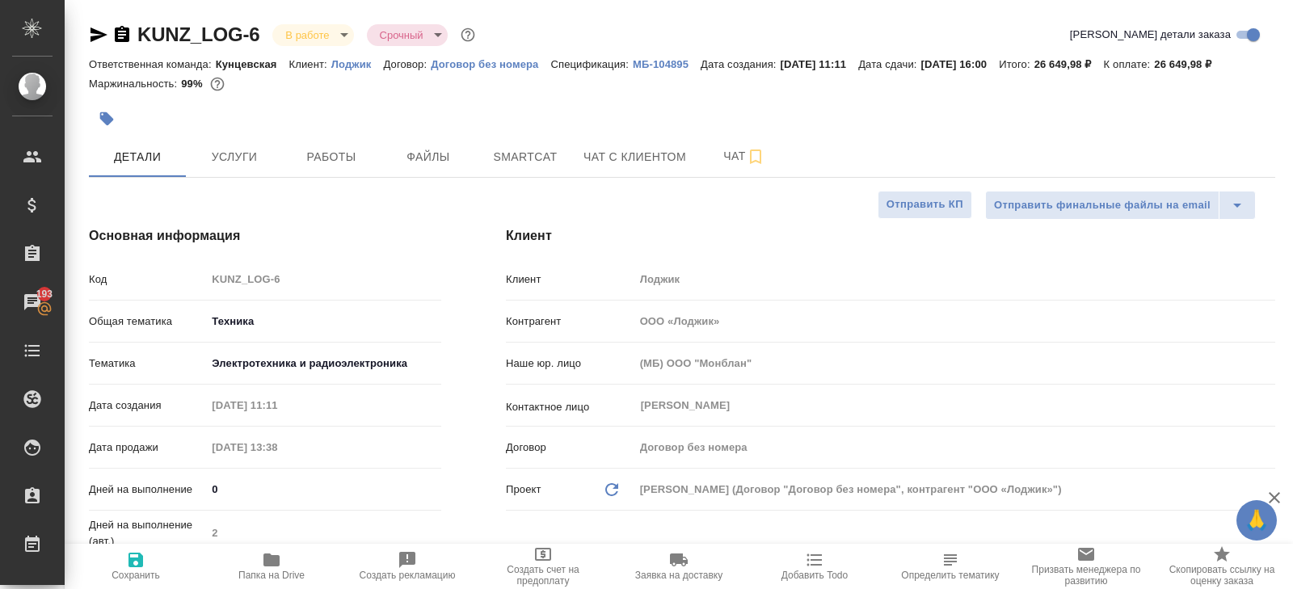
type textarea "x"
click at [729, 166] on span "Чат" at bounding box center [745, 156] width 78 height 20
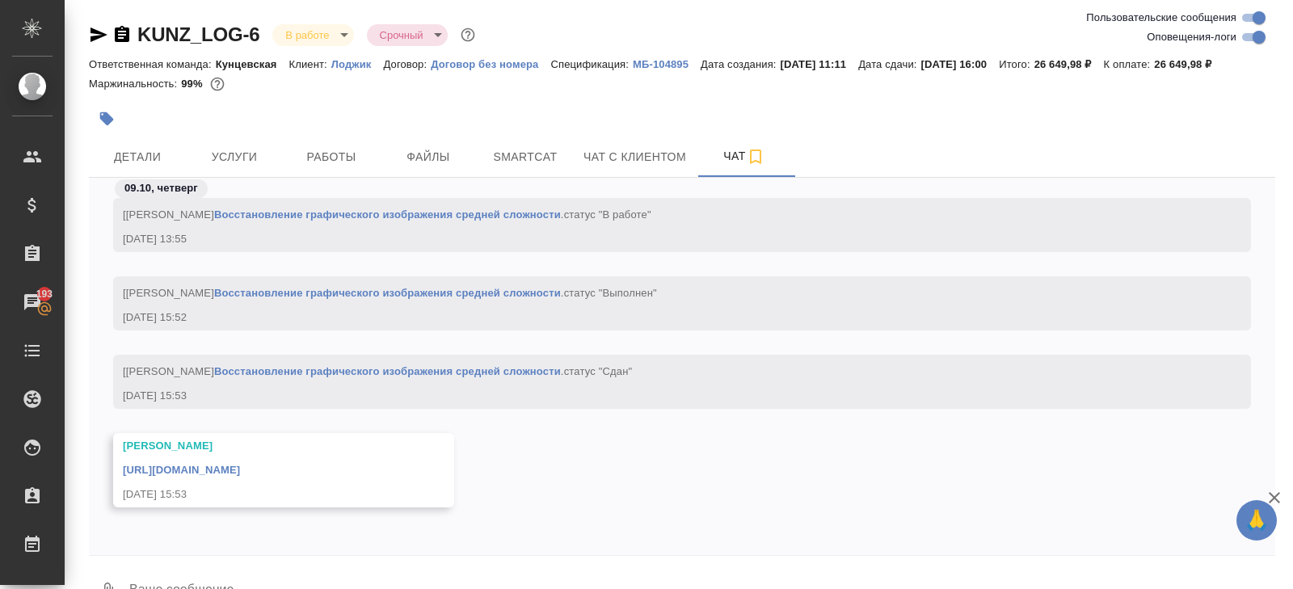
scroll to position [5106, 0]
click at [240, 475] on link "https://drive.awatera.com/apps/files/?dir=/Shares/%D0%9B%D0%BE%D0%B4%D0%B6%D0%B…" at bounding box center [181, 469] width 117 height 12
click at [352, 161] on button "Работы" at bounding box center [331, 157] width 97 height 40
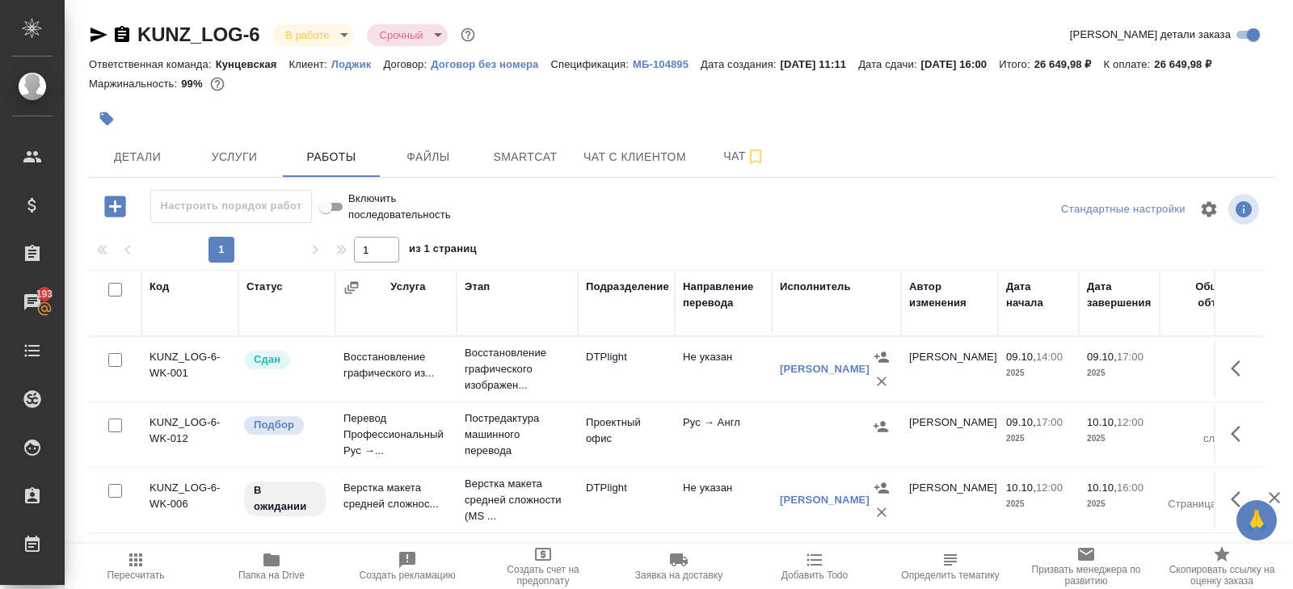
click at [263, 577] on span "Папка на Drive" at bounding box center [271, 575] width 66 height 11
click at [522, 167] on span "Smartcat" at bounding box center [526, 157] width 78 height 20
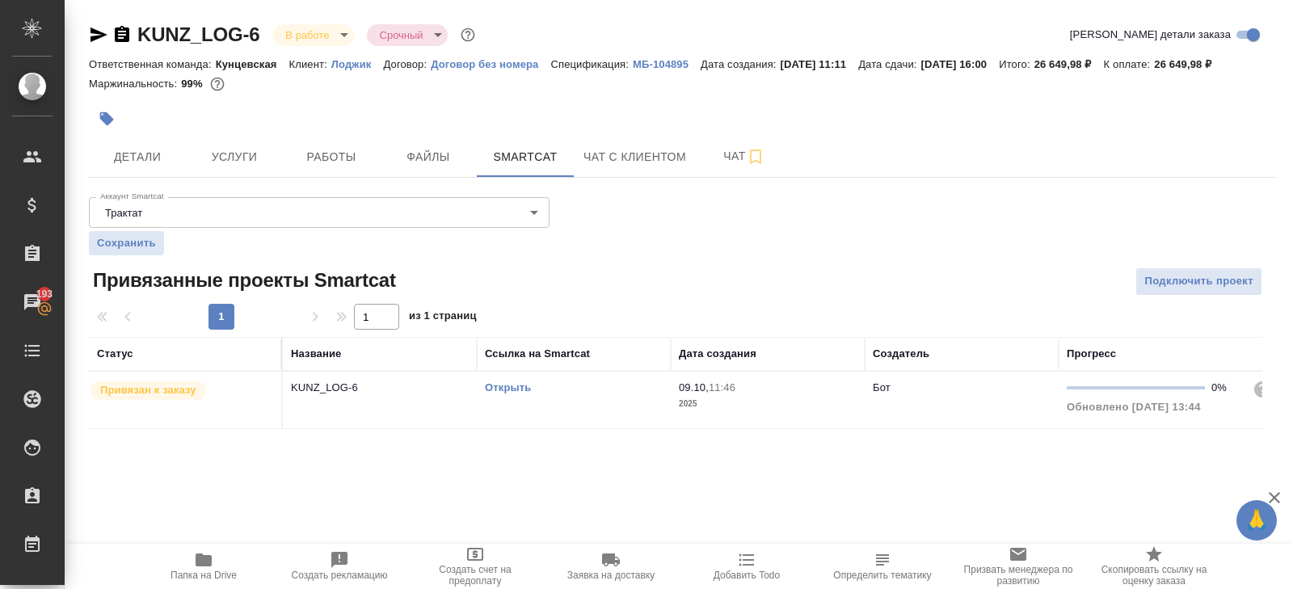
click at [512, 394] on link "Открыть" at bounding box center [508, 387] width 46 height 12
click at [368, 156] on button "Работы" at bounding box center [331, 157] width 97 height 40
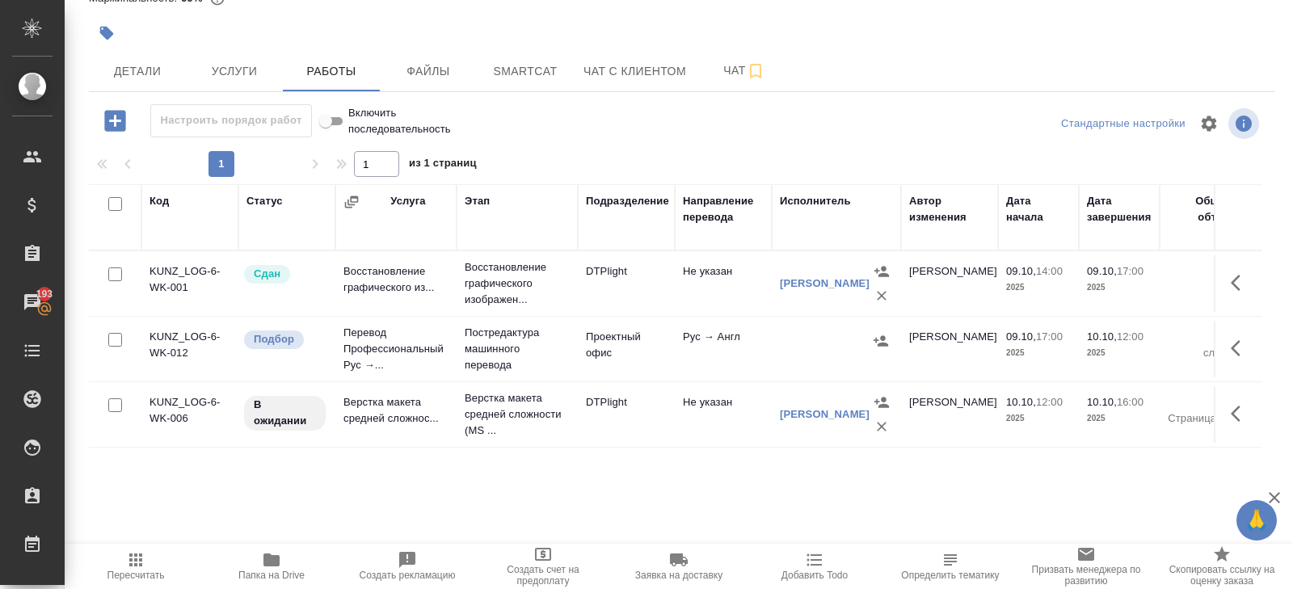
scroll to position [97, 0]
click at [1241, 357] on icon "button" at bounding box center [1240, 348] width 19 height 19
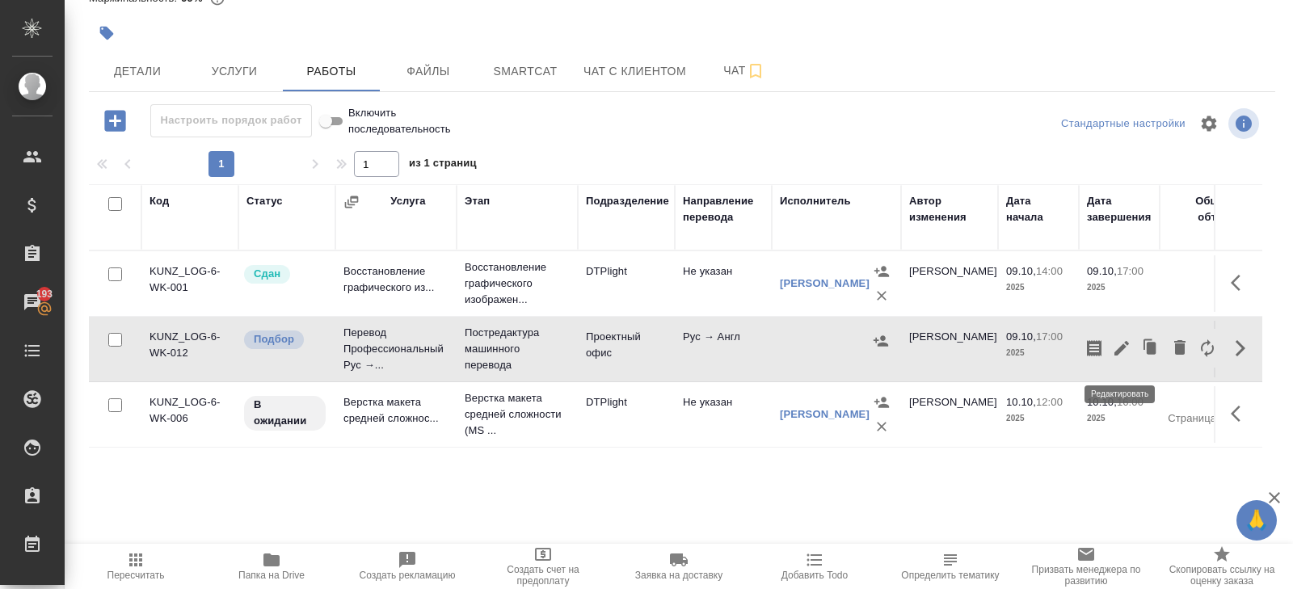
click at [1121, 356] on icon "button" at bounding box center [1122, 348] width 15 height 15
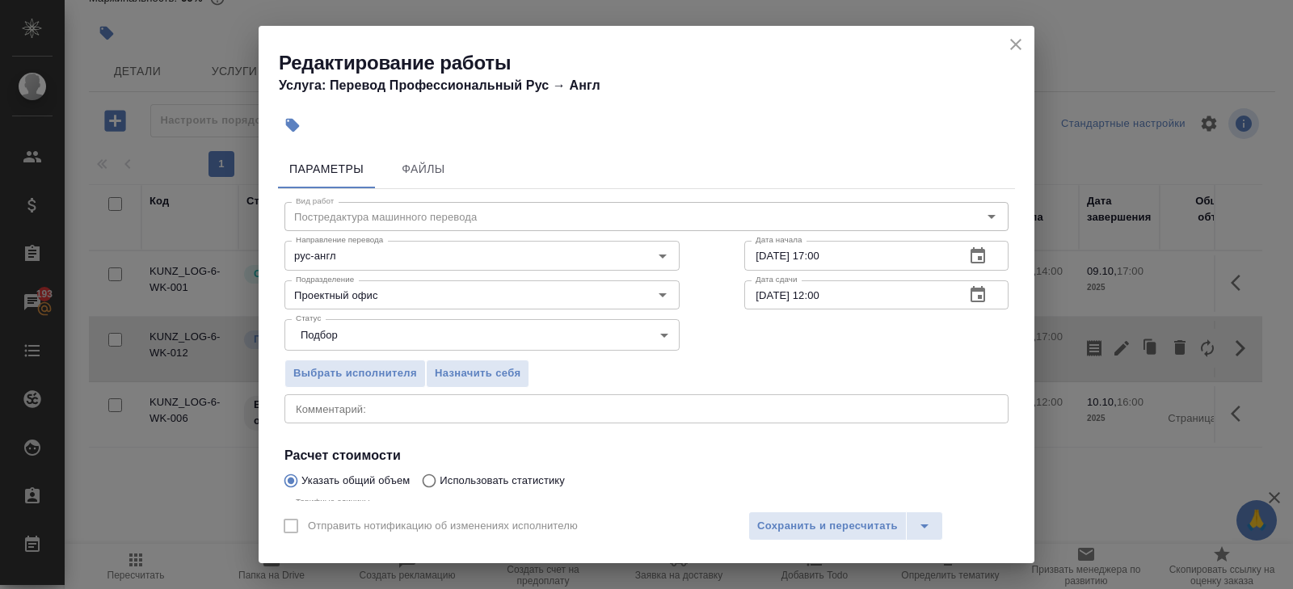
scroll to position [171, 0]
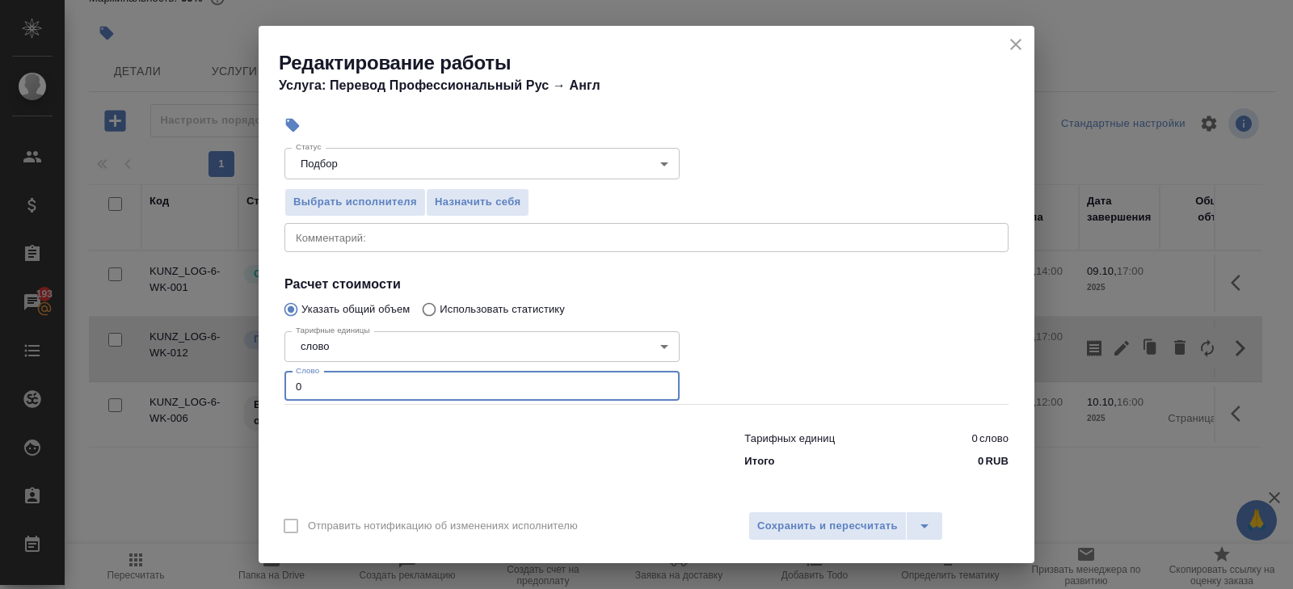
drag, startPoint x: 339, startPoint y: 386, endPoint x: 195, endPoint y: 385, distance: 143.9
click at [195, 385] on div "Редактирование работы Услуга: Перевод Профессиональный Рус → Англ Параметры Фай…" at bounding box center [646, 294] width 1293 height 589
type input "1493"
click at [881, 510] on div "Отправить нотификацию об изменениях исполнителю Сохранить и пересчитать" at bounding box center [647, 532] width 776 height 62
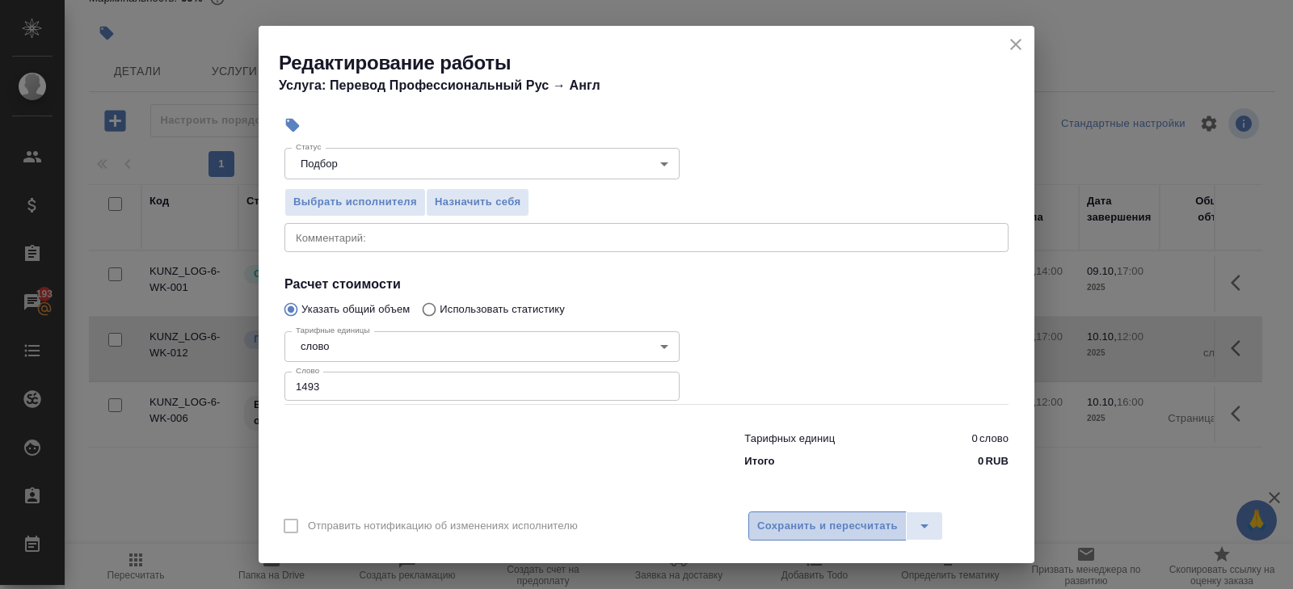
click at [893, 517] on span "Сохранить и пересчитать" at bounding box center [827, 526] width 141 height 19
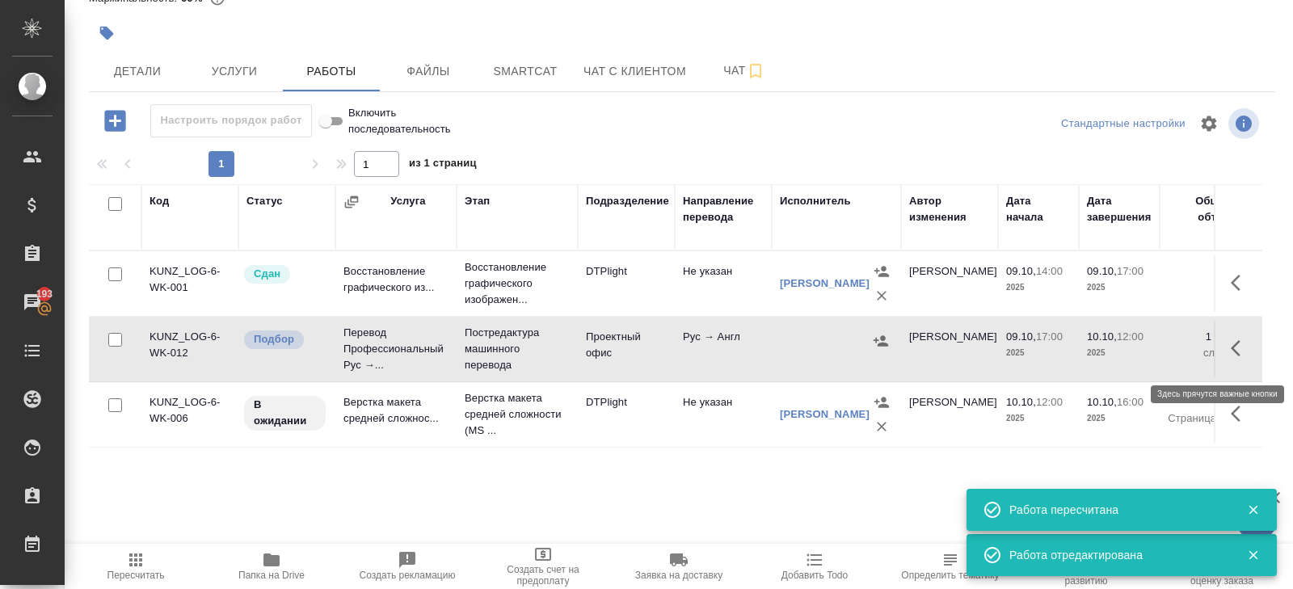
click at [1233, 356] on icon "button" at bounding box center [1236, 348] width 10 height 16
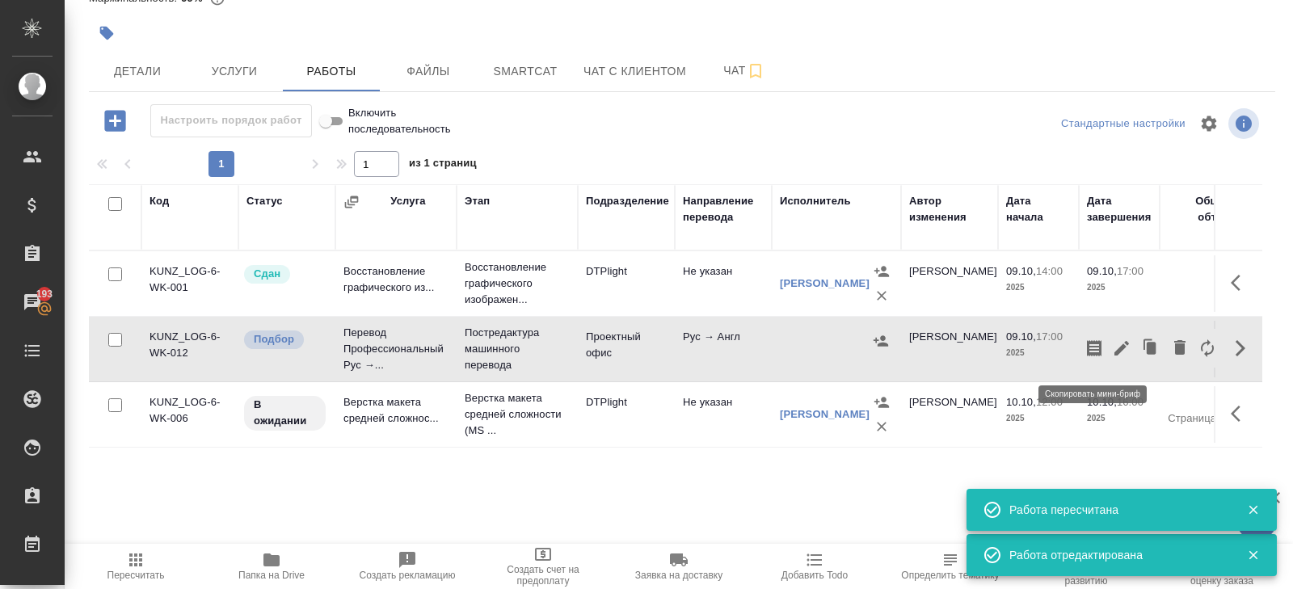
click at [1096, 354] on icon "button" at bounding box center [1094, 348] width 19 height 19
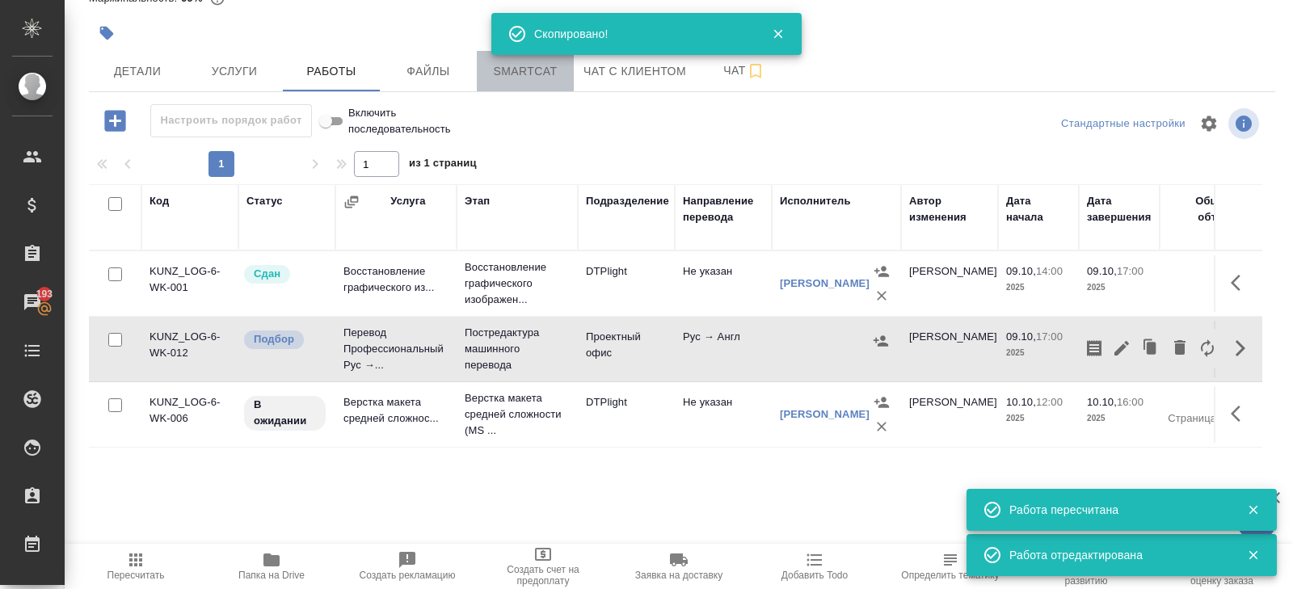
click at [502, 90] on button "Smartcat" at bounding box center [525, 71] width 97 height 40
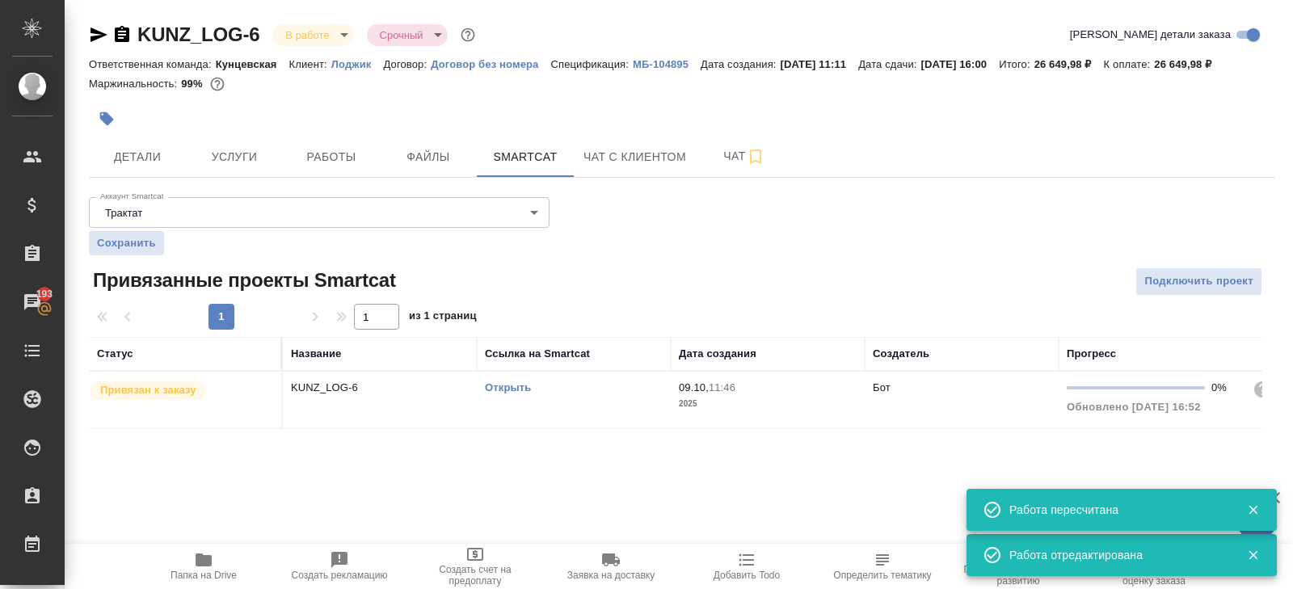
click at [579, 396] on div "Открыть" at bounding box center [574, 388] width 178 height 16
click at [327, 167] on span "Работы" at bounding box center [332, 157] width 78 height 20
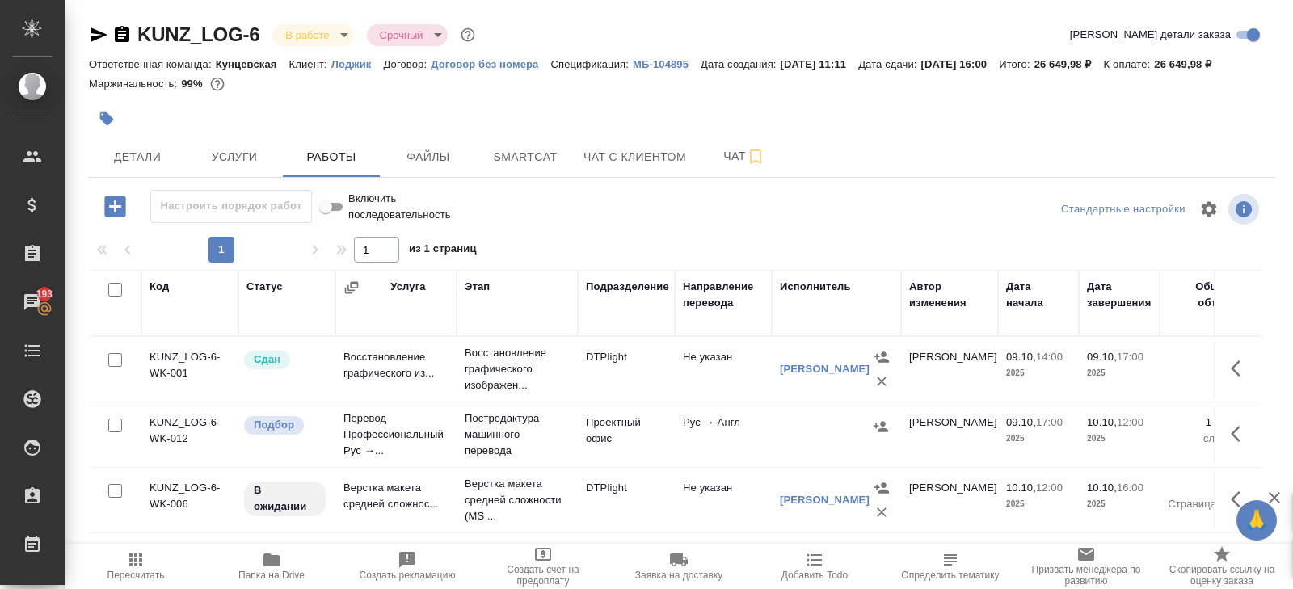
scroll to position [105, 0]
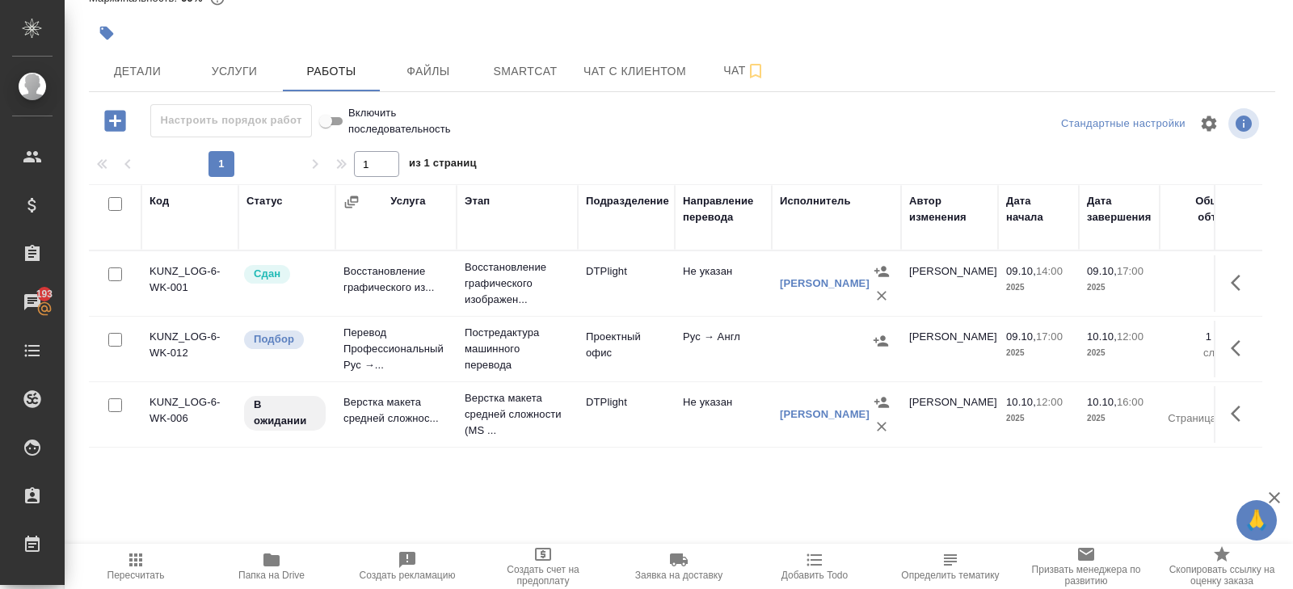
click at [136, 556] on icon "button" at bounding box center [135, 560] width 13 height 13
click at [529, 64] on span "Smartcat" at bounding box center [526, 71] width 78 height 20
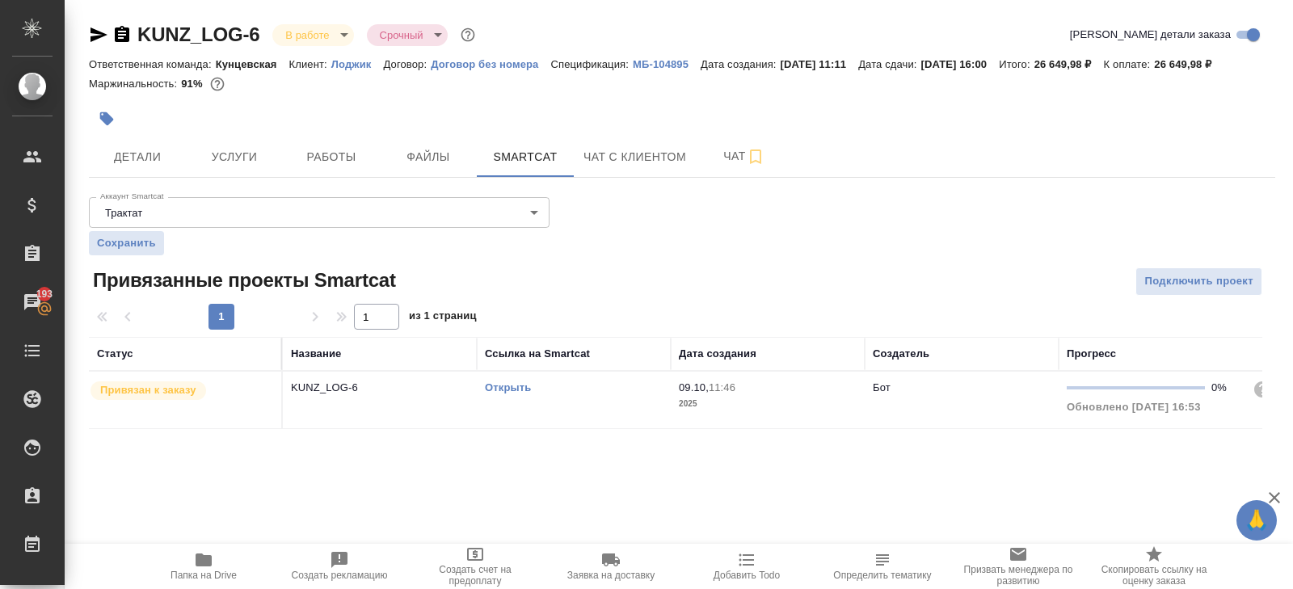
click at [495, 394] on link "Открыть" at bounding box center [508, 387] width 46 height 12
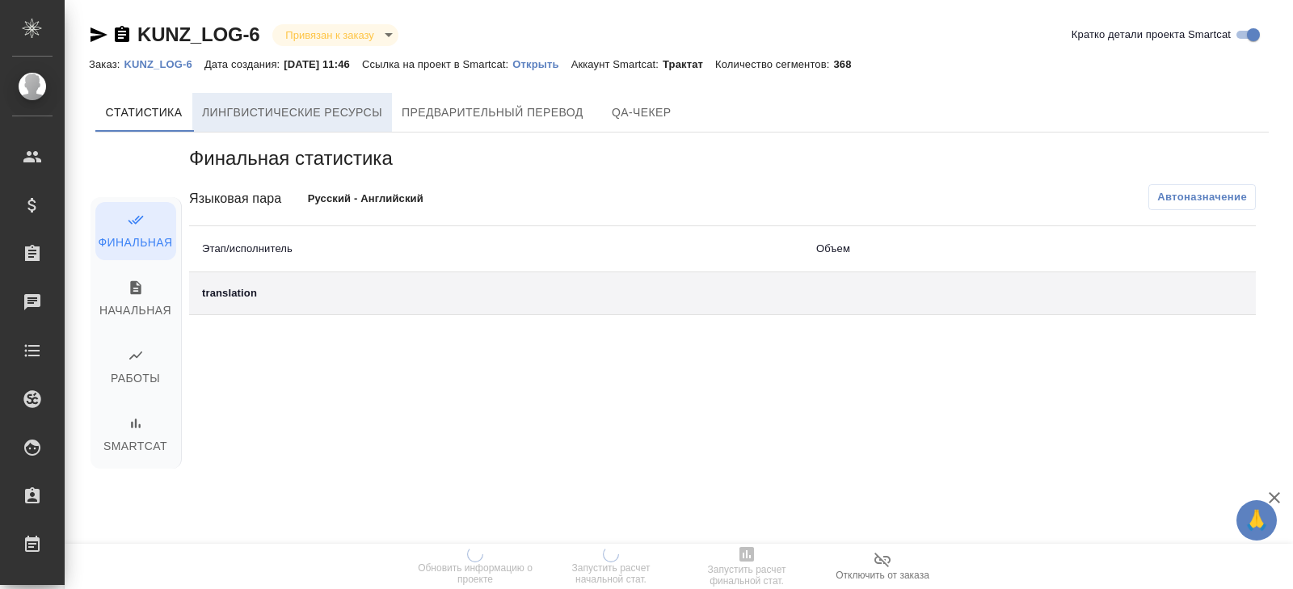
click at [382, 114] on span "Лингвистические ресурсы" at bounding box center [292, 113] width 180 height 20
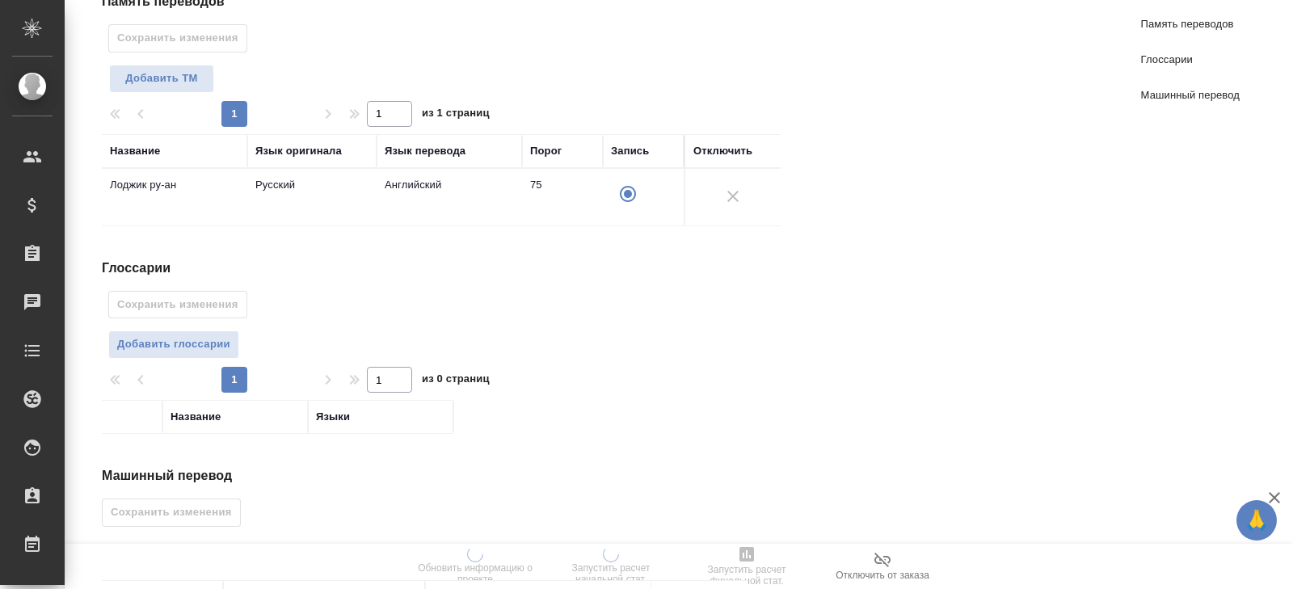
scroll to position [316, 0]
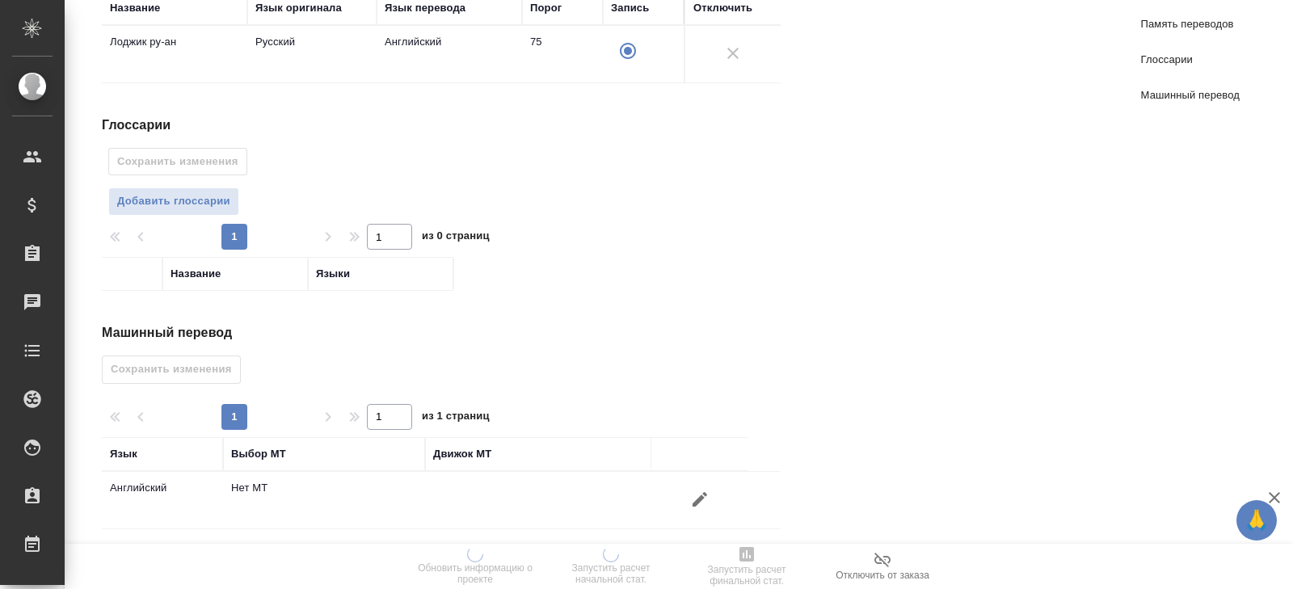
click at [692, 490] on icon "button" at bounding box center [699, 499] width 19 height 19
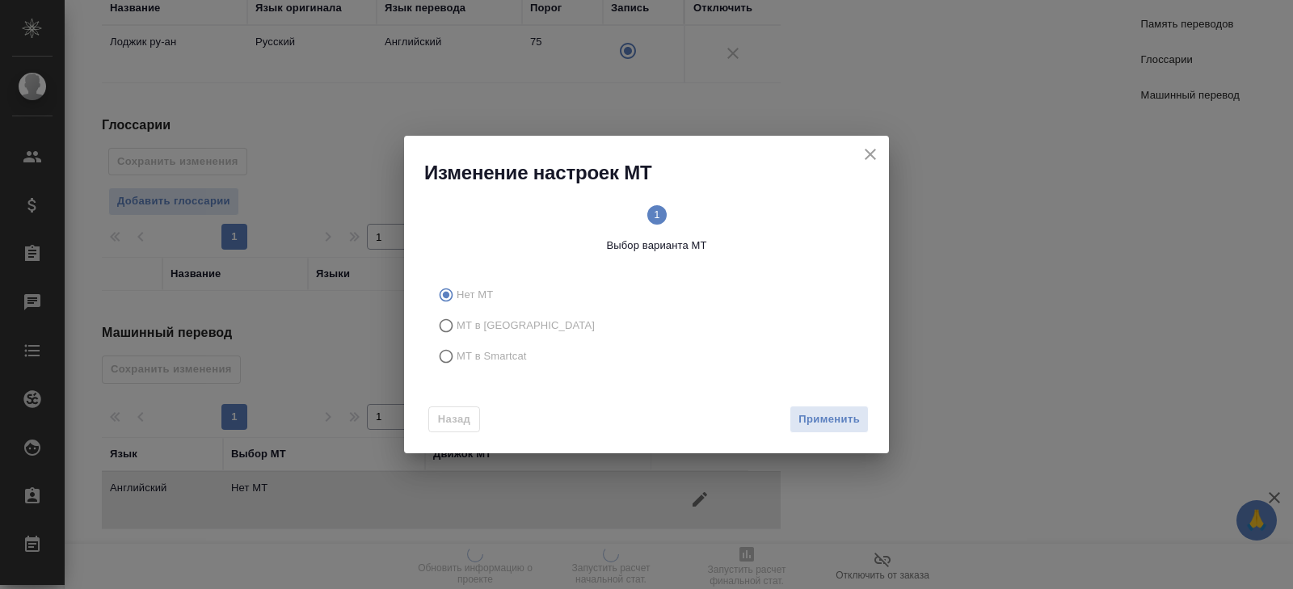
click at [497, 364] on span "МТ в Smartcat" at bounding box center [492, 356] width 70 height 16
click at [457, 364] on input "МТ в Smartcat" at bounding box center [444, 356] width 26 height 31
radio input "true"
click at [828, 424] on span "Вперед" at bounding box center [840, 420] width 40 height 19
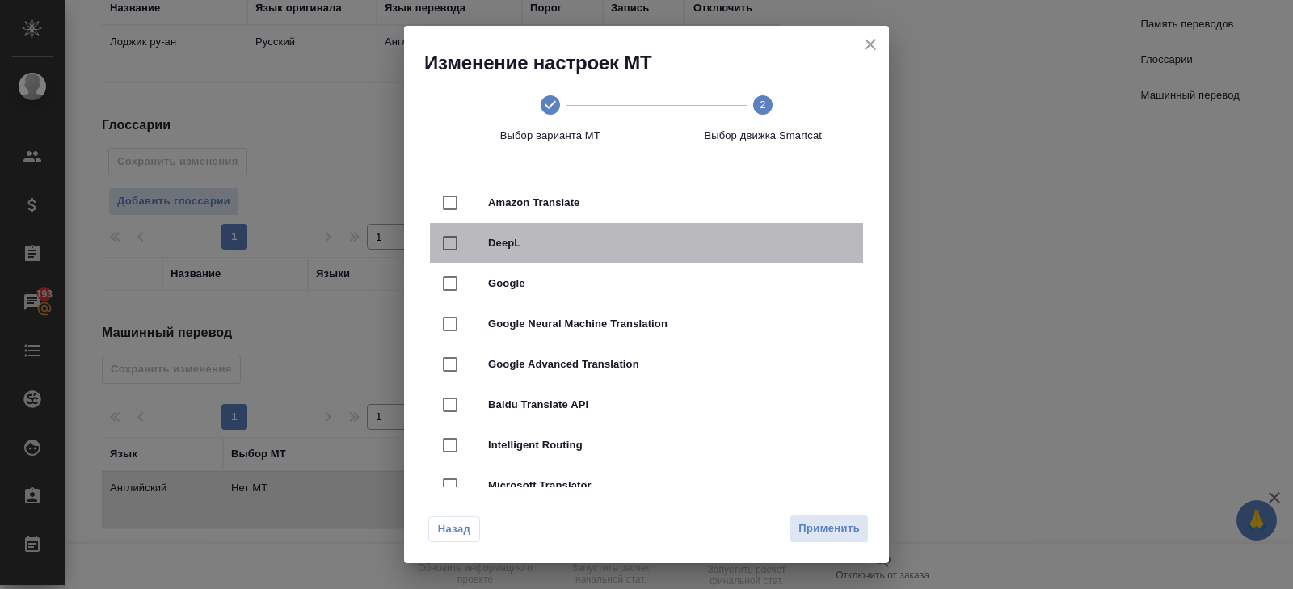
click at [586, 254] on div "DeepL" at bounding box center [646, 243] width 433 height 40
checkbox input "true"
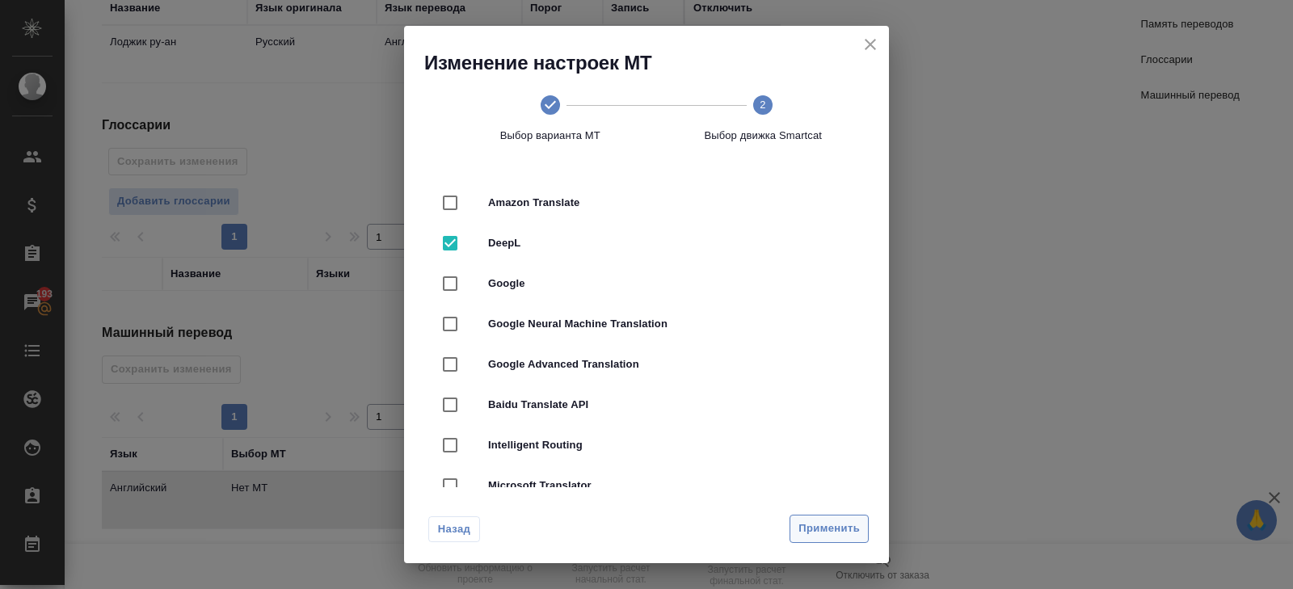
click at [849, 525] on span "Применить" at bounding box center [829, 529] width 61 height 19
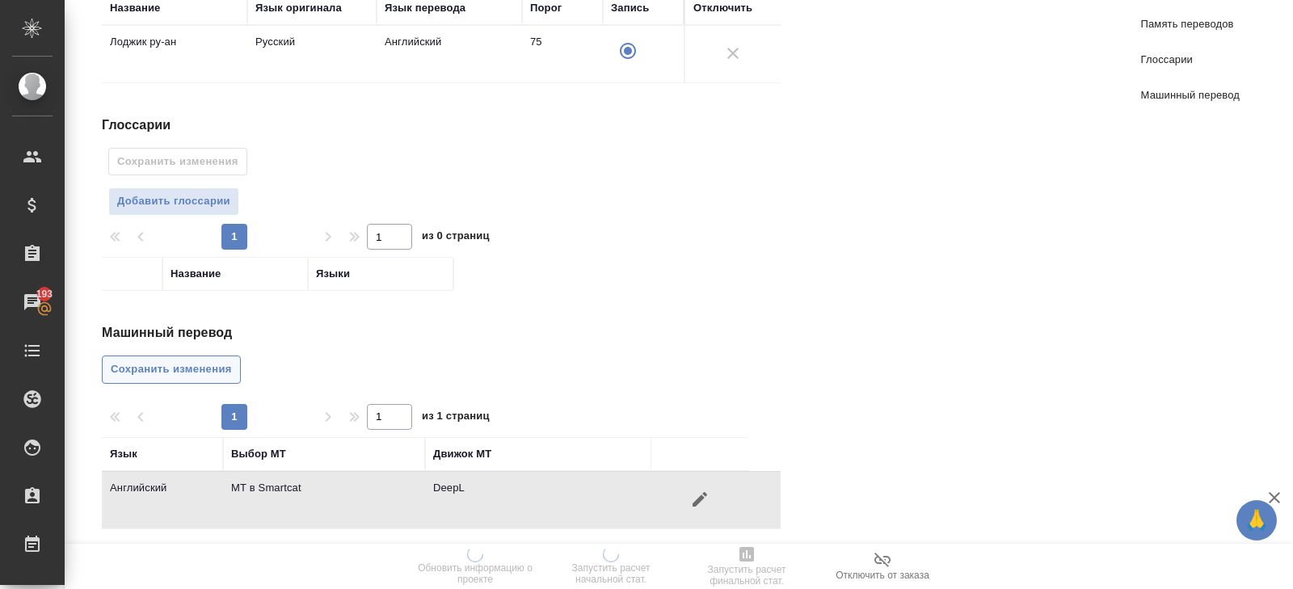
click at [213, 356] on button "Сохранить изменения" at bounding box center [171, 370] width 139 height 28
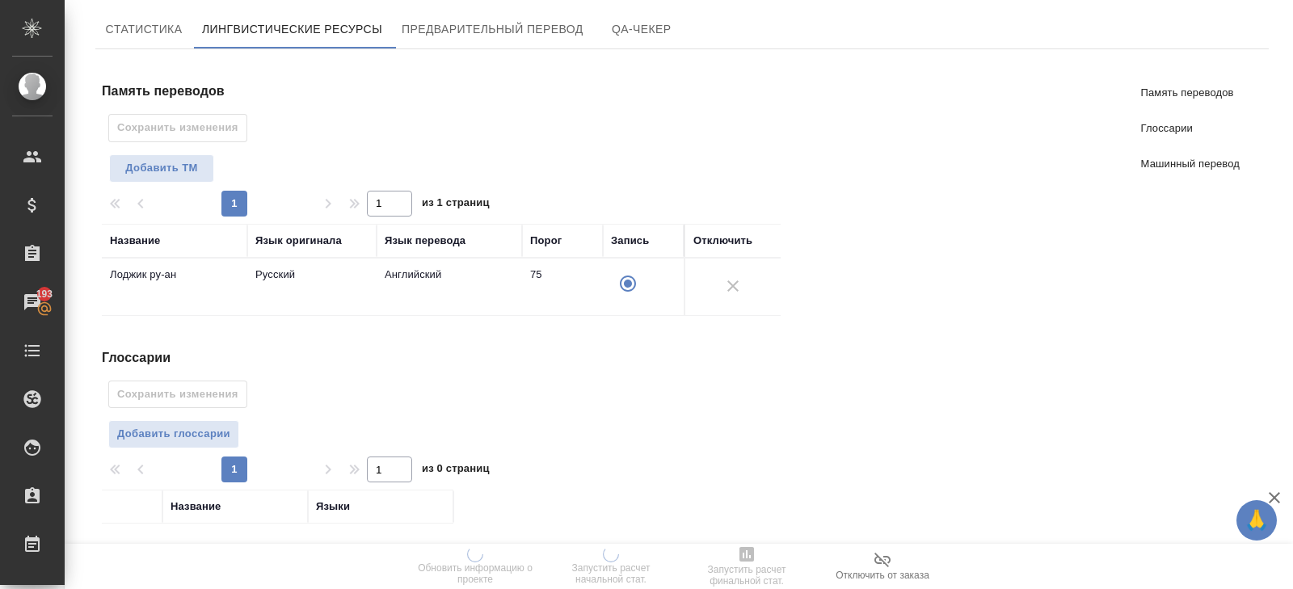
scroll to position [0, 0]
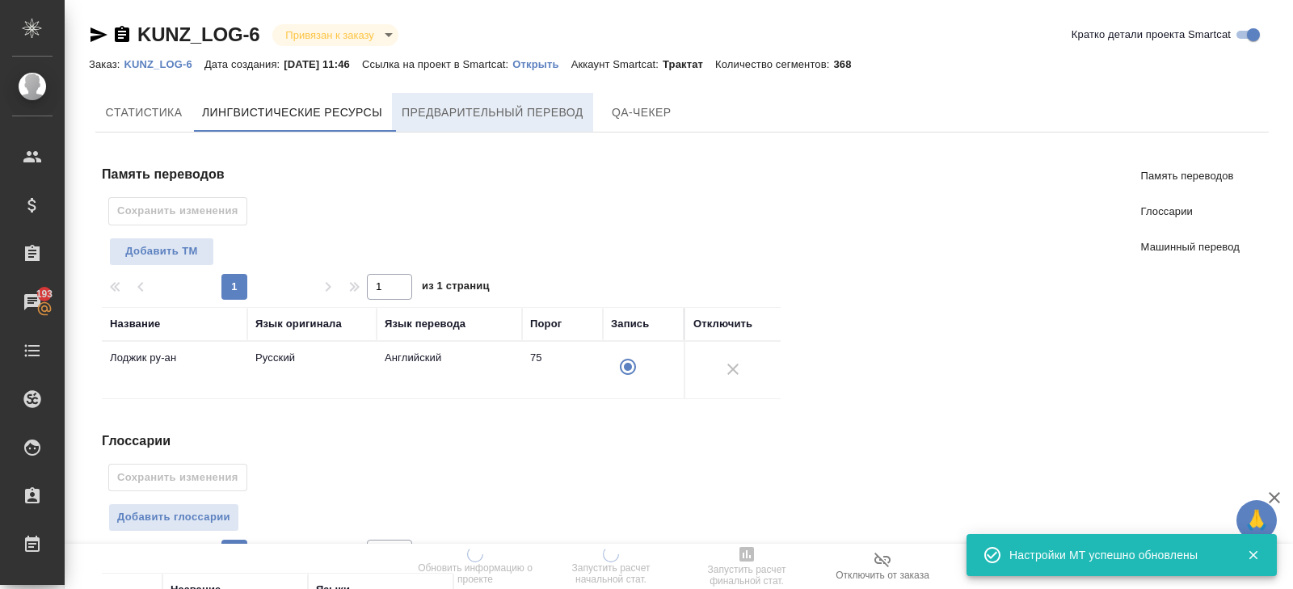
click at [544, 122] on button "Предварительный перевод" at bounding box center [492, 112] width 201 height 39
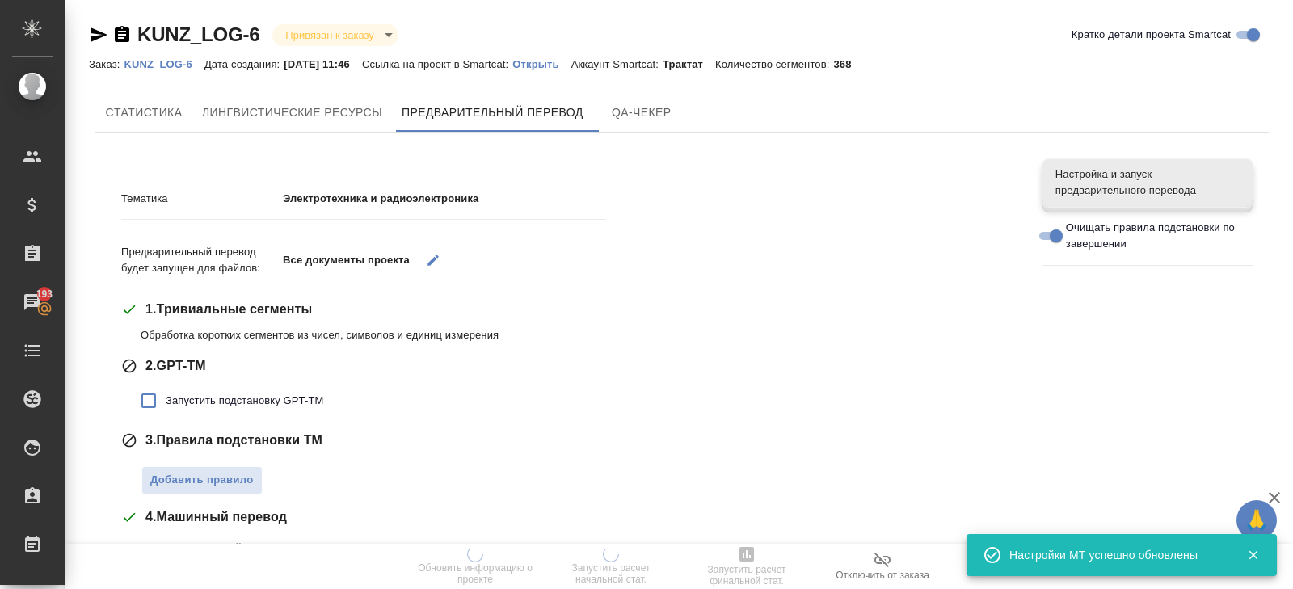
click at [186, 405] on span "Запустить подстановку GPT-TM" at bounding box center [245, 401] width 158 height 16
click at [166, 405] on input "Запустить подстановку GPT-TM" at bounding box center [149, 401] width 34 height 34
checkbox input "true"
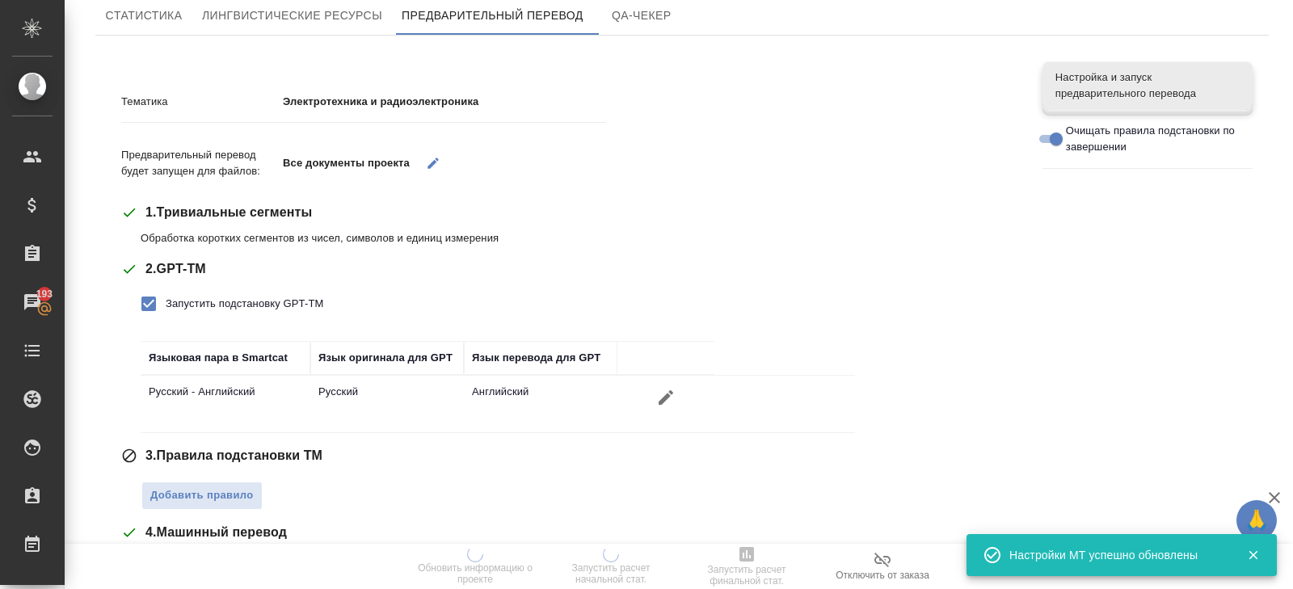
scroll to position [131, 0]
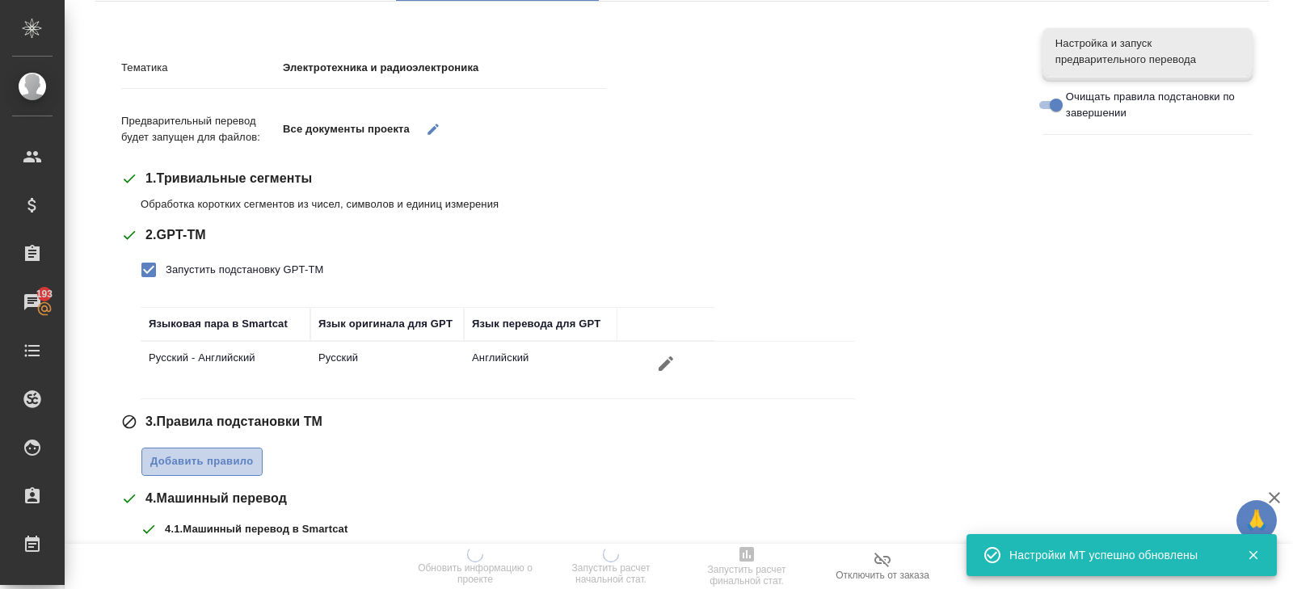
click at [188, 457] on span "Добавить правило" at bounding box center [201, 462] width 103 height 19
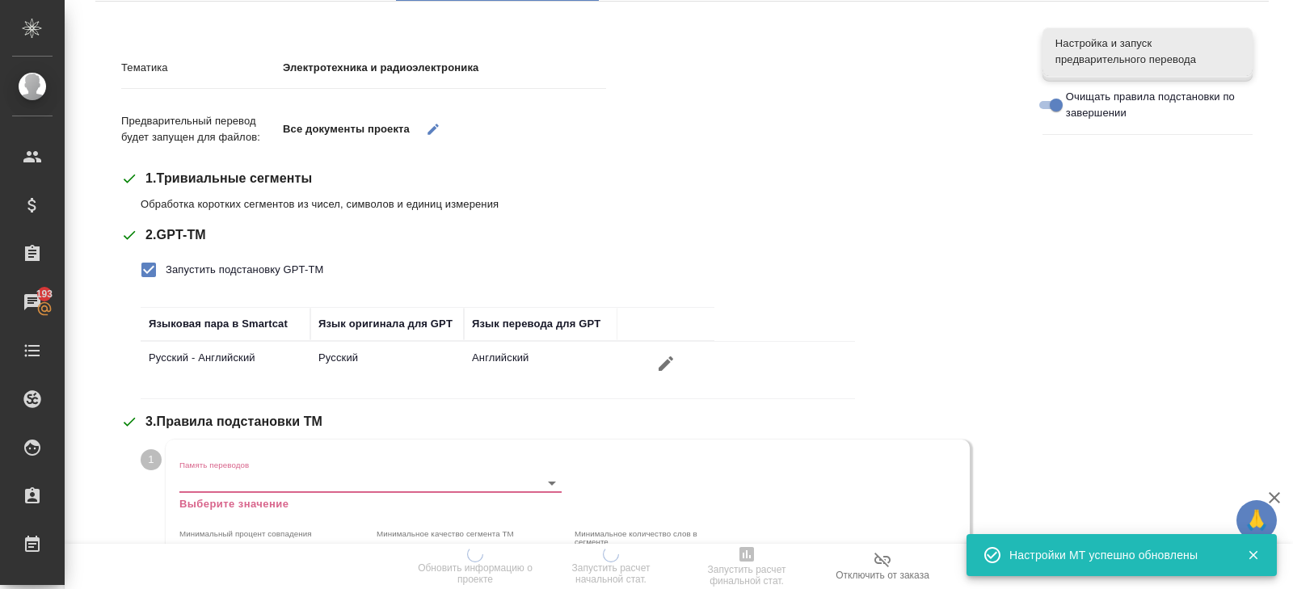
click at [190, 470] on div "Память переводов Выберите значение" at bounding box center [370, 486] width 382 height 53
click at [192, 490] on input "Память переводов" at bounding box center [344, 482] width 331 height 19
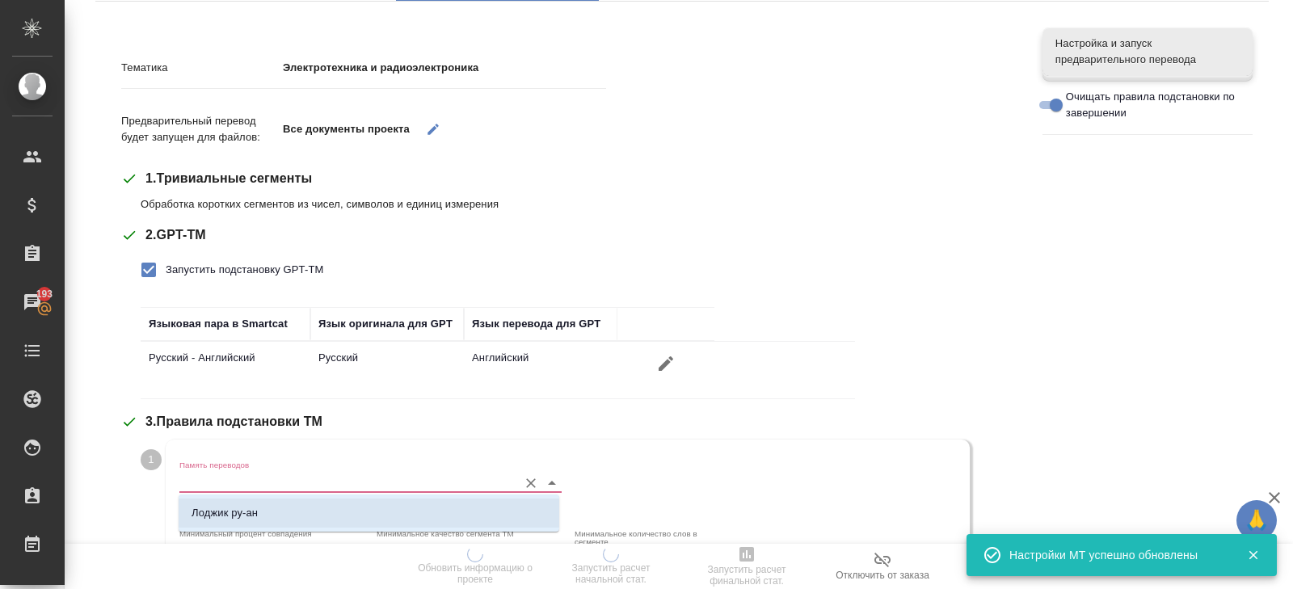
click at [201, 514] on p "Лоджик ру-ан" at bounding box center [225, 513] width 66 height 16
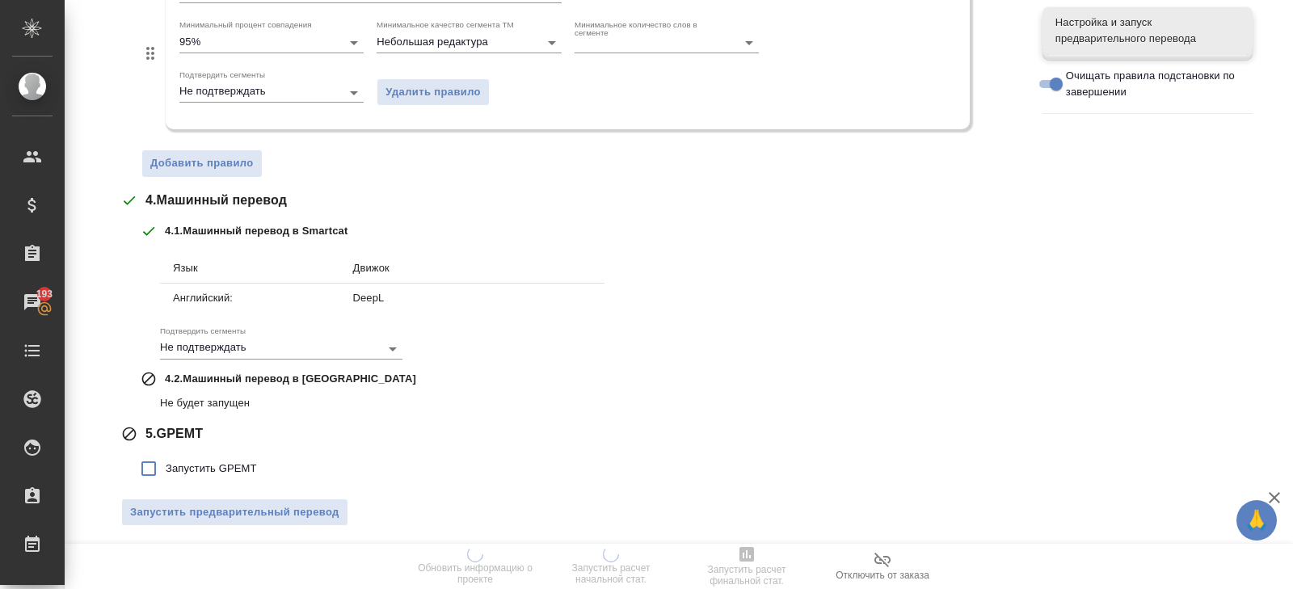
click at [191, 468] on span "Запустить GPEMT" at bounding box center [211, 469] width 91 height 16
click at [166, 468] on input "Запустить GPEMT" at bounding box center [149, 469] width 34 height 34
checkbox input "true"
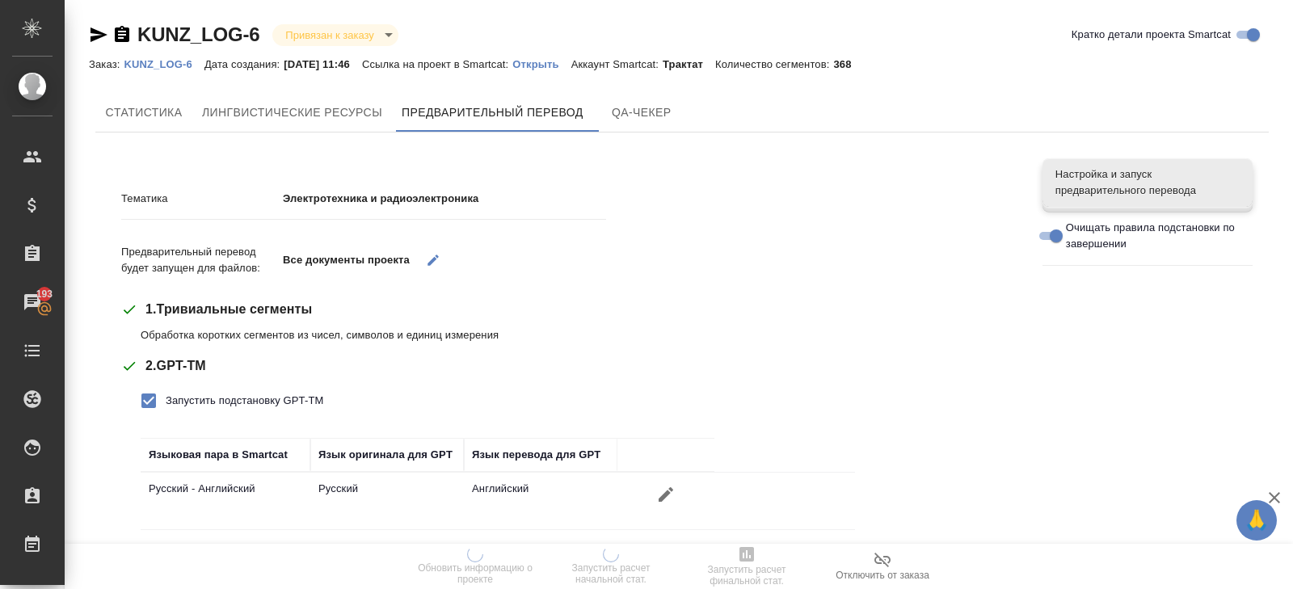
scroll to position [732, 0]
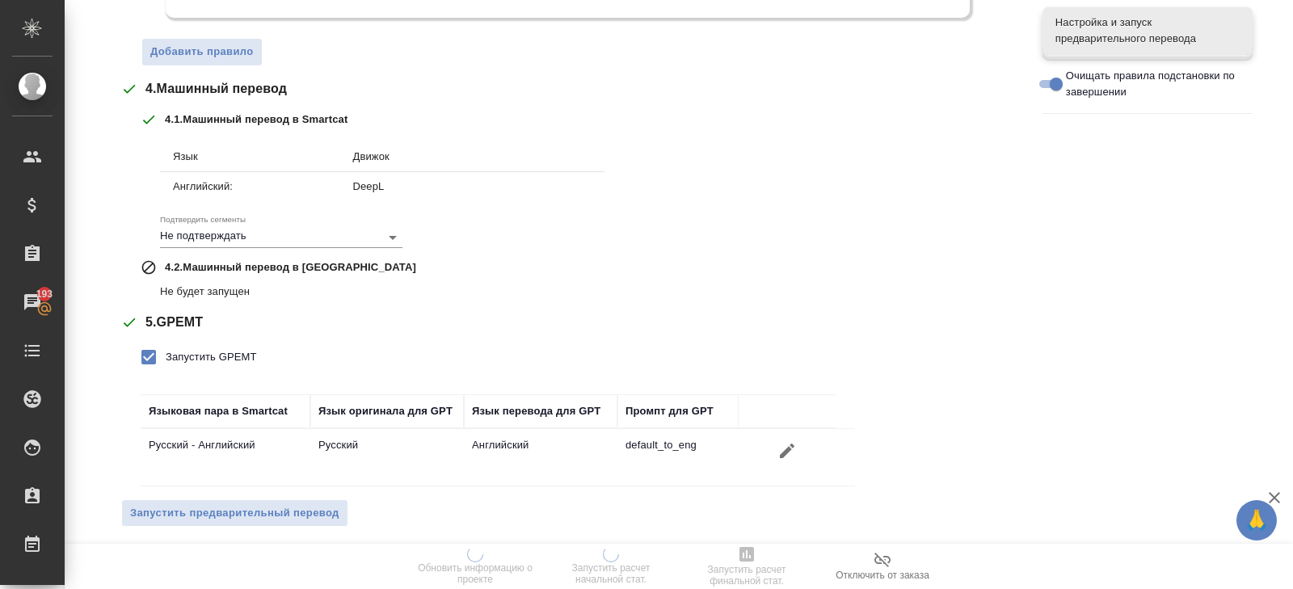
click at [200, 504] on span "Запустить предварительный перевод" at bounding box center [234, 513] width 209 height 19
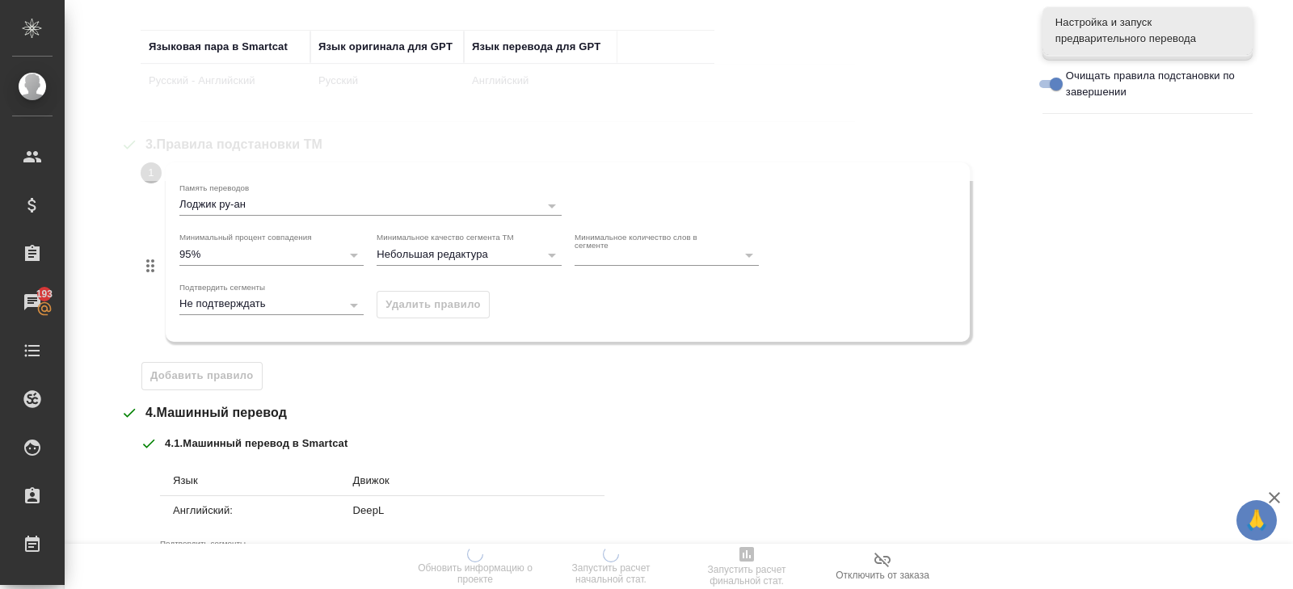
scroll to position [0, 0]
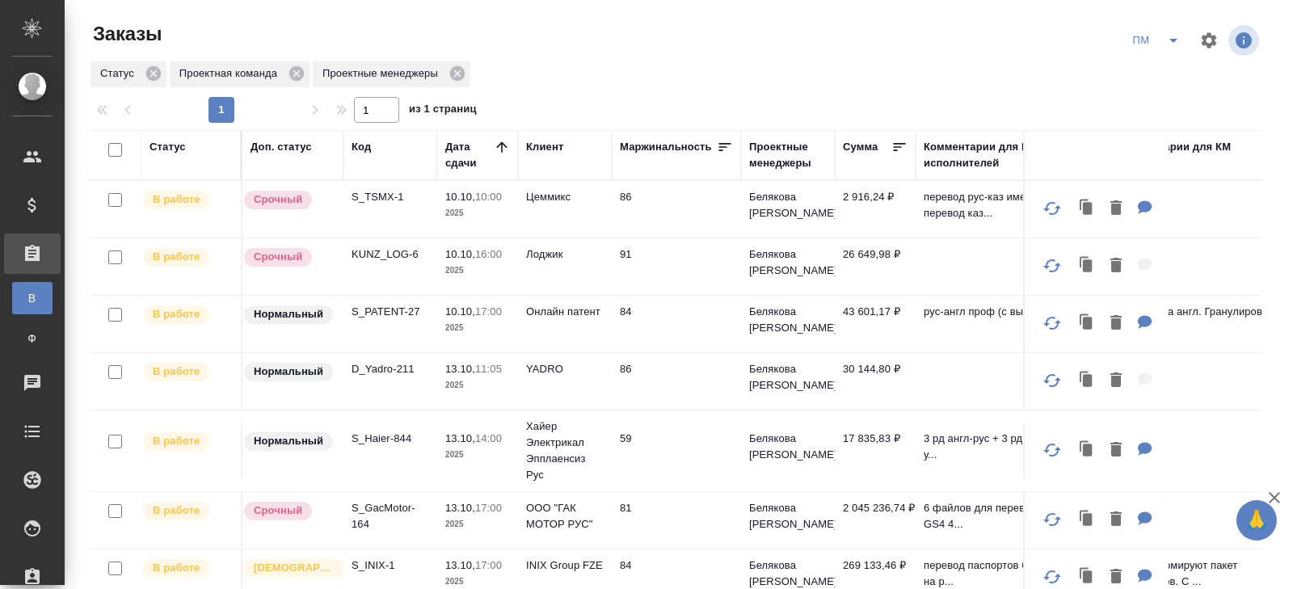
click at [1173, 42] on icon "split button" at bounding box center [1173, 41] width 8 height 4
click at [1161, 69] on li "В работу!" at bounding box center [1157, 73] width 82 height 26
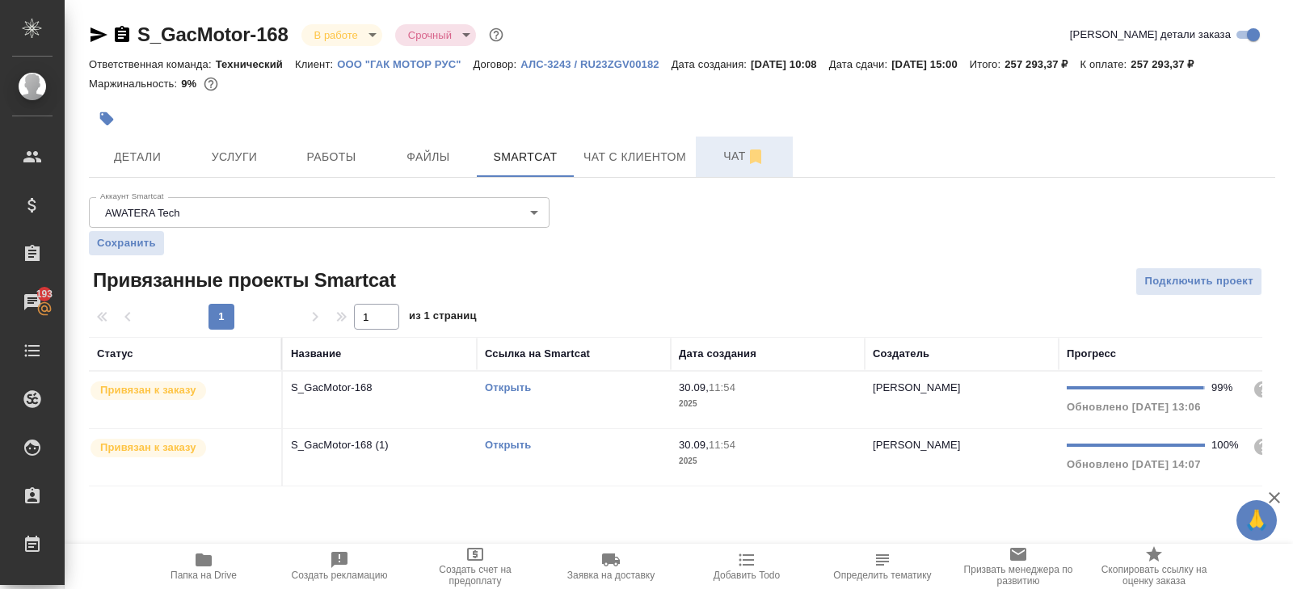
click at [734, 168] on button "Чат" at bounding box center [744, 157] width 97 height 40
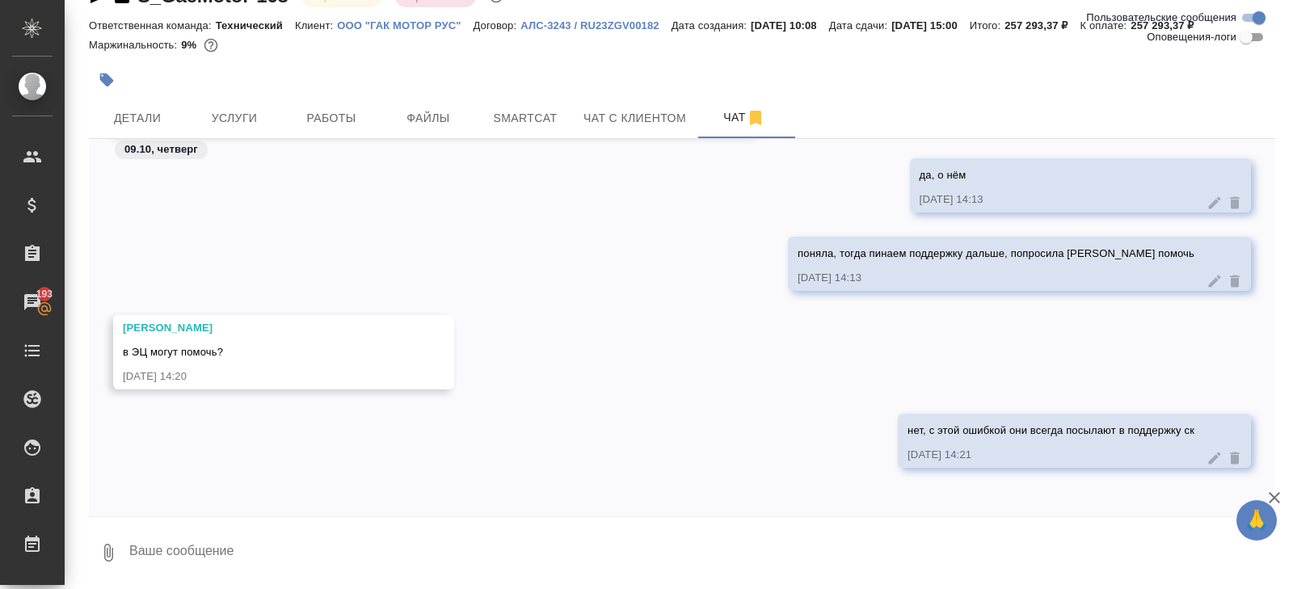
scroll to position [27528, 0]
click at [340, 113] on span "Работы" at bounding box center [332, 118] width 78 height 20
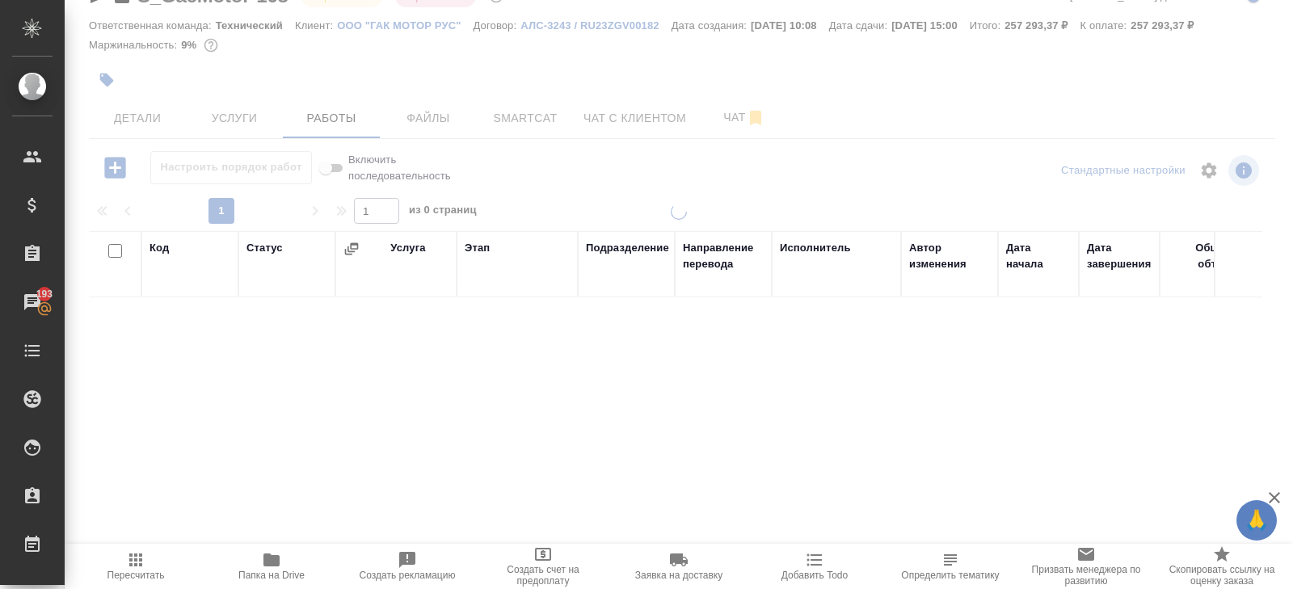
click at [276, 560] on icon "button" at bounding box center [271, 560] width 16 height 13
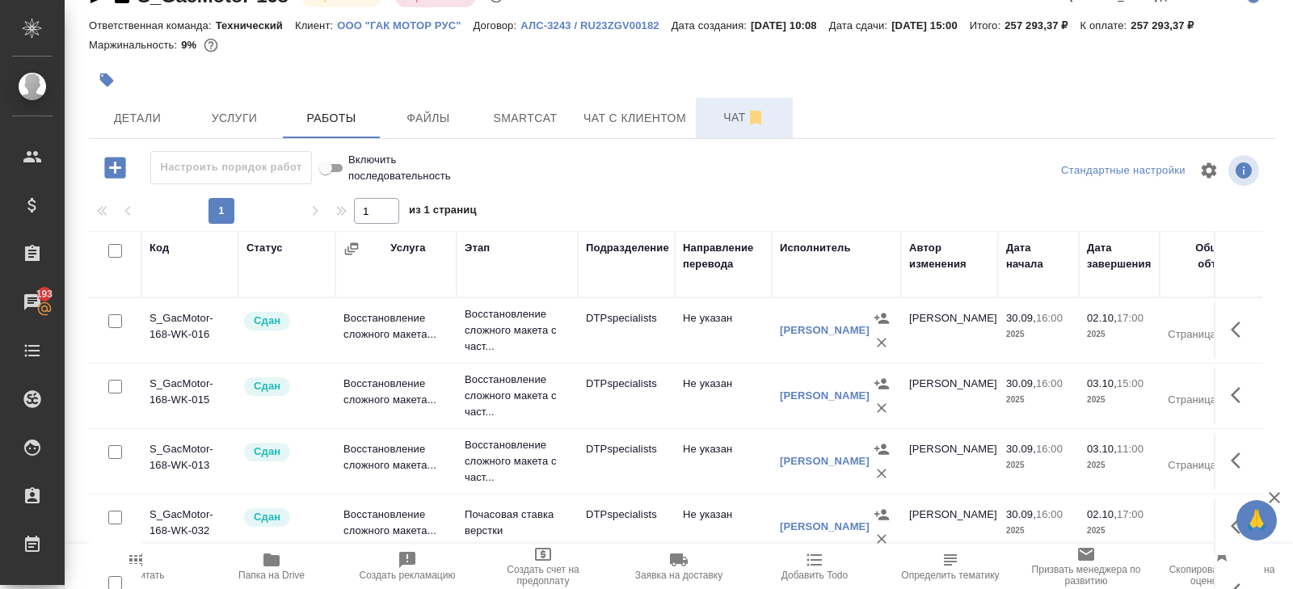
click at [711, 129] on button "Чат" at bounding box center [744, 118] width 97 height 40
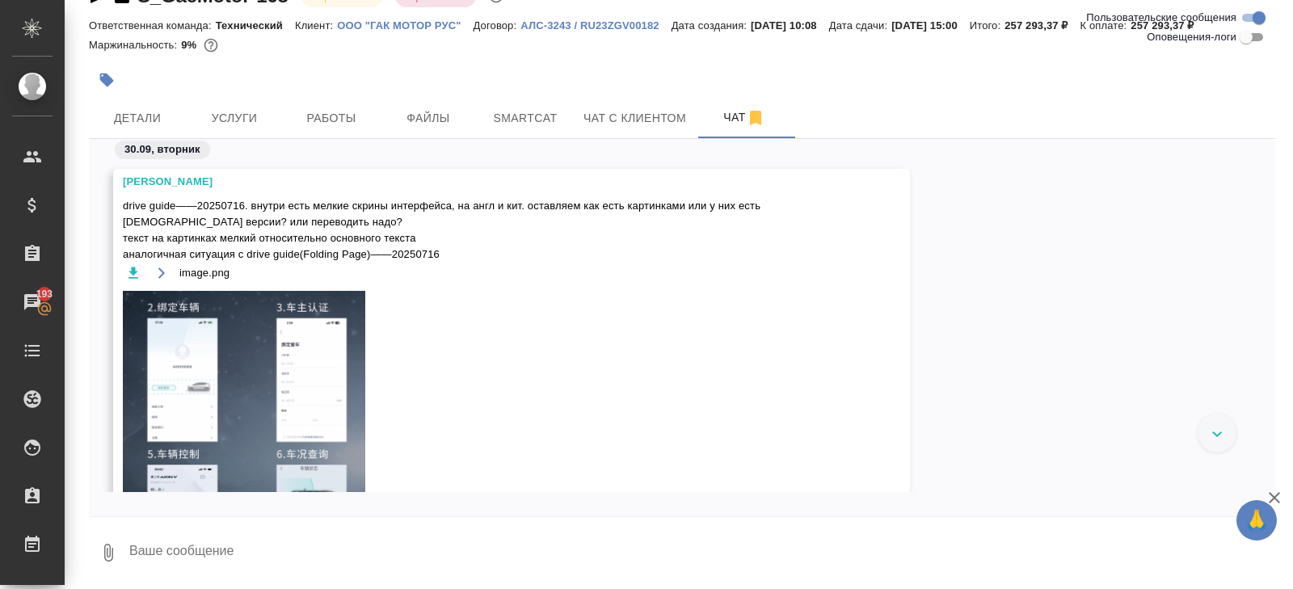
scroll to position [27528, 0]
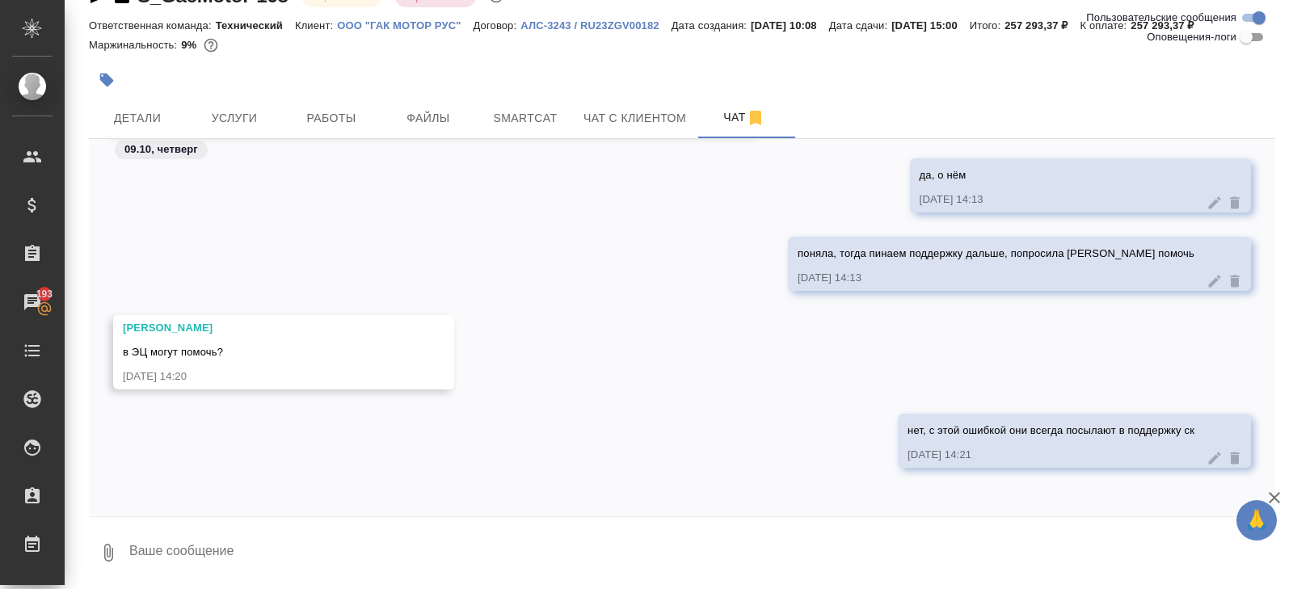
click at [297, 567] on textarea at bounding box center [702, 552] width 1148 height 55
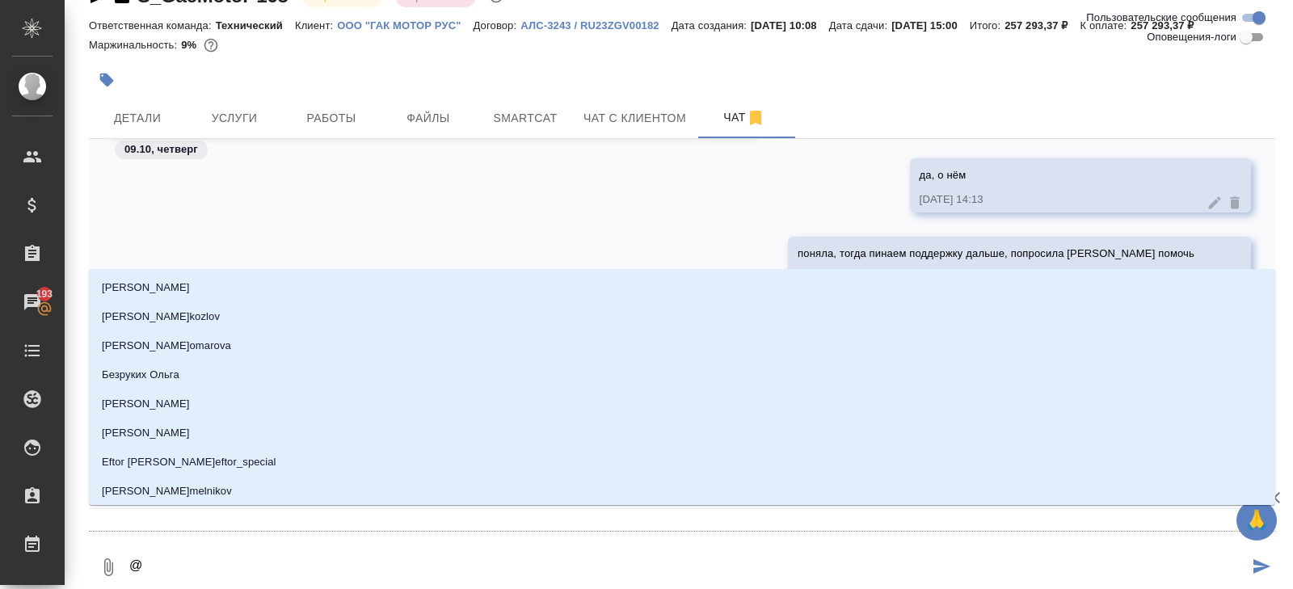
type textarea "@p"
type input "p"
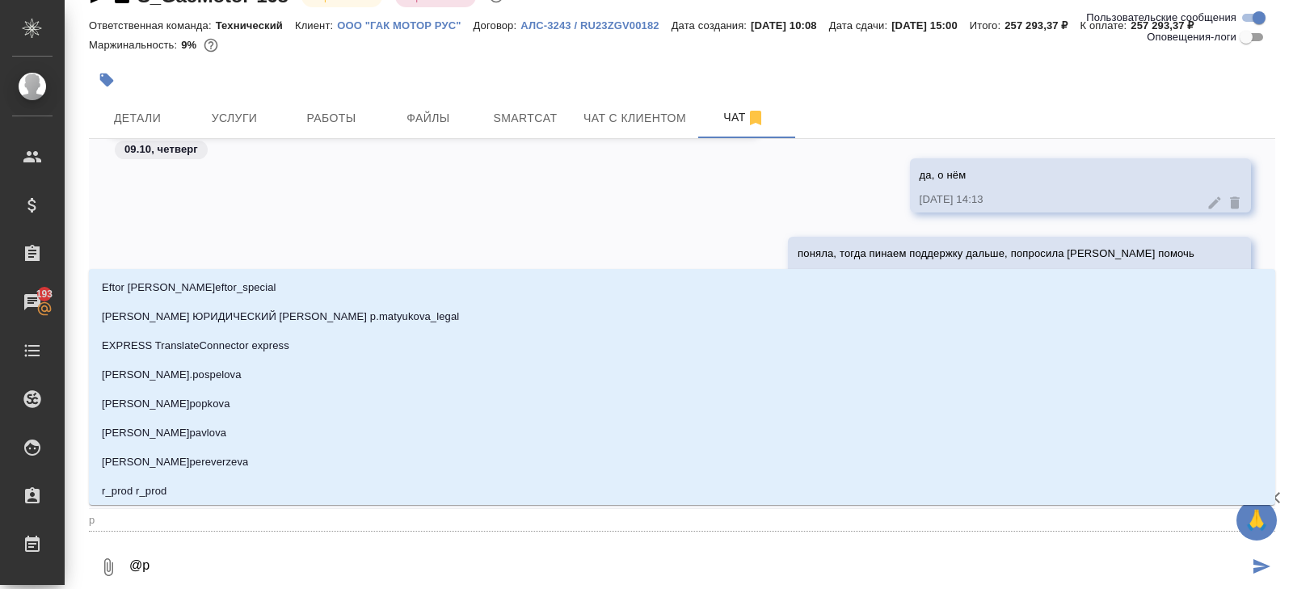
type textarea "@"
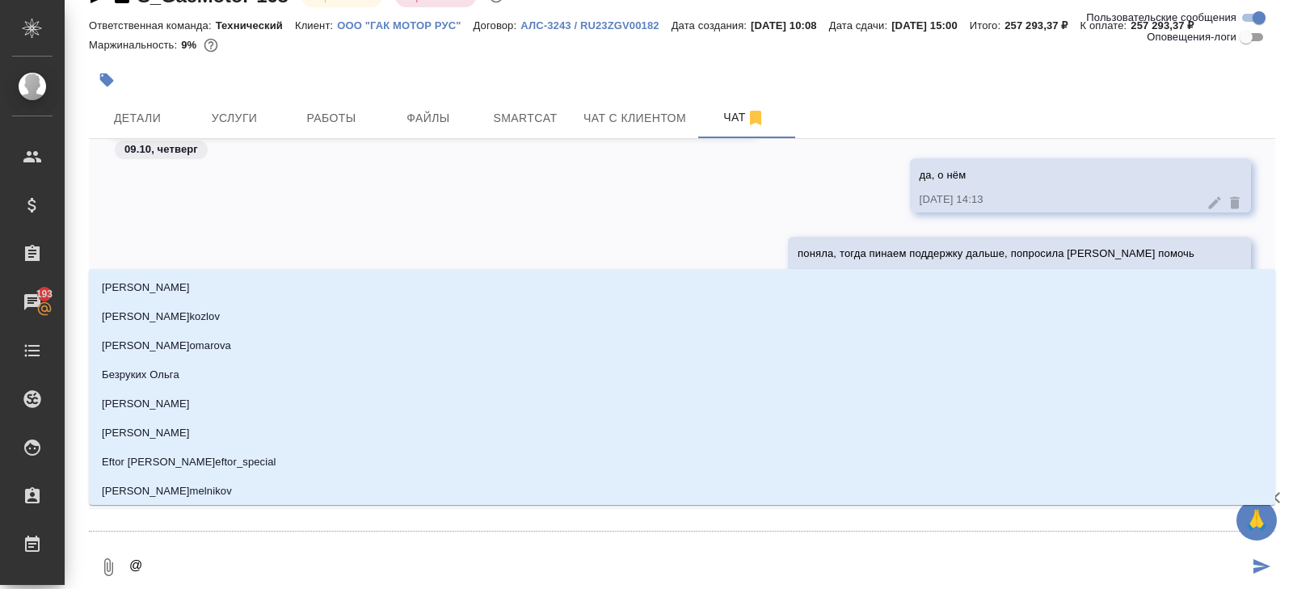
type textarea "@p"
type input "p"
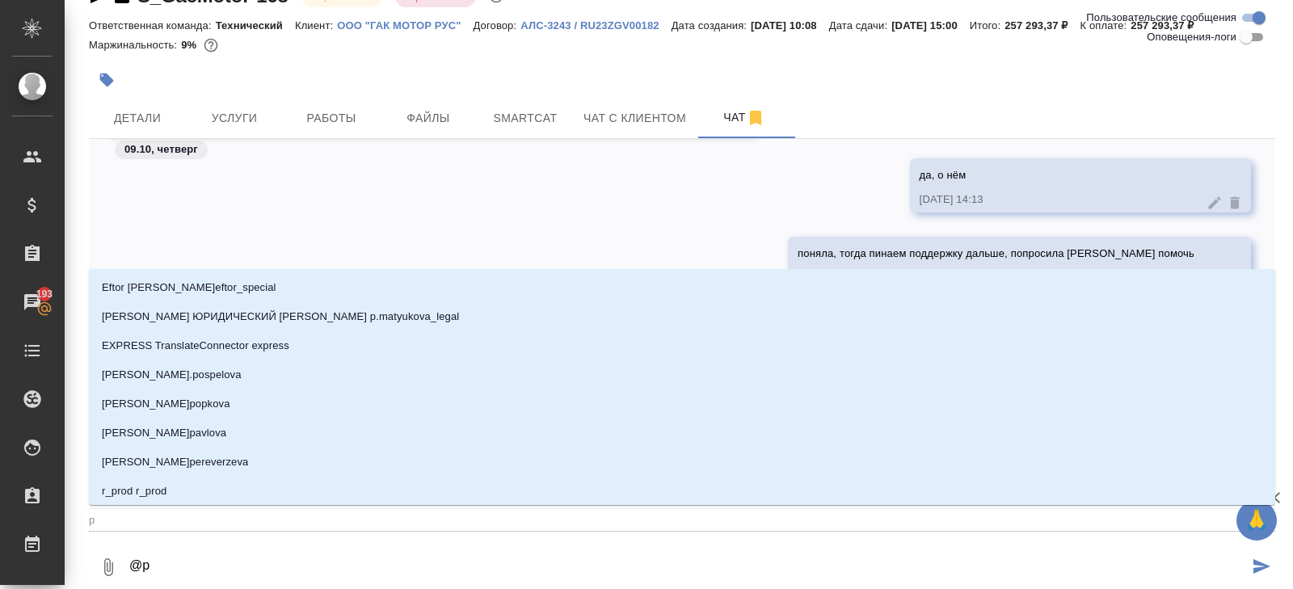
type textarea "@pf"
type input "pf"
type textarea "@pf,"
type input "pf,"
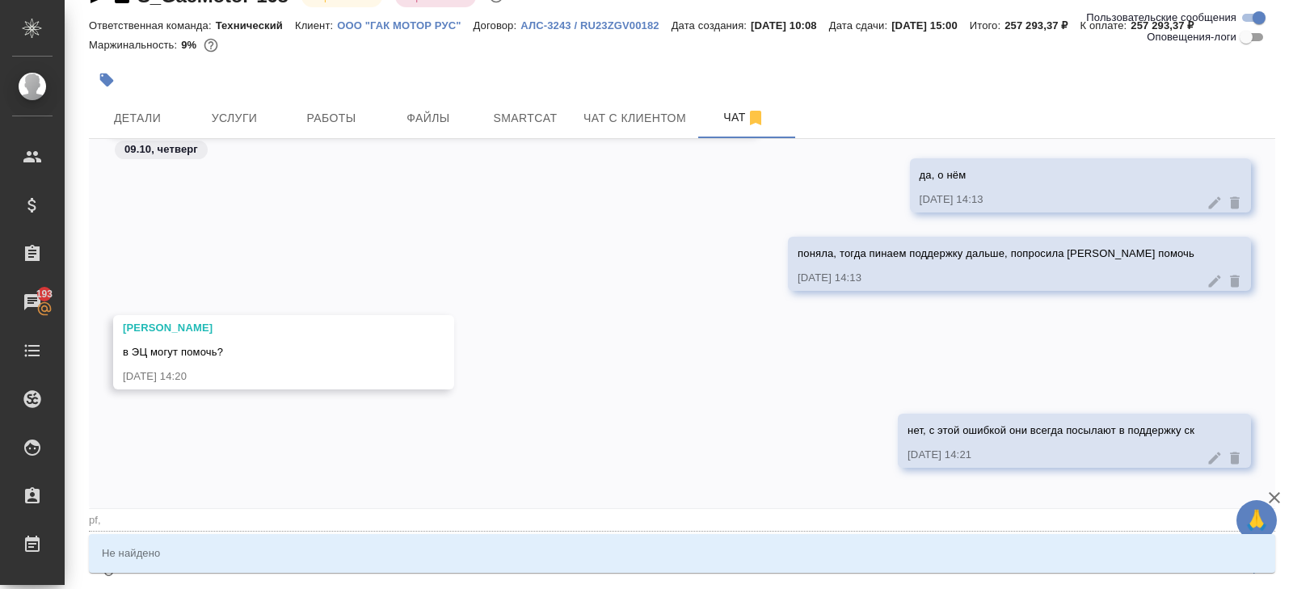
type textarea "@pf"
type input "pf"
type textarea "@p"
type input "p"
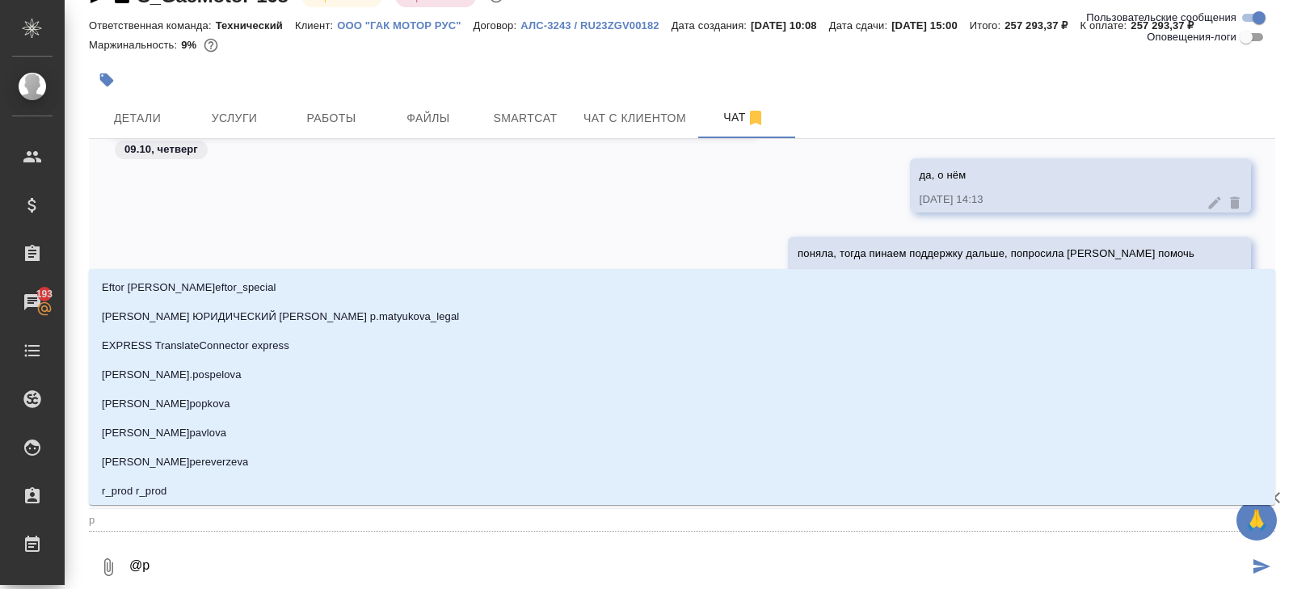
type textarea "@"
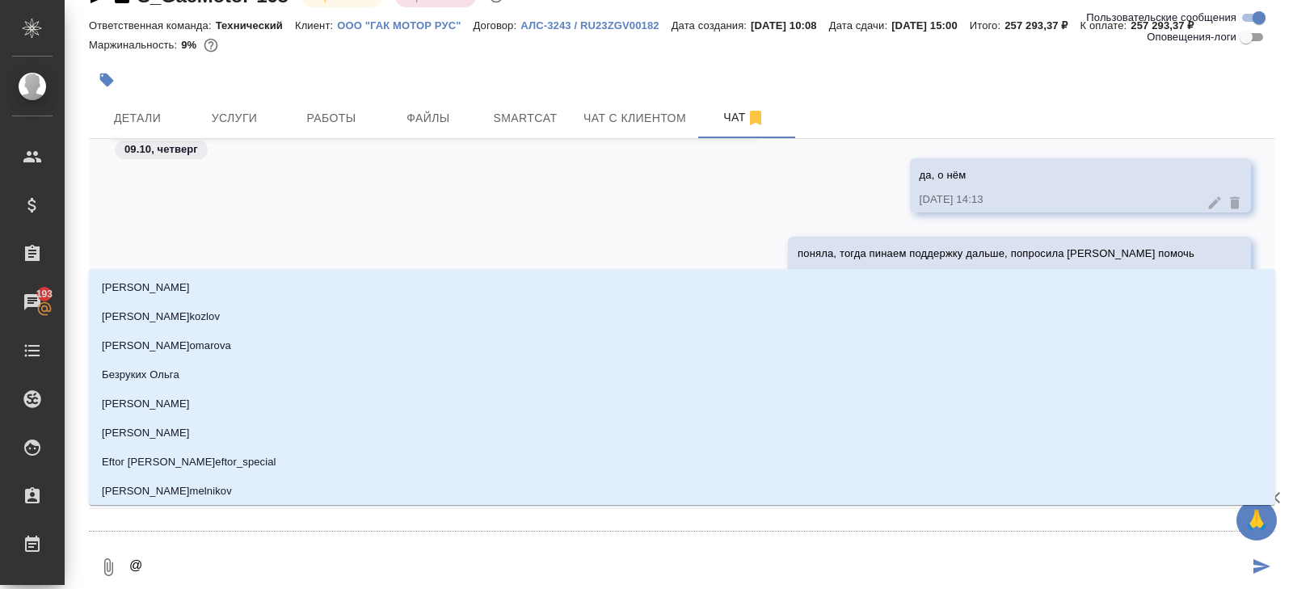
type textarea "@з"
type input "з"
type textarea "@зб"
type input "зб"
type textarea "@зба"
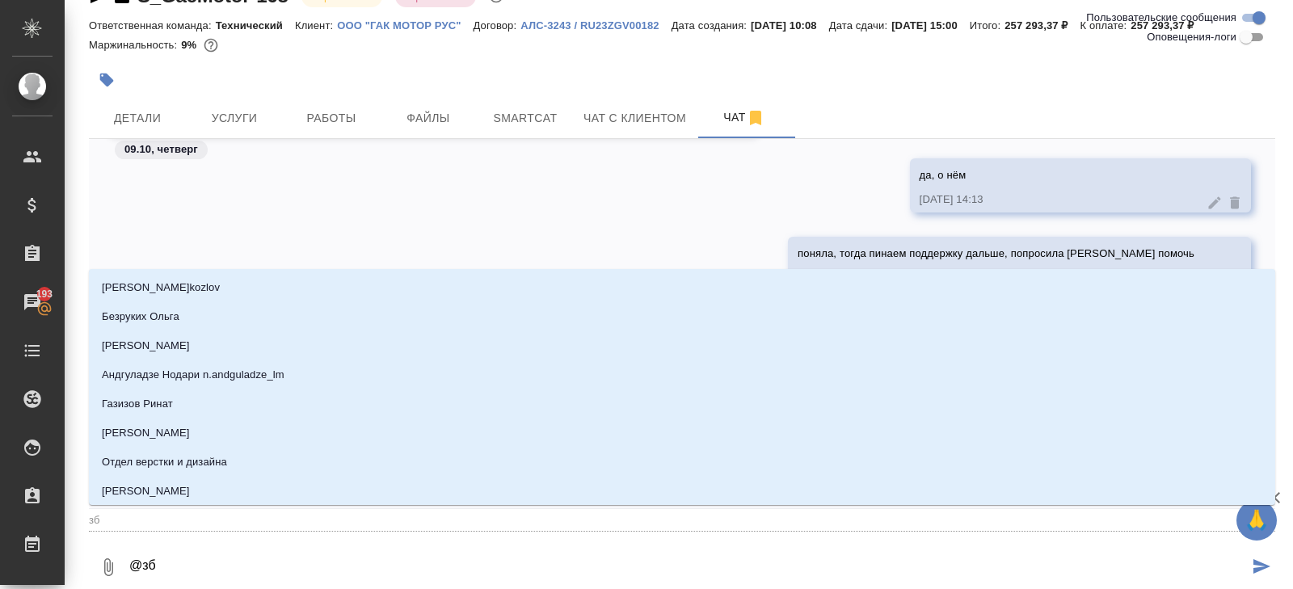
type input "зба"
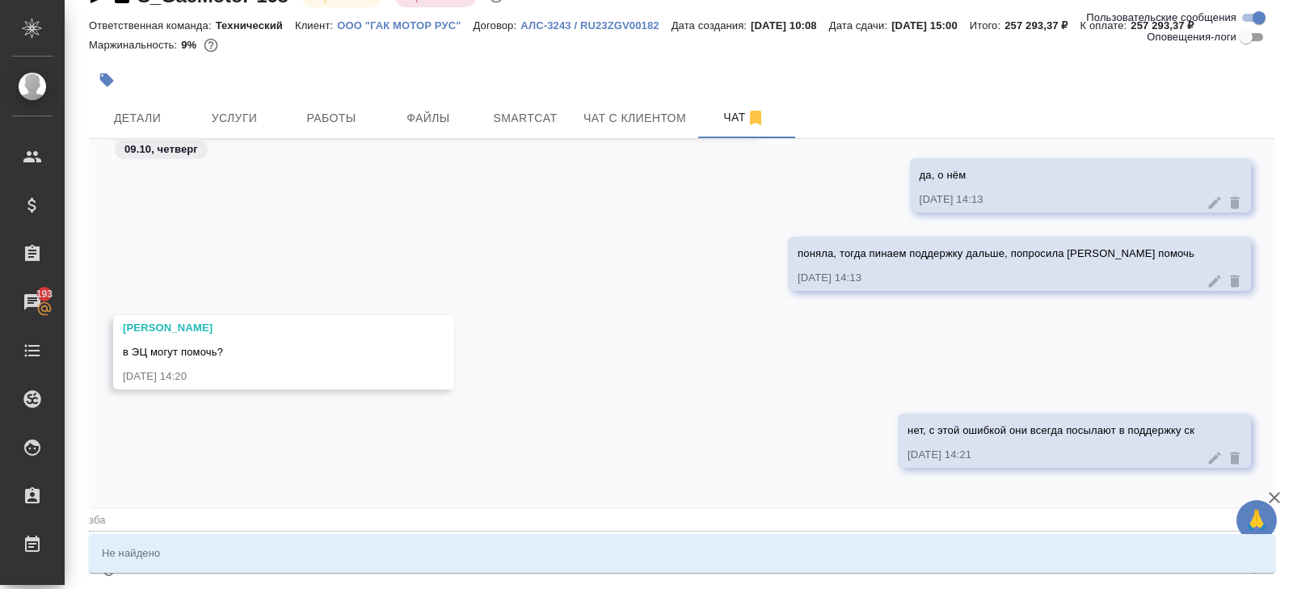
type textarea "@зб"
type input "зб"
type textarea "@з"
type input "з"
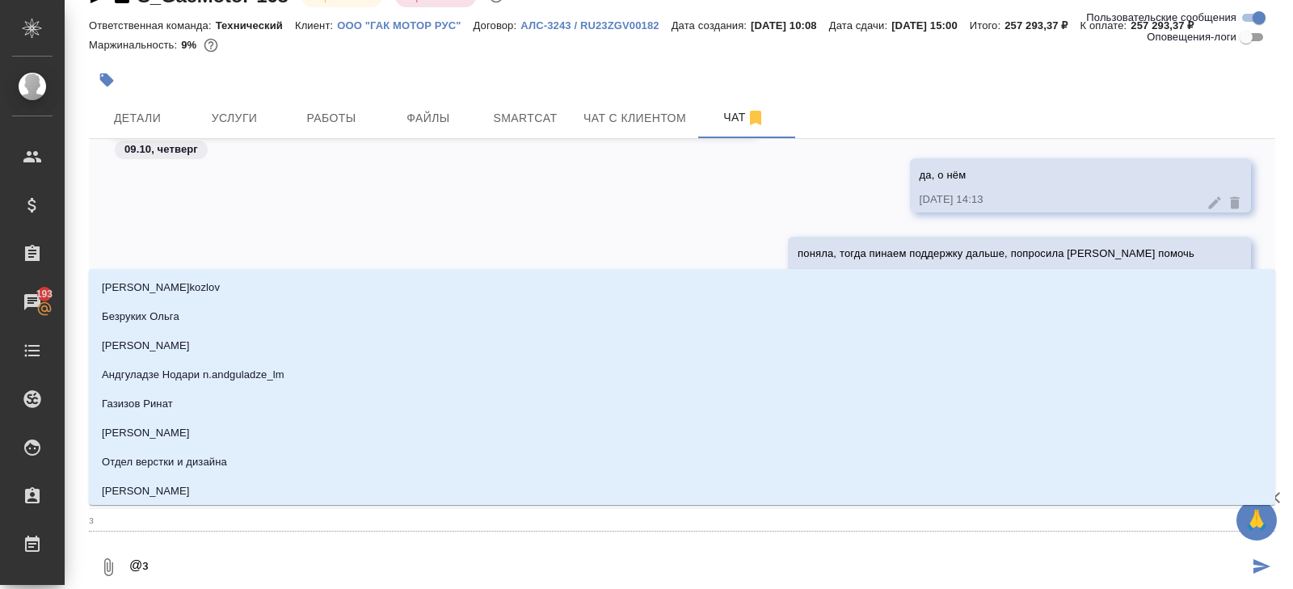
type textarea "@за"
type input "за"
type textarea "@заб"
type input "заб"
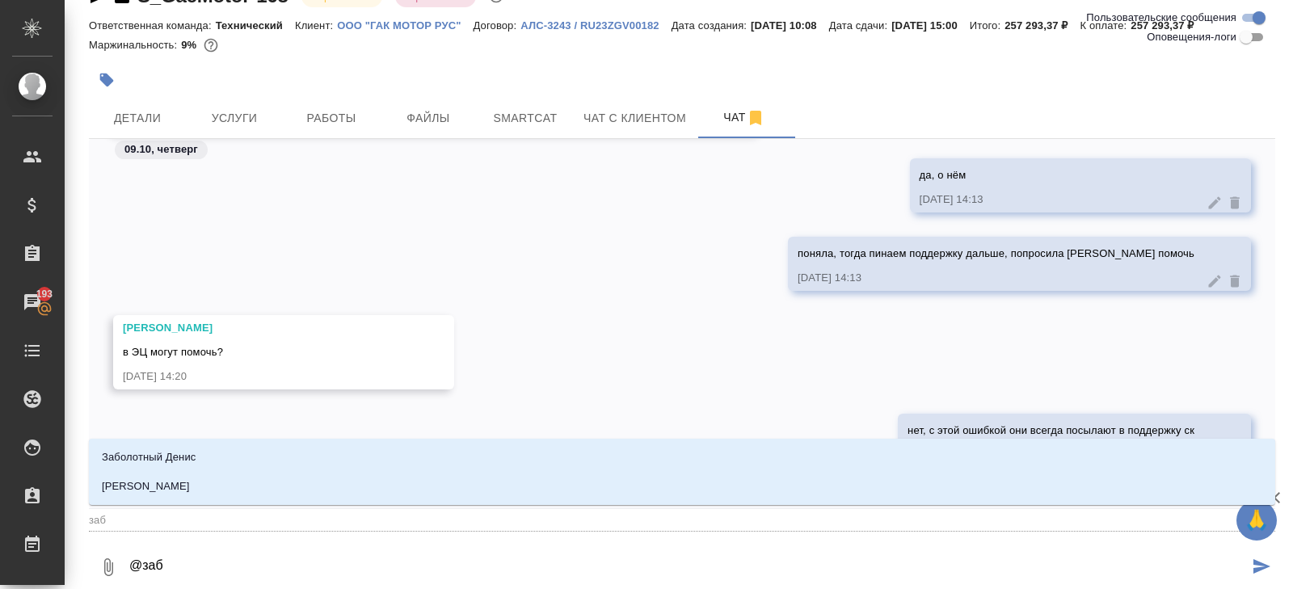
click at [164, 500] on li "[PERSON_NAME]" at bounding box center [682, 486] width 1186 height 29
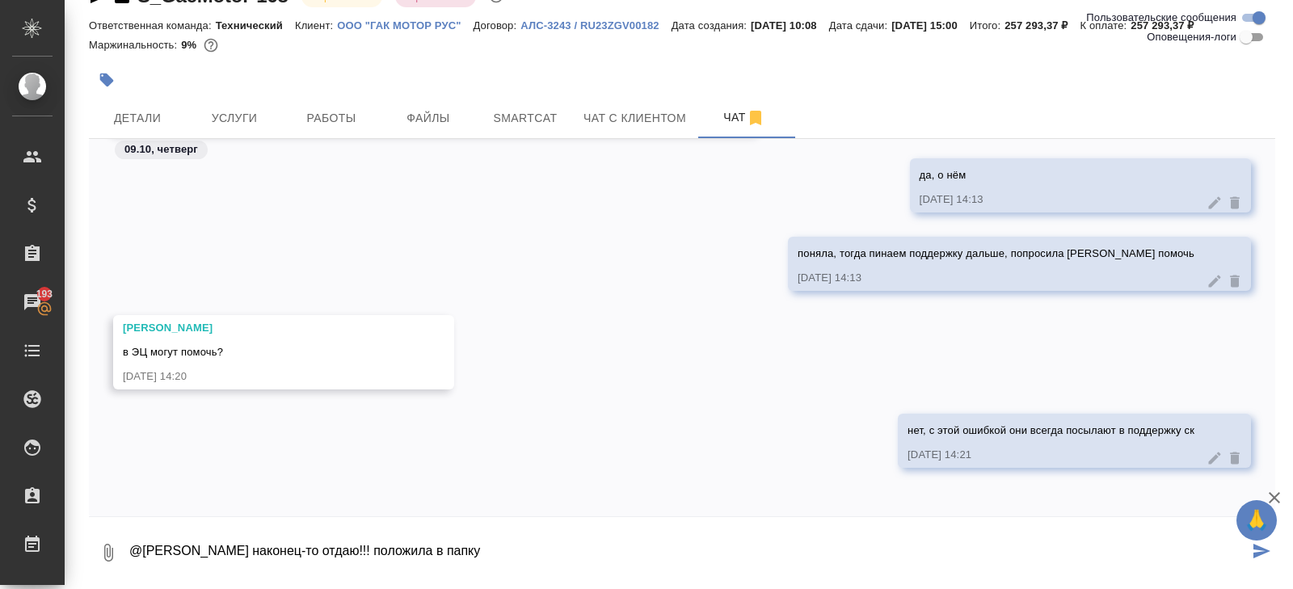
type textarea "@[PERSON_NAME] наконец-то отдаю!!! положила в папку"
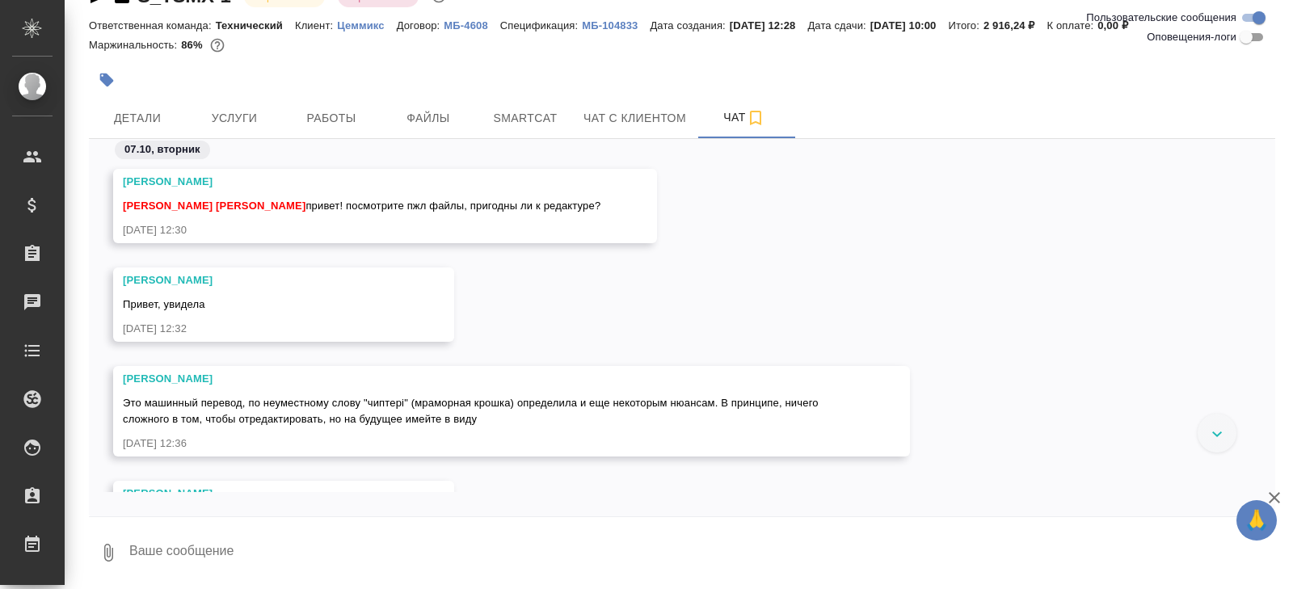
scroll to position [967, 0]
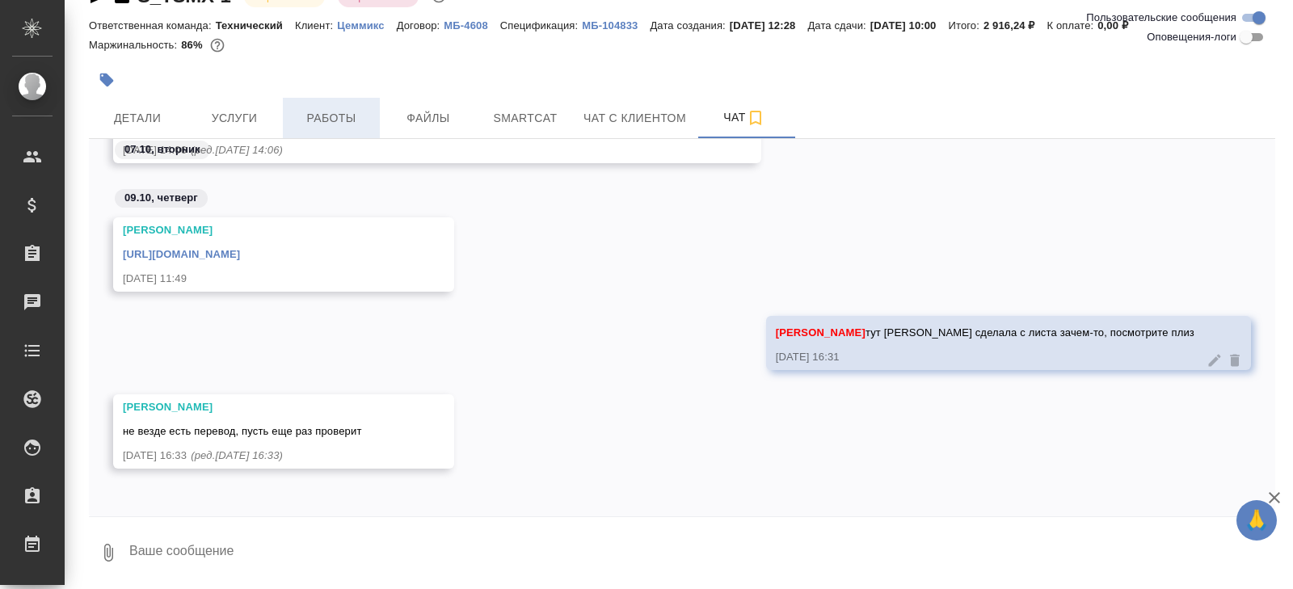
click at [335, 122] on span "Работы" at bounding box center [332, 118] width 78 height 20
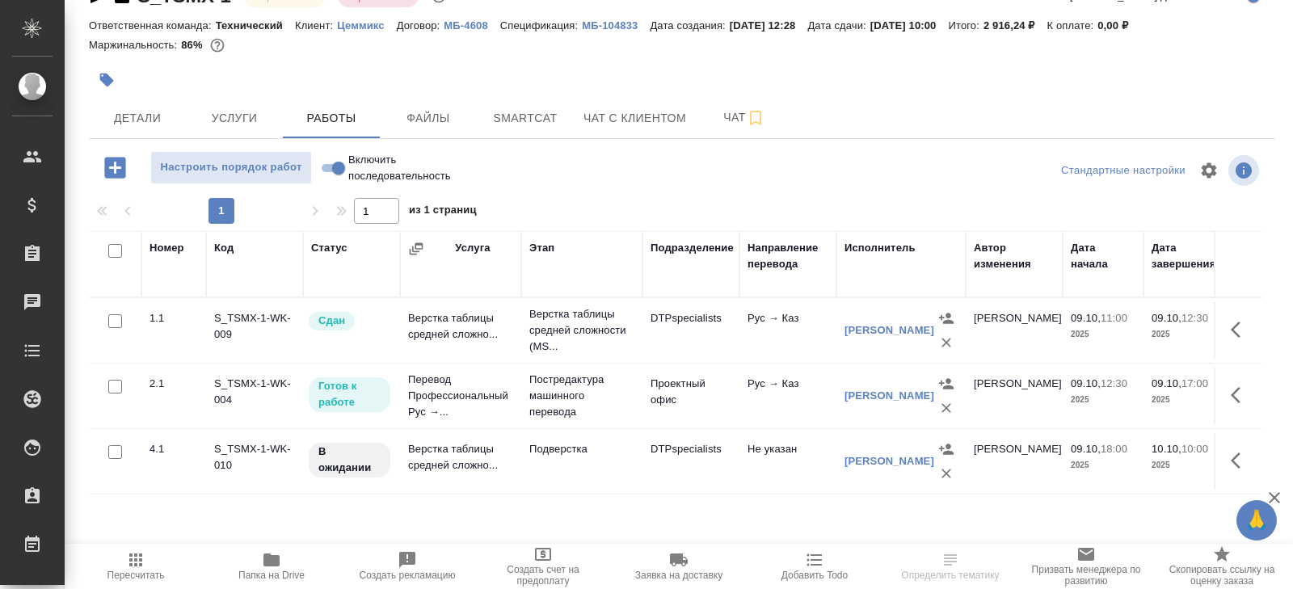
click at [290, 550] on span "Папка на Drive" at bounding box center [271, 565] width 116 height 31
